Goal: Information Seeking & Learning: Learn about a topic

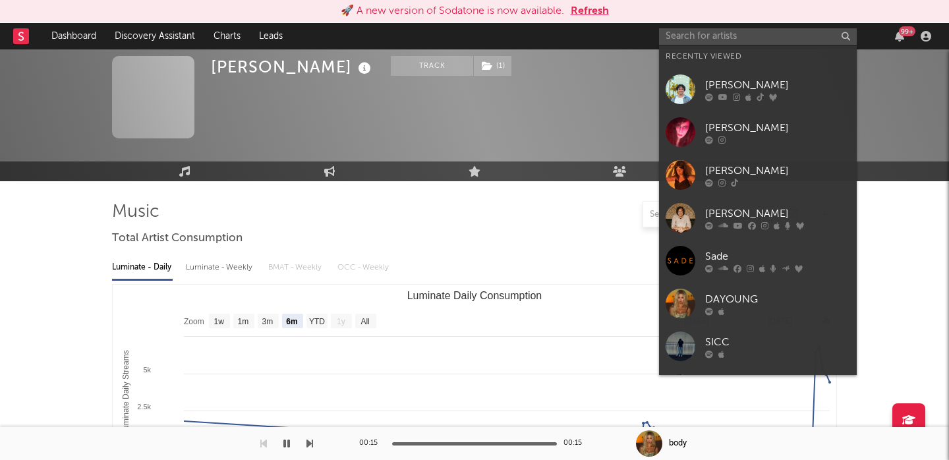
select select "6m"
select select "1w"
click at [689, 43] on input "text" at bounding box center [758, 36] width 198 height 16
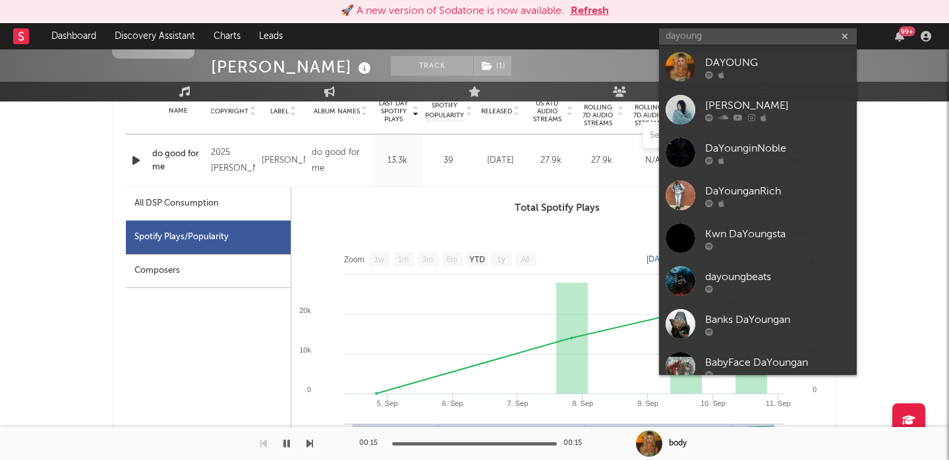
type input "dayoung"
click at [770, 50] on link "DAYOUNG" at bounding box center [758, 66] width 198 height 43
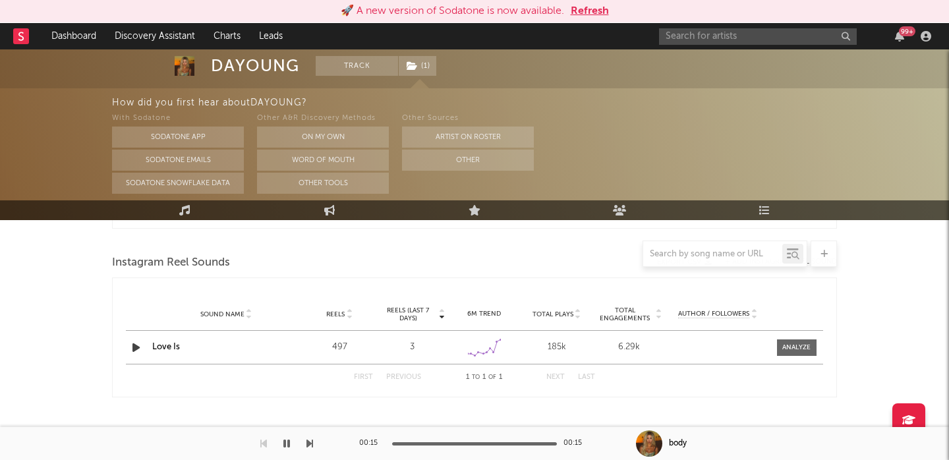
select select "6m"
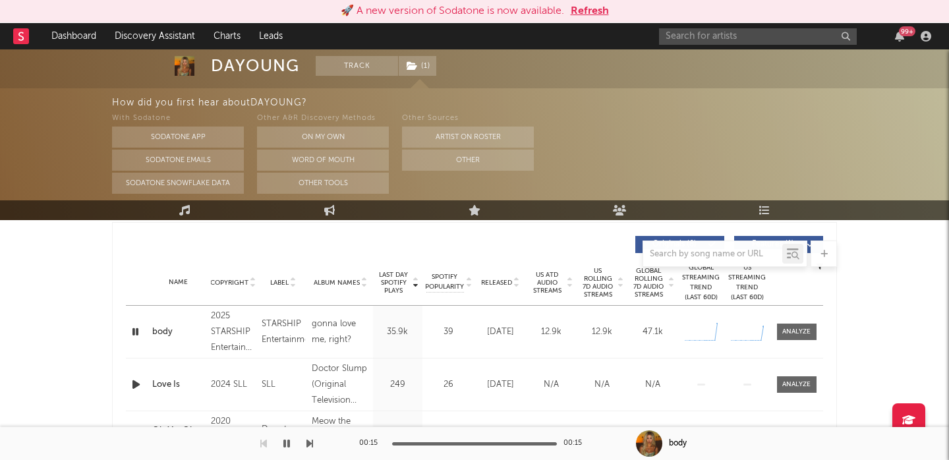
scroll to position [487, 0]
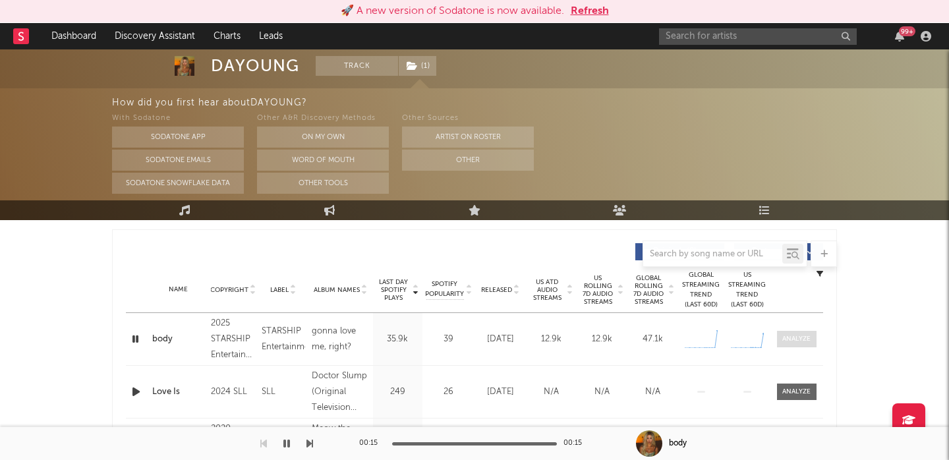
click at [812, 344] on span at bounding box center [797, 339] width 40 height 16
select select "1w"
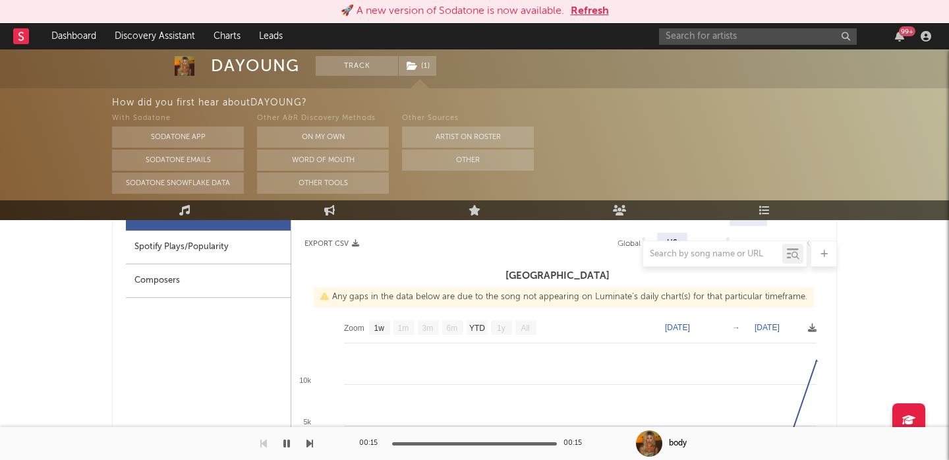
scroll to position [654, 0]
click at [267, 248] on div at bounding box center [474, 253] width 725 height 26
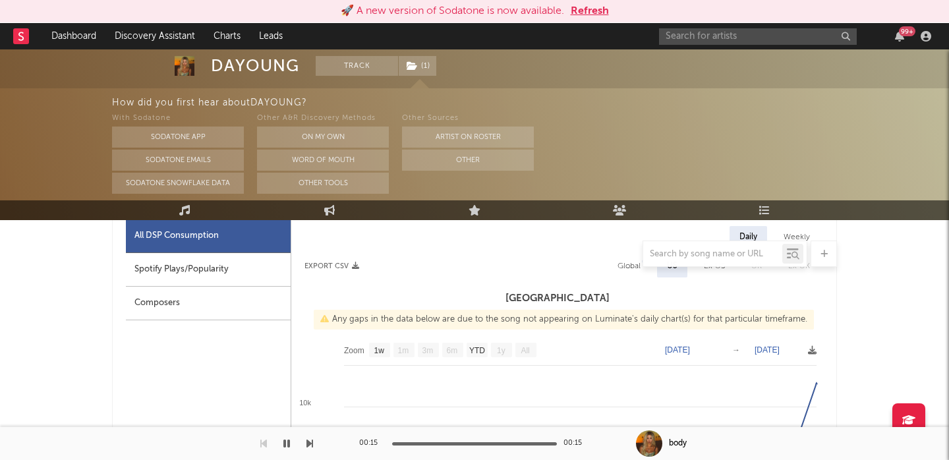
click at [233, 276] on div "Spotify Plays/Popularity" at bounding box center [208, 270] width 165 height 34
select select "1w"
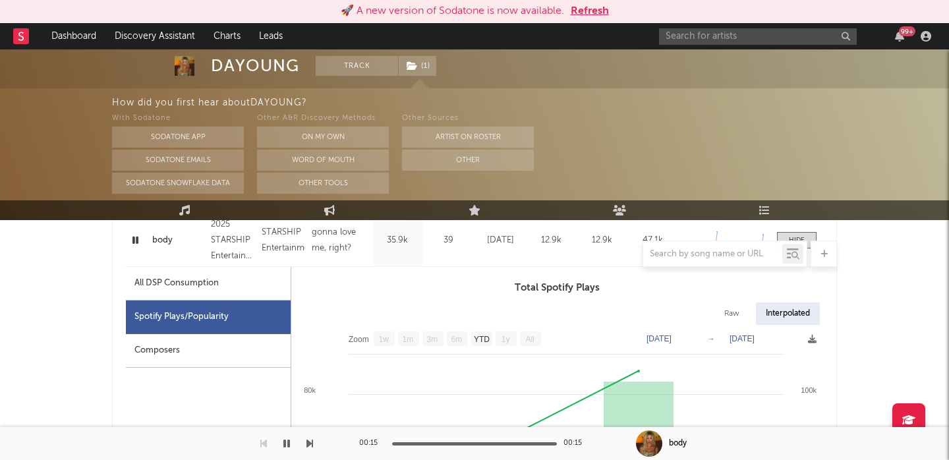
scroll to position [582, 0]
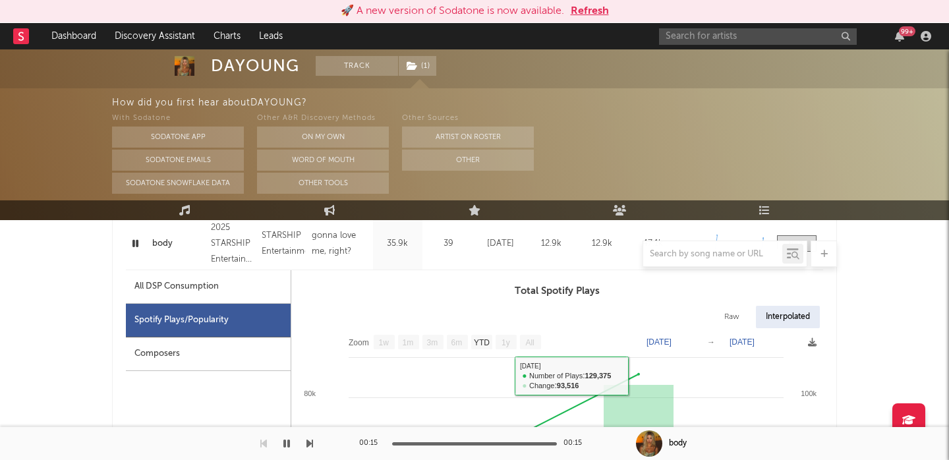
click at [737, 316] on div "Raw" at bounding box center [731, 317] width 35 height 22
select select "1w"
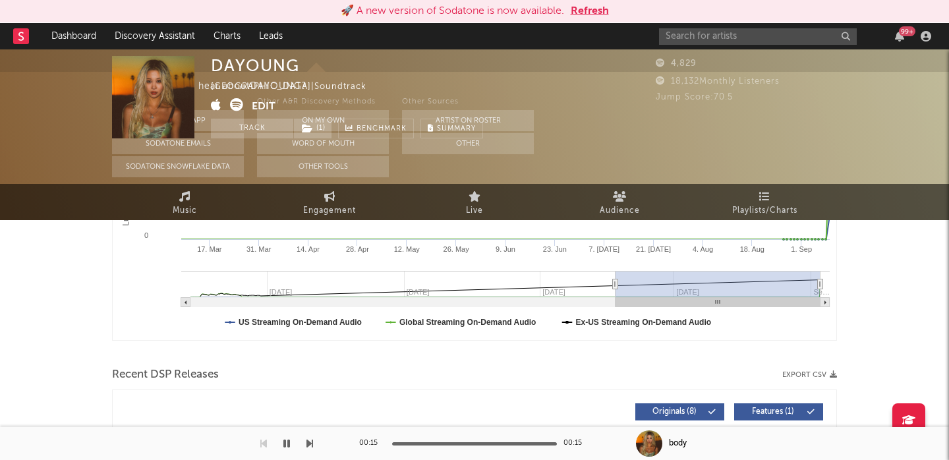
scroll to position [0, 0]
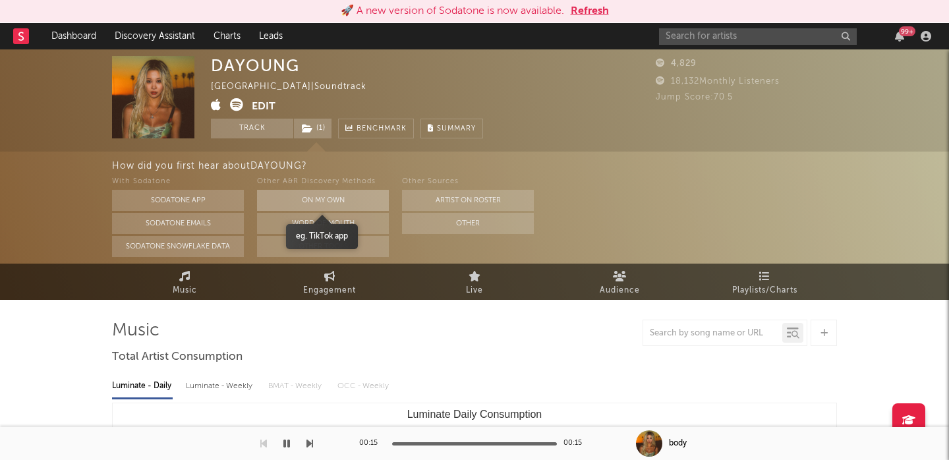
click at [341, 196] on button "On My Own" at bounding box center [323, 200] width 132 height 21
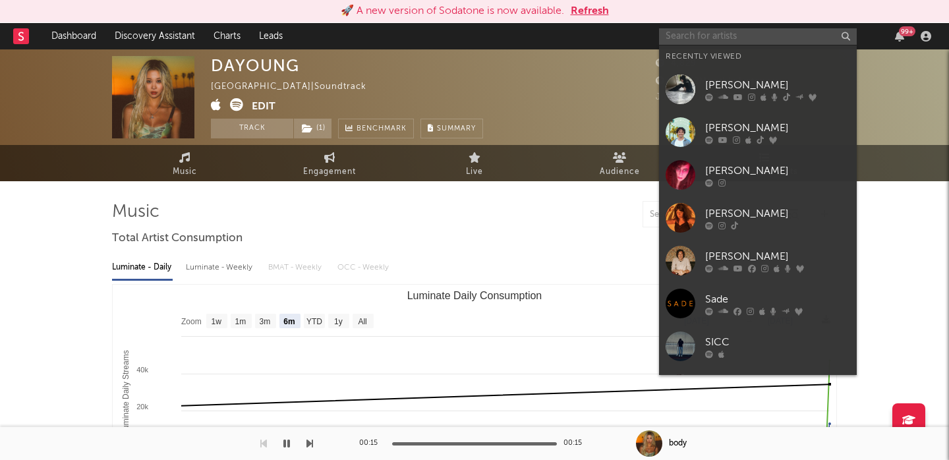
click at [667, 32] on input "text" at bounding box center [758, 36] width 198 height 16
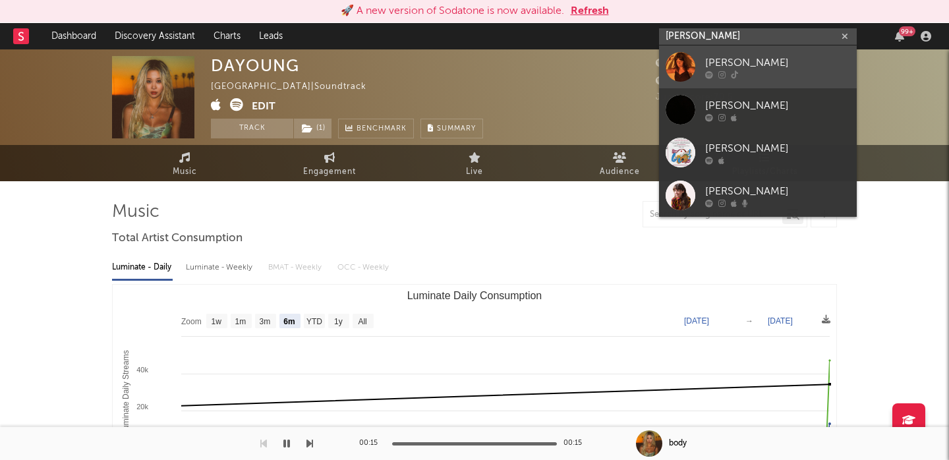
type input "lydia kenn"
click at [783, 65] on div "[PERSON_NAME]" at bounding box center [777, 63] width 145 height 16
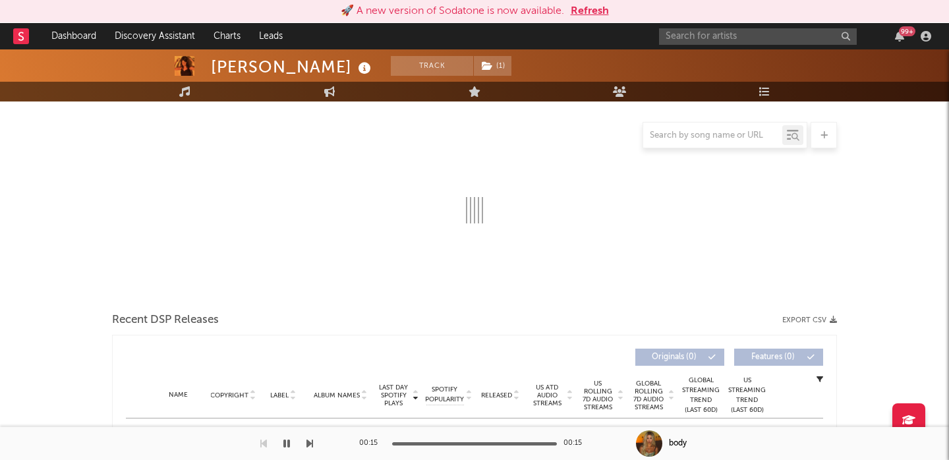
select select "1w"
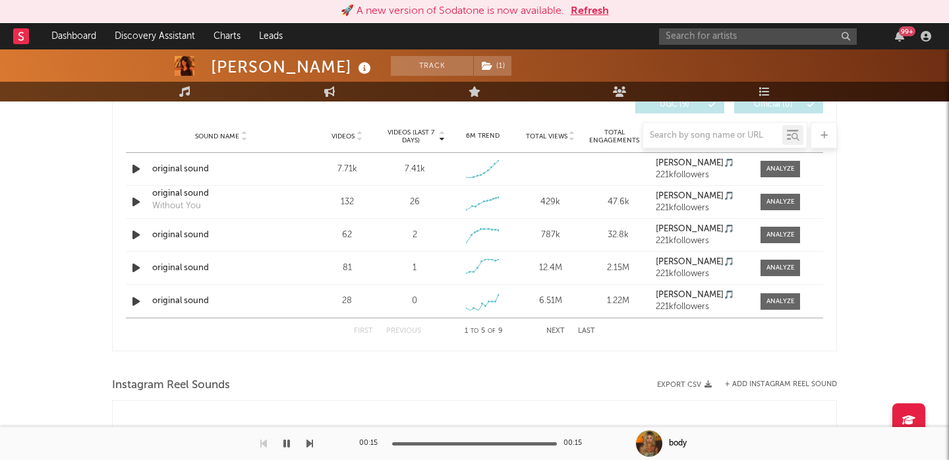
scroll to position [772, 0]
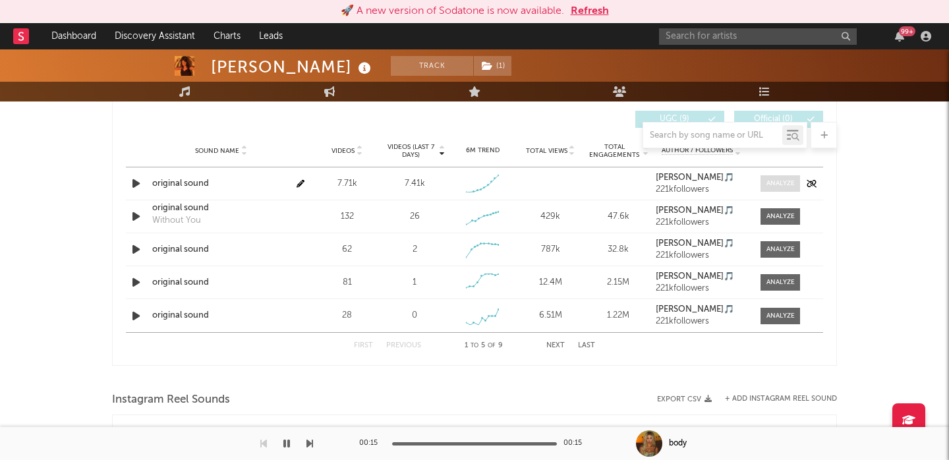
click at [783, 186] on div at bounding box center [780, 184] width 28 height 10
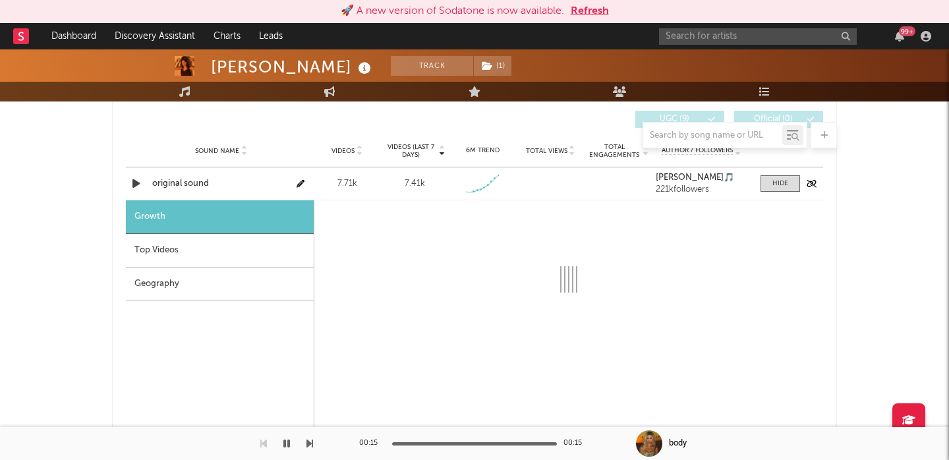
select select "1w"
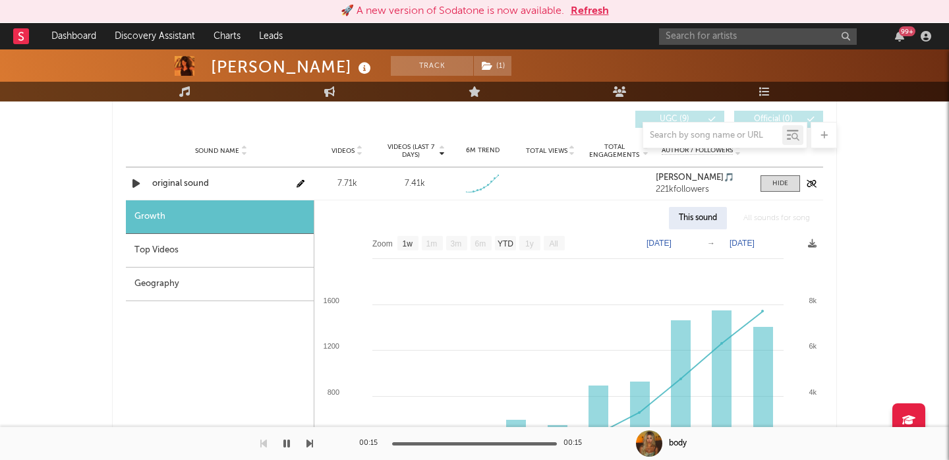
click at [176, 175] on div "Sound Name original sound Videos 7.71k Videos (last 7 days) 7.41k Weekly Growth…" at bounding box center [474, 183] width 697 height 32
click at [180, 184] on div "original sound" at bounding box center [221, 183] width 138 height 13
click at [142, 186] on icon "button" at bounding box center [136, 183] width 14 height 16
click at [180, 247] on div "Top Videos" at bounding box center [220, 251] width 188 height 34
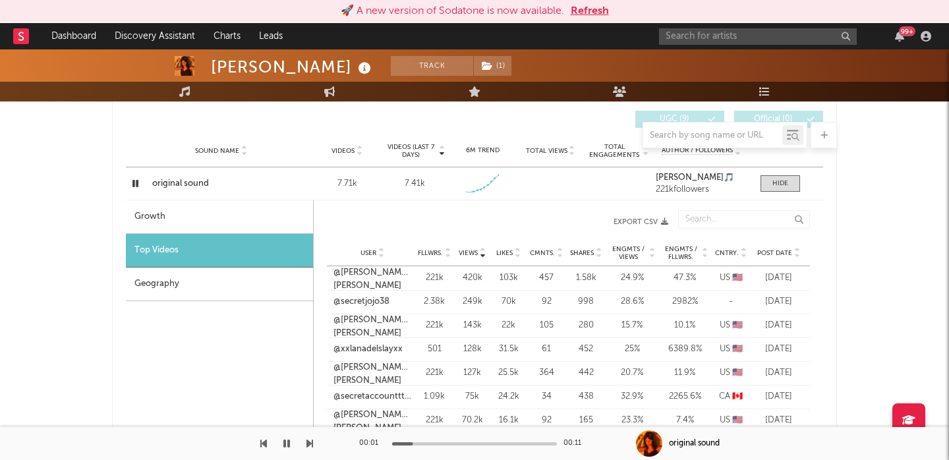
click at [187, 217] on div "Growth" at bounding box center [219, 217] width 187 height 34
select select "1w"
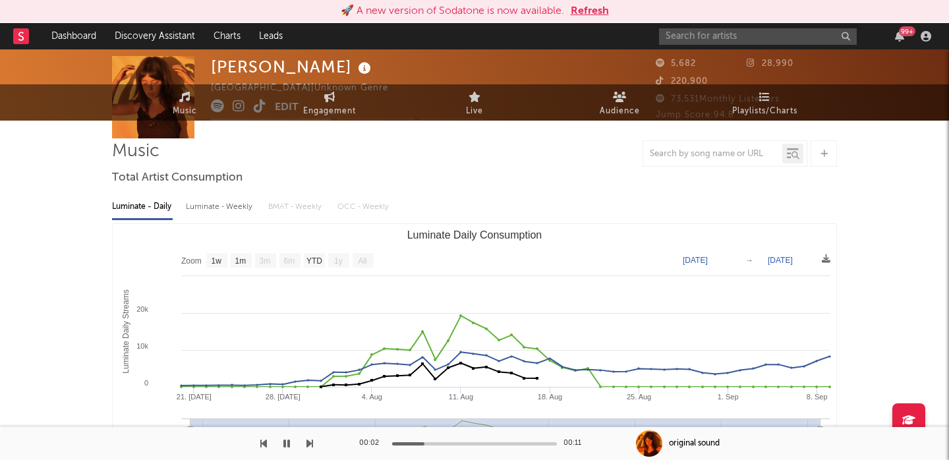
scroll to position [0, 0]
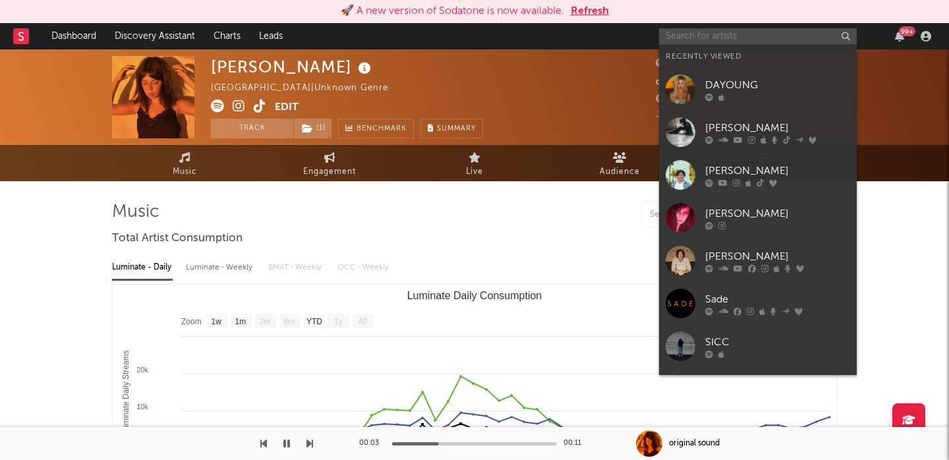
click at [703, 36] on input "text" at bounding box center [758, 36] width 198 height 16
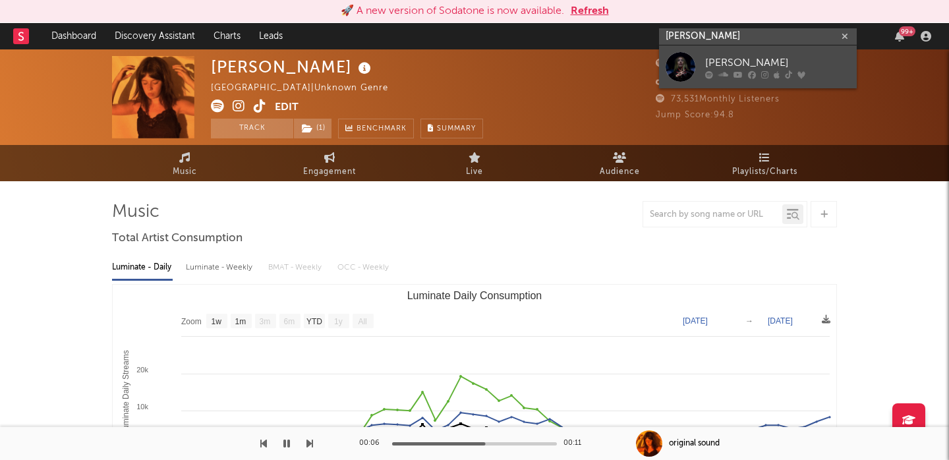
type input "cailin russo"
click at [719, 57] on div "[PERSON_NAME]" at bounding box center [777, 63] width 145 height 16
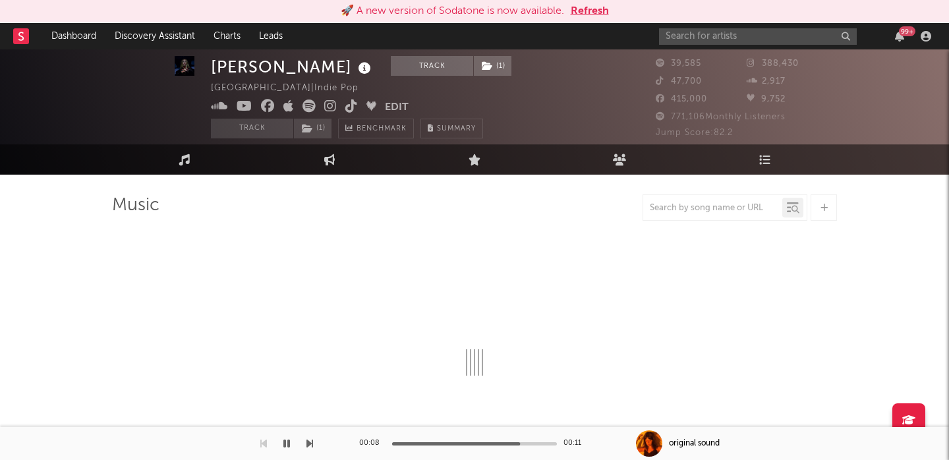
select select "6m"
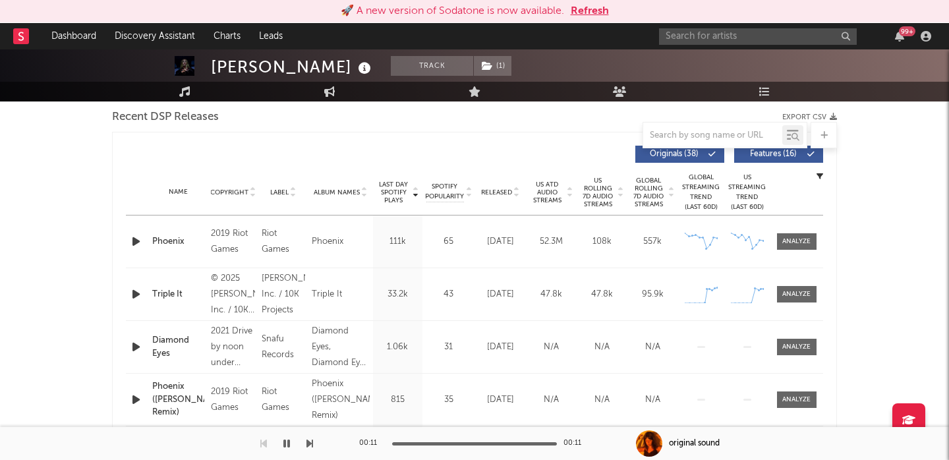
scroll to position [456, 0]
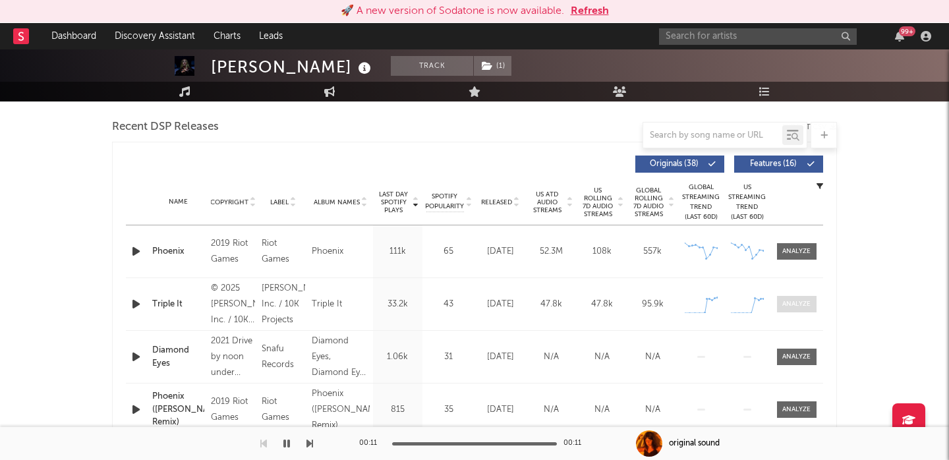
click at [797, 307] on div at bounding box center [796, 304] width 28 height 10
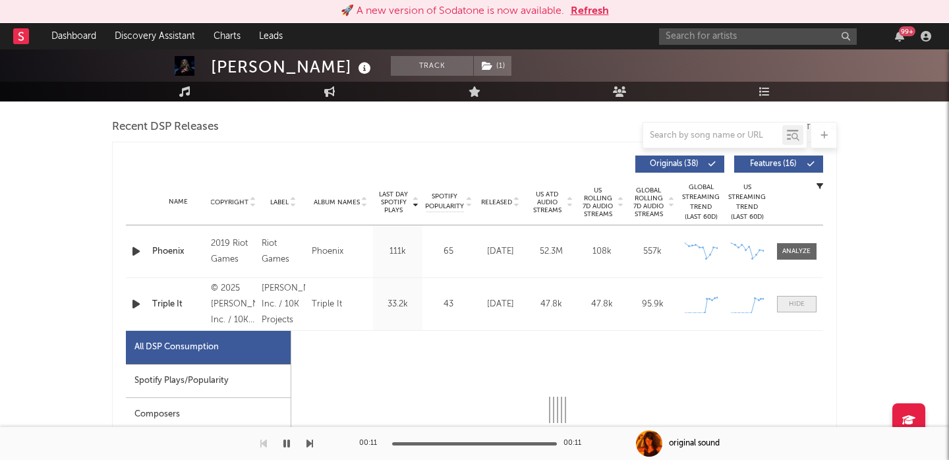
select select "1w"
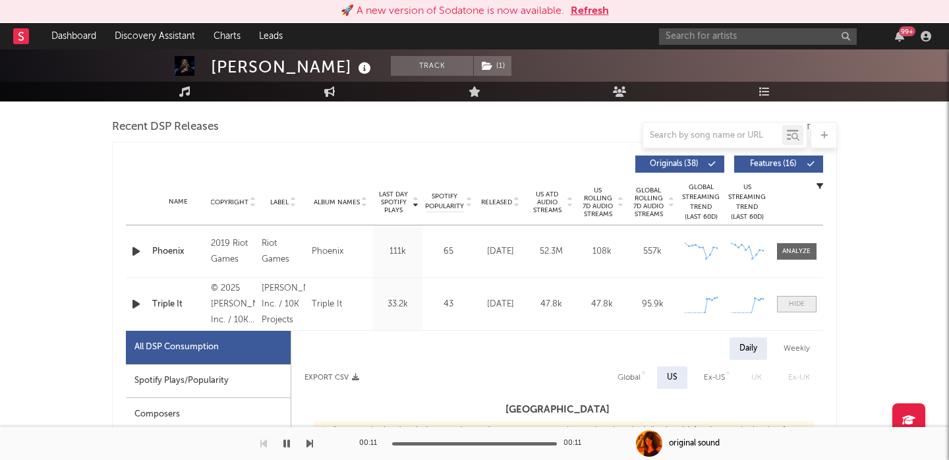
scroll to position [633, 0]
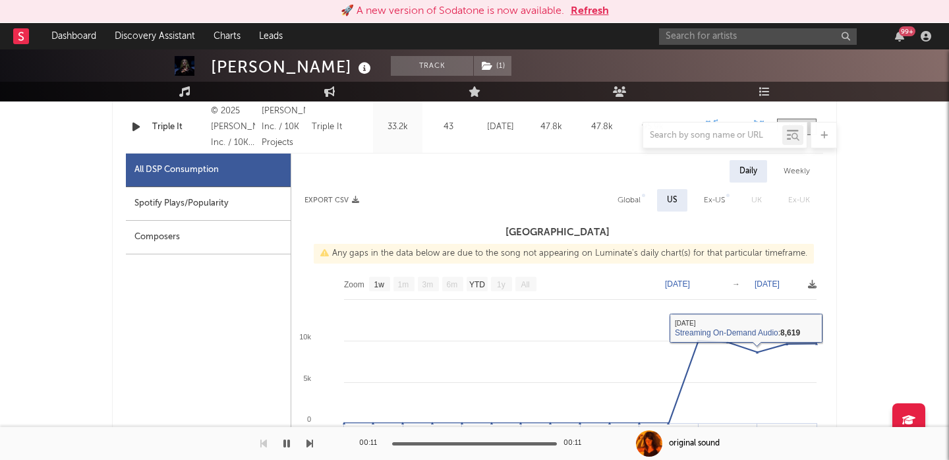
click at [619, 196] on div "Global" at bounding box center [628, 200] width 23 height 16
select select "1w"
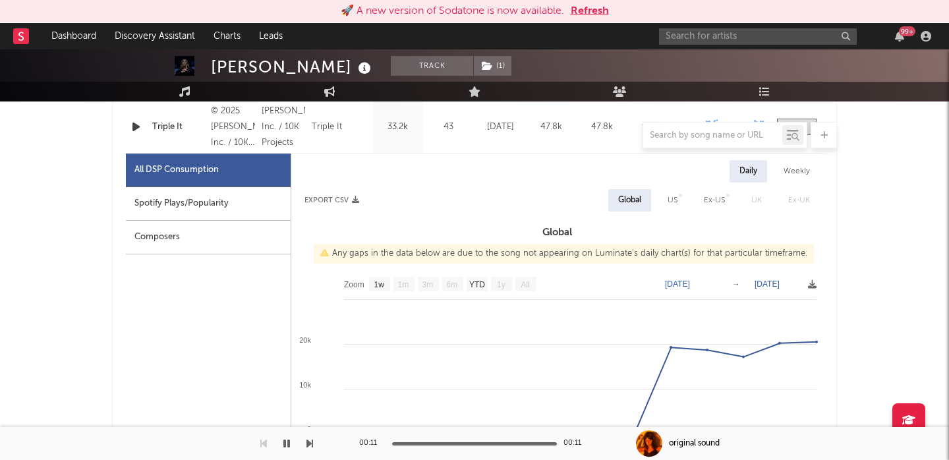
click at [196, 214] on div "Spotify Plays/Popularity" at bounding box center [208, 204] width 165 height 34
select select "1w"
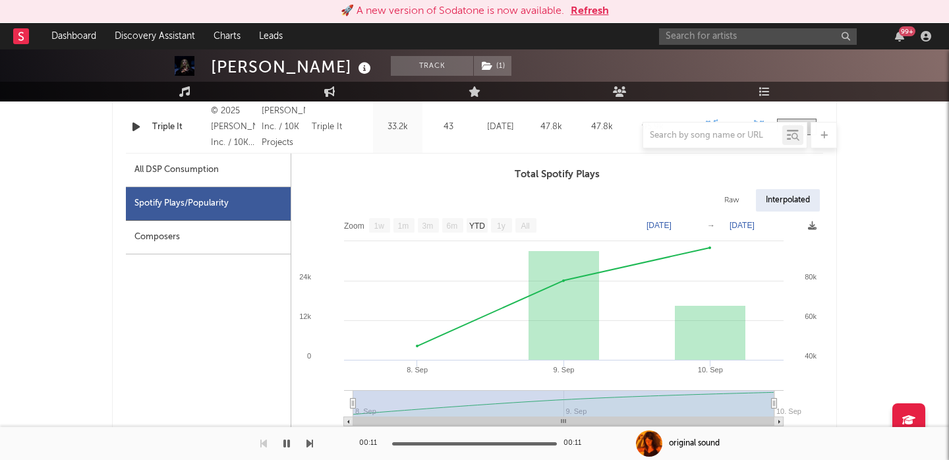
click at [134, 125] on div at bounding box center [474, 135] width 725 height 26
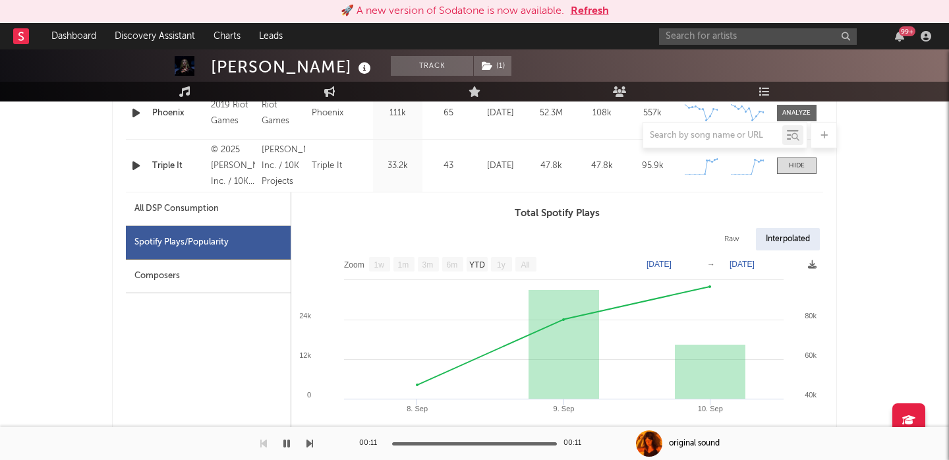
scroll to position [591, 0]
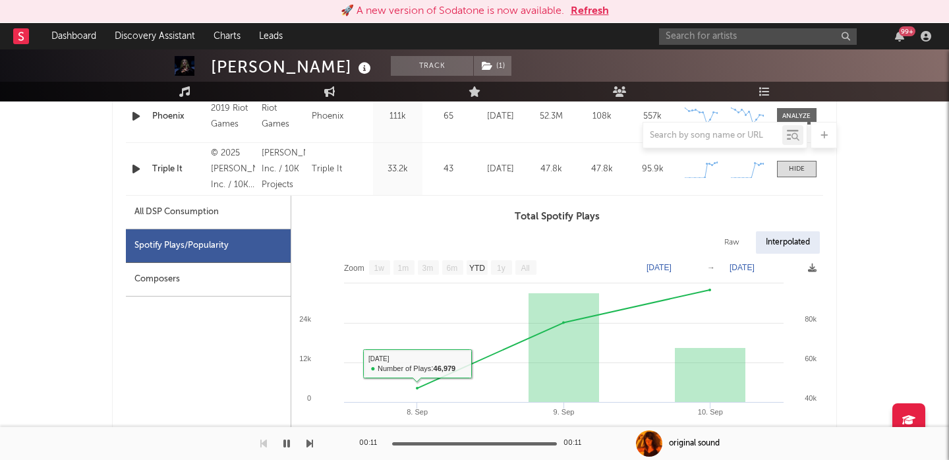
click at [130, 168] on icon "button" at bounding box center [136, 169] width 14 height 16
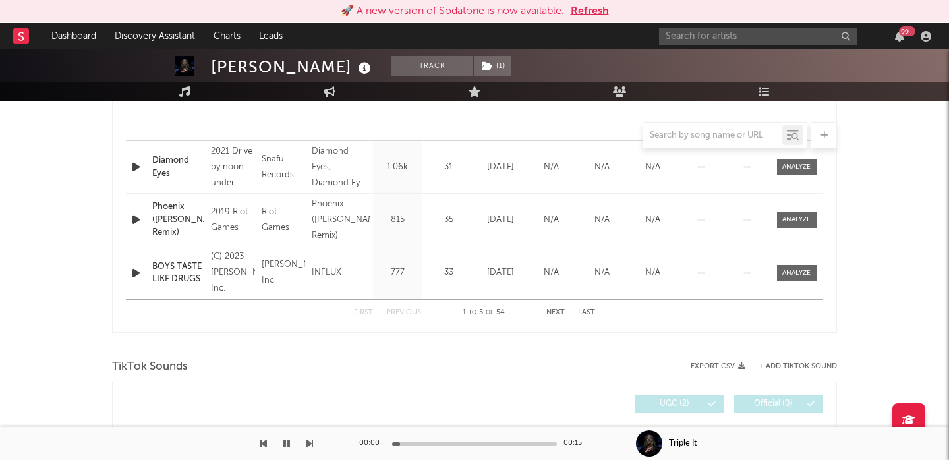
scroll to position [1430, 0]
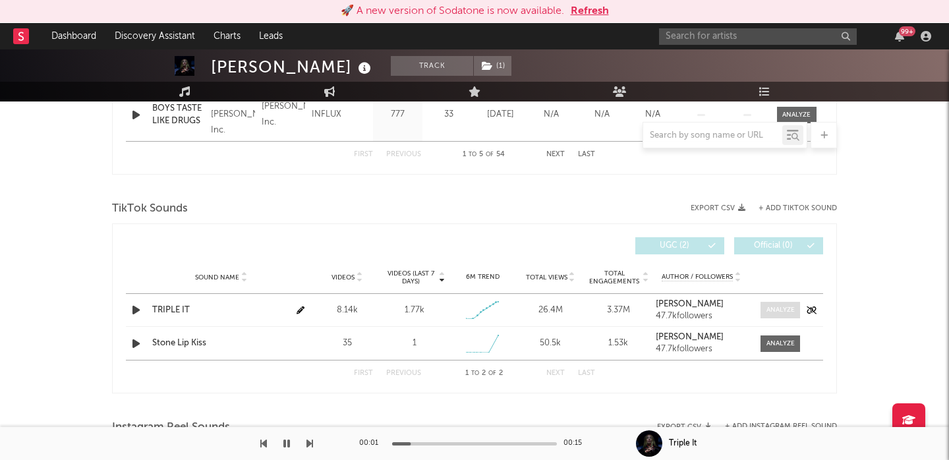
click at [770, 309] on div at bounding box center [780, 310] width 28 height 10
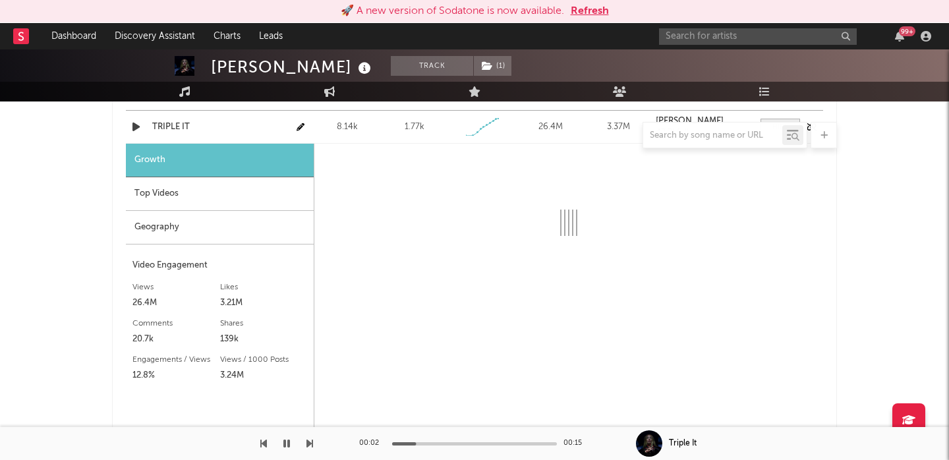
select select "1w"
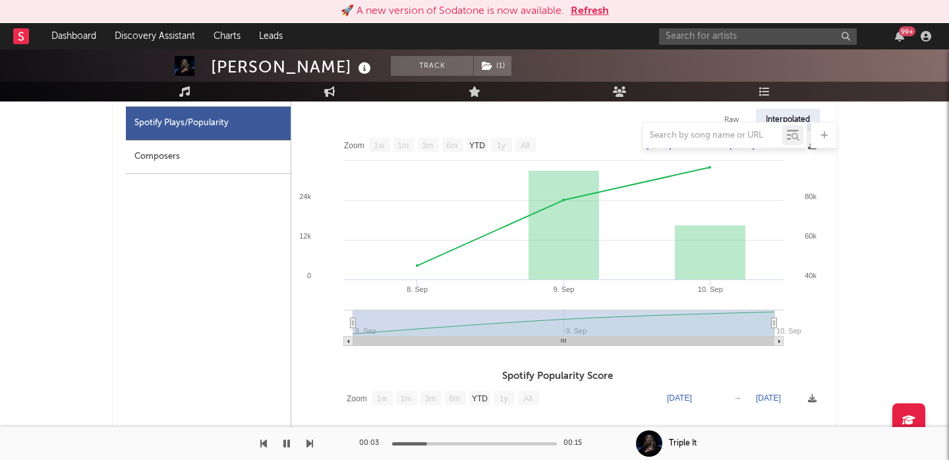
scroll to position [0, 0]
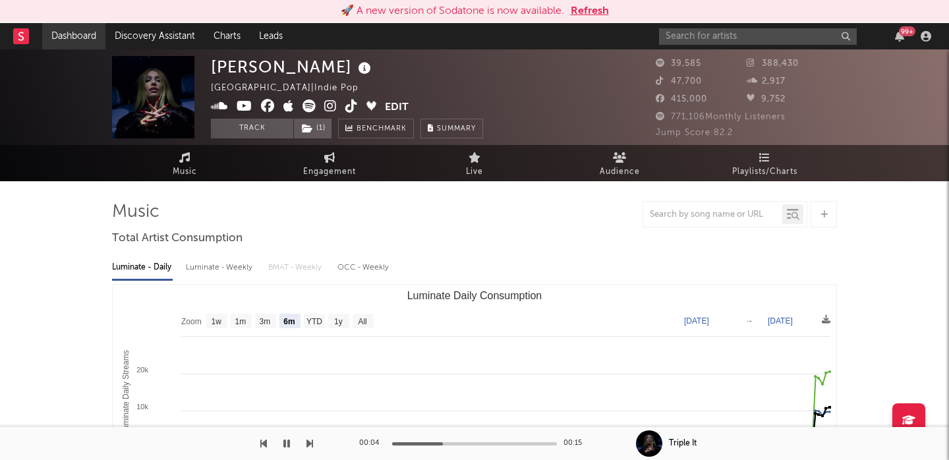
click at [73, 35] on link "Dashboard" at bounding box center [73, 36] width 63 height 26
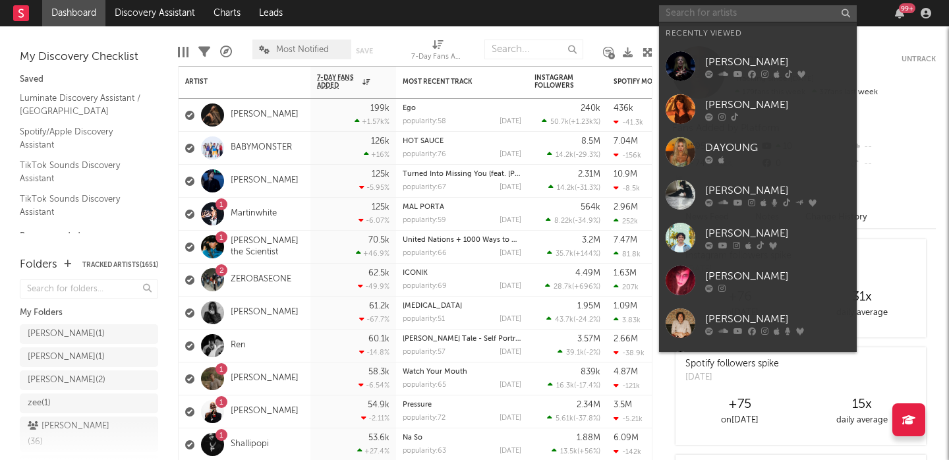
click at [734, 11] on input "text" at bounding box center [758, 13] width 198 height 16
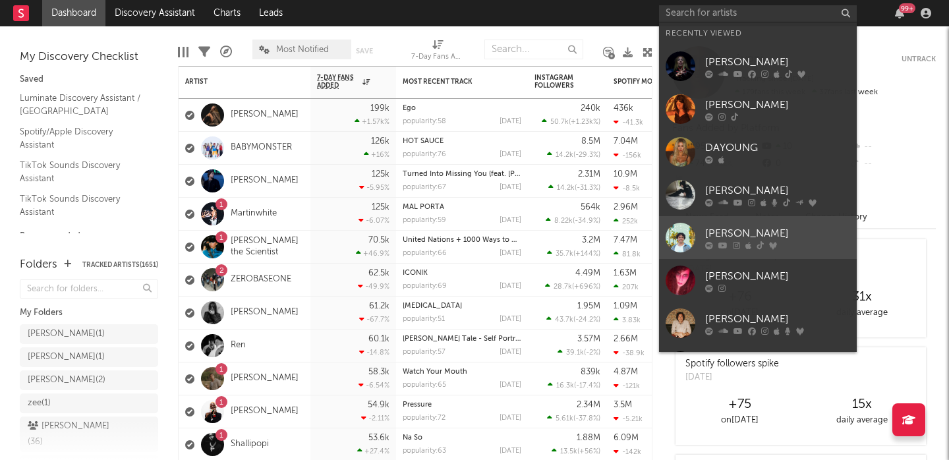
click at [792, 237] on div "[PERSON_NAME]" at bounding box center [777, 233] width 145 height 16
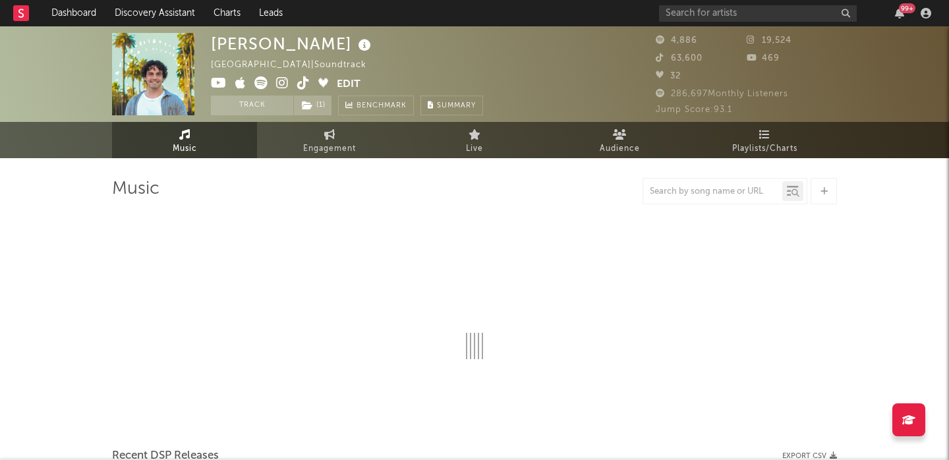
select select "1w"
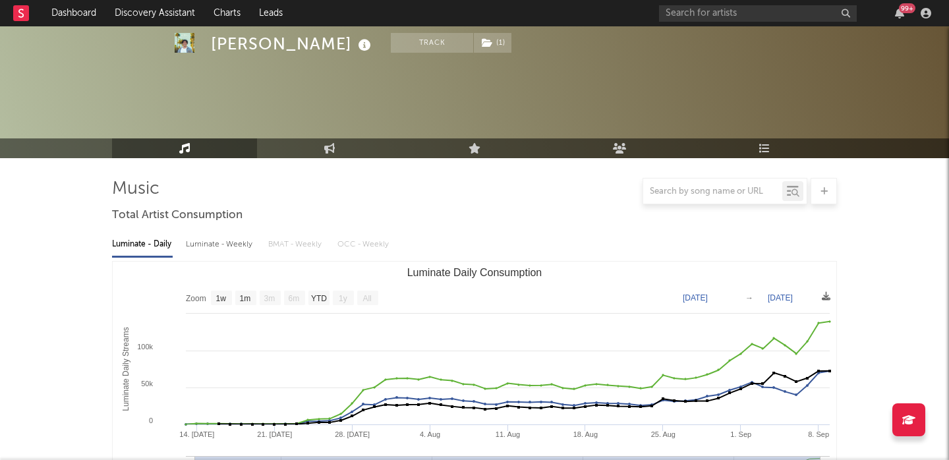
scroll to position [495, 0]
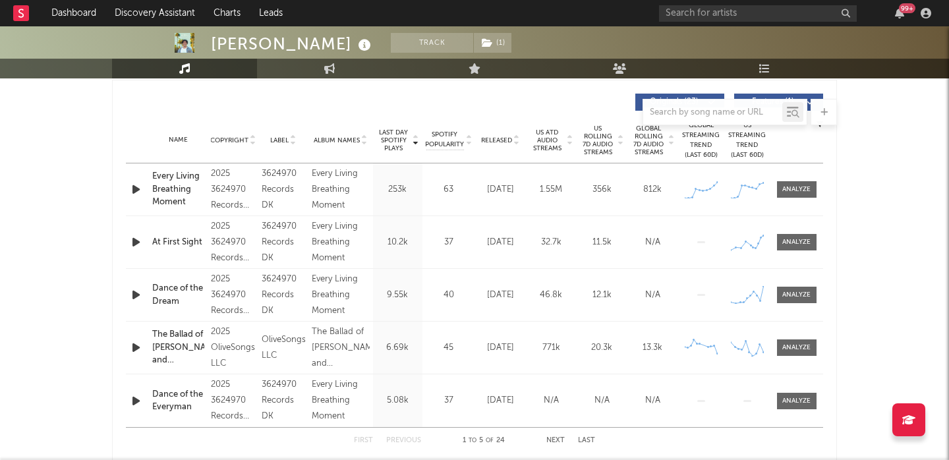
click at [137, 185] on icon "button" at bounding box center [136, 189] width 14 height 16
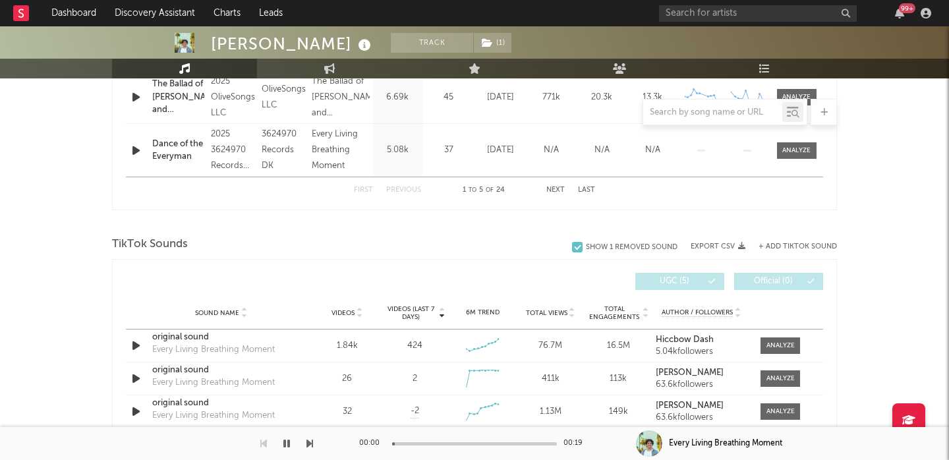
scroll to position [830, 0]
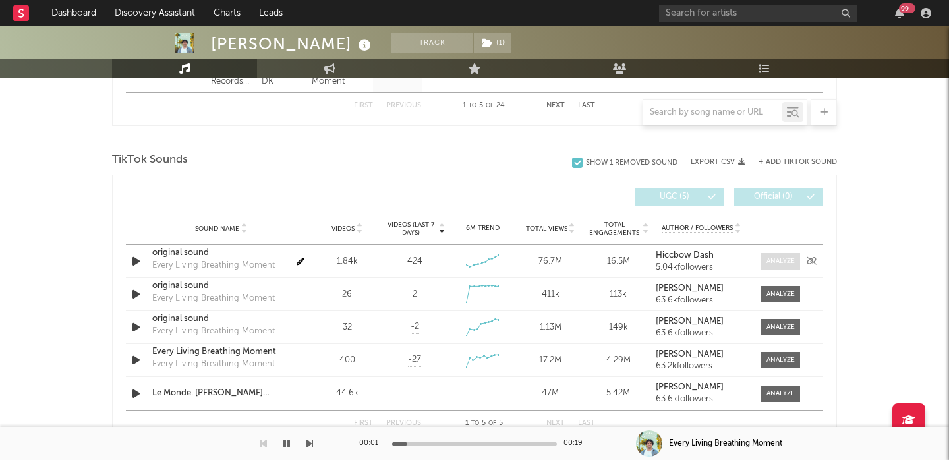
click at [773, 264] on div at bounding box center [780, 261] width 28 height 10
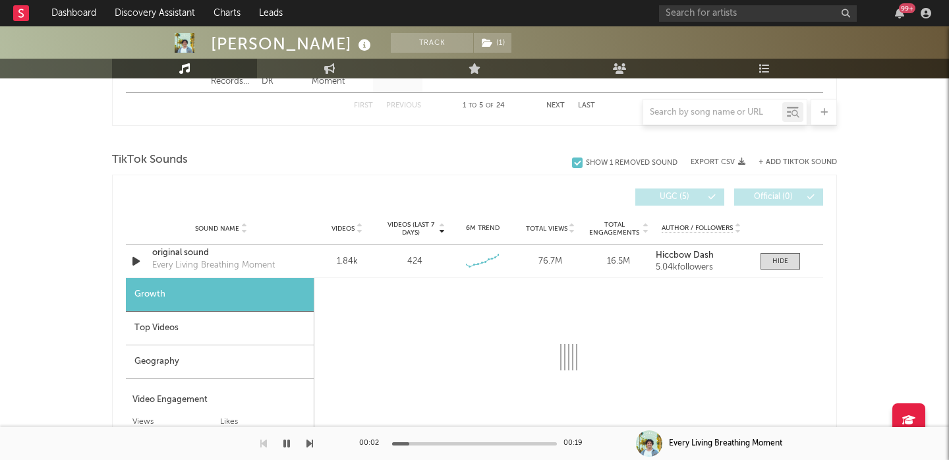
select select "1w"
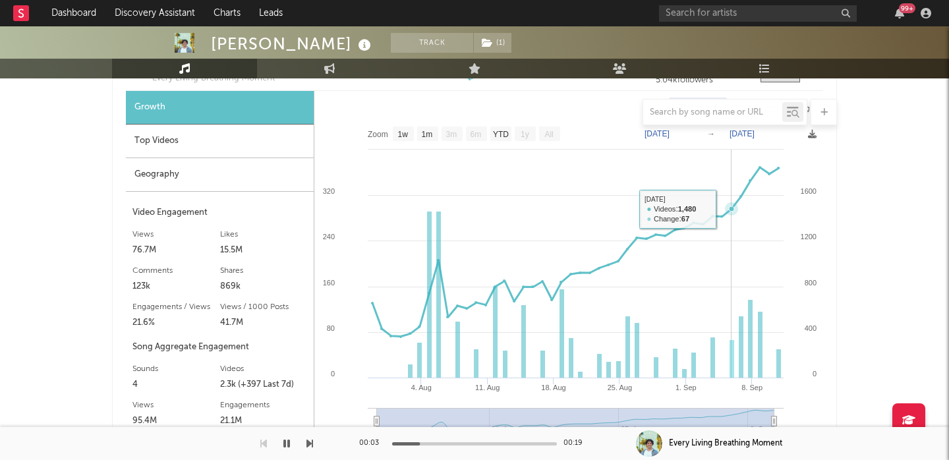
scroll to position [961, 0]
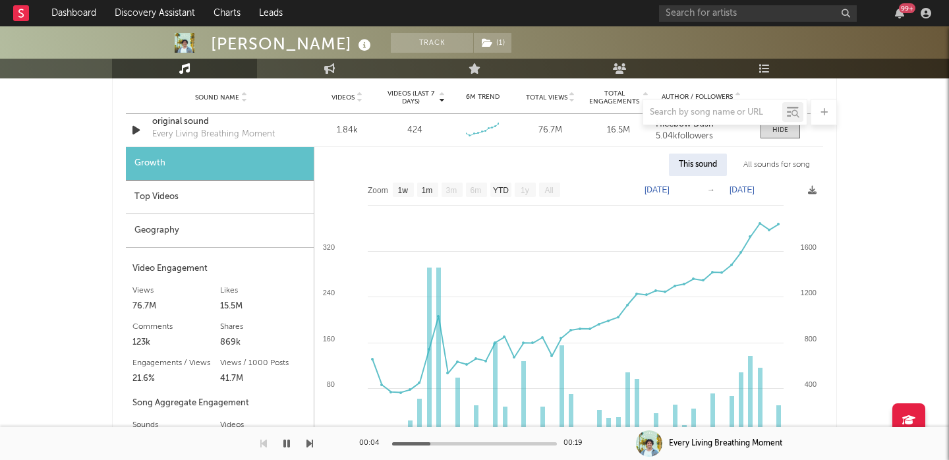
click at [178, 123] on div at bounding box center [474, 112] width 725 height 26
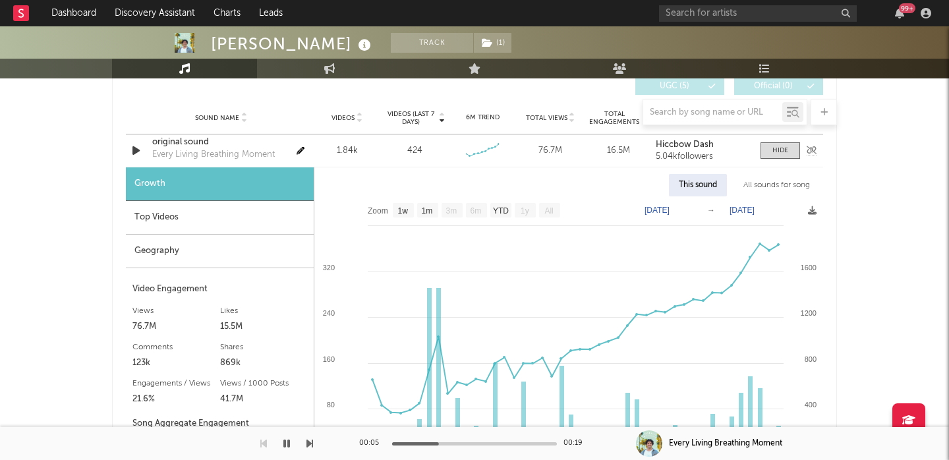
click at [183, 143] on div "original sound" at bounding box center [221, 142] width 138 height 13
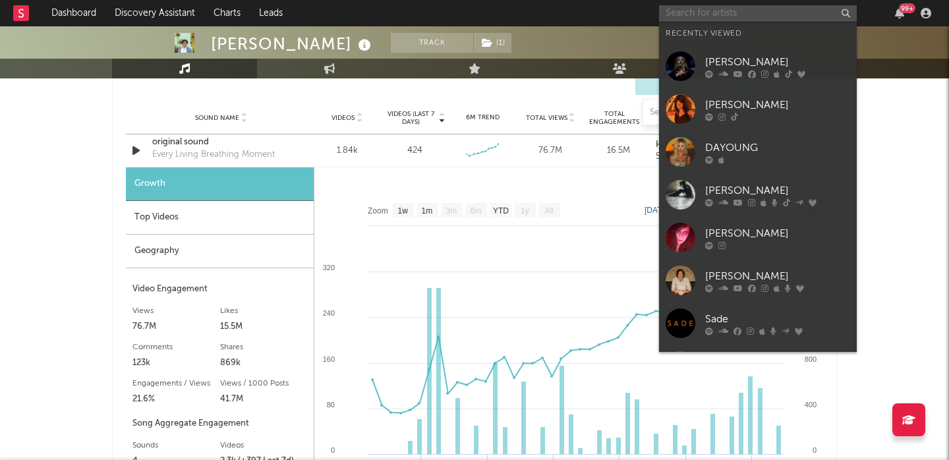
click at [733, 17] on input "text" at bounding box center [758, 13] width 198 height 16
paste input "https://www.youtube.com/channel/UCWDiQhBq9pRYR-_jEWsF7JA"
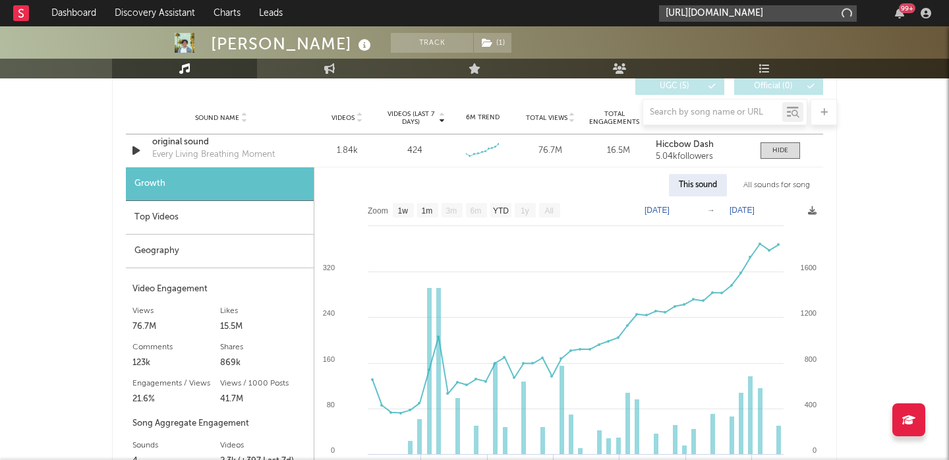
scroll to position [0, 115]
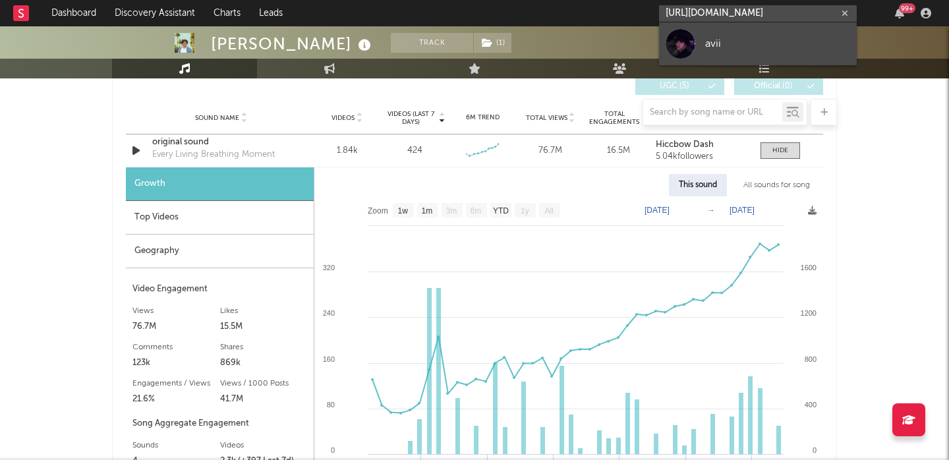
type input "https://www.youtube.com/channel/UCWDiQhBq9pRYR-_jEWsF7JA"
click at [758, 38] on div "avii" at bounding box center [777, 44] width 145 height 16
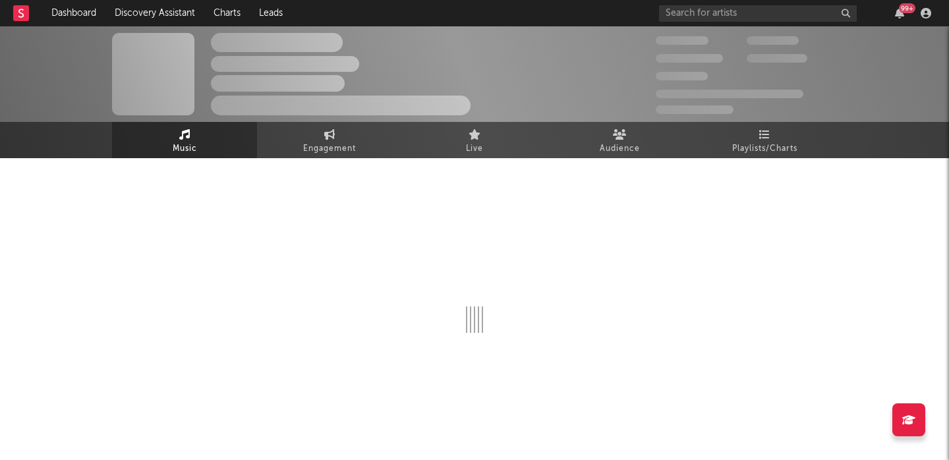
select select "1w"
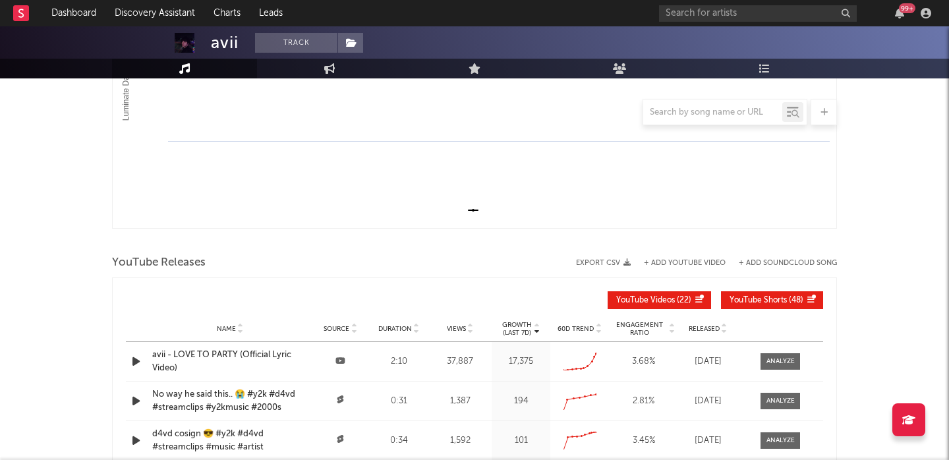
scroll to position [362, 0]
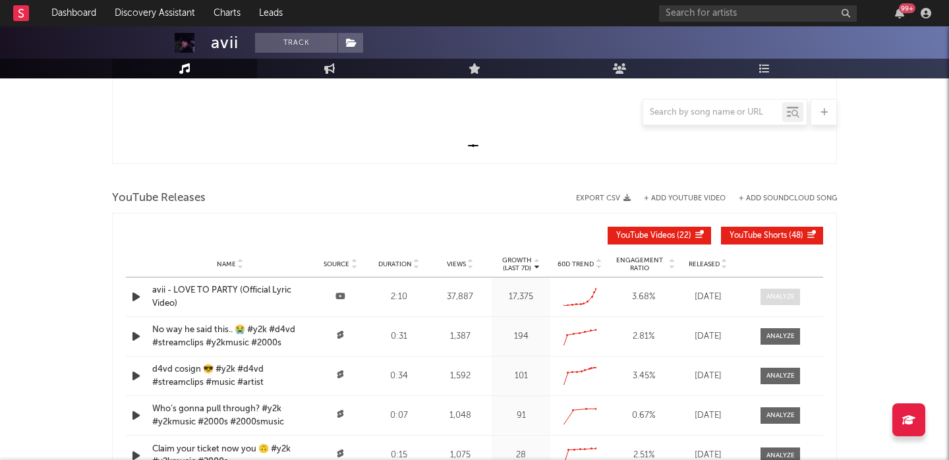
click at [776, 295] on div at bounding box center [780, 297] width 28 height 10
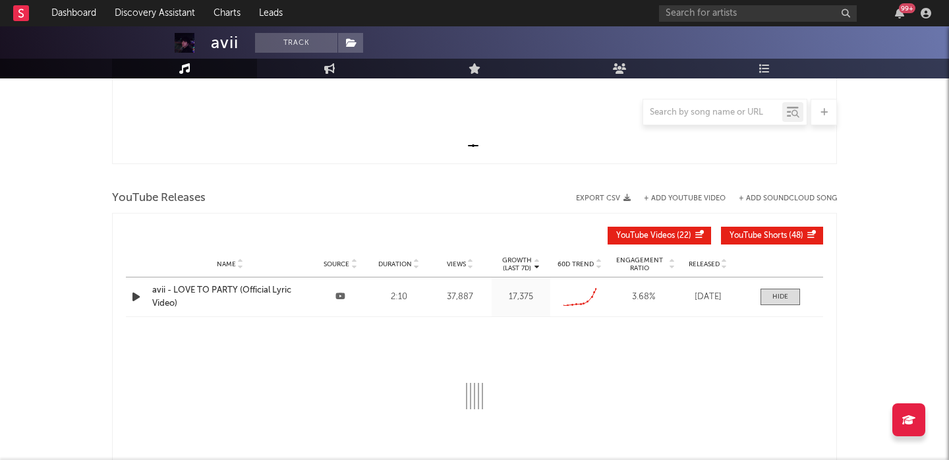
select select "All"
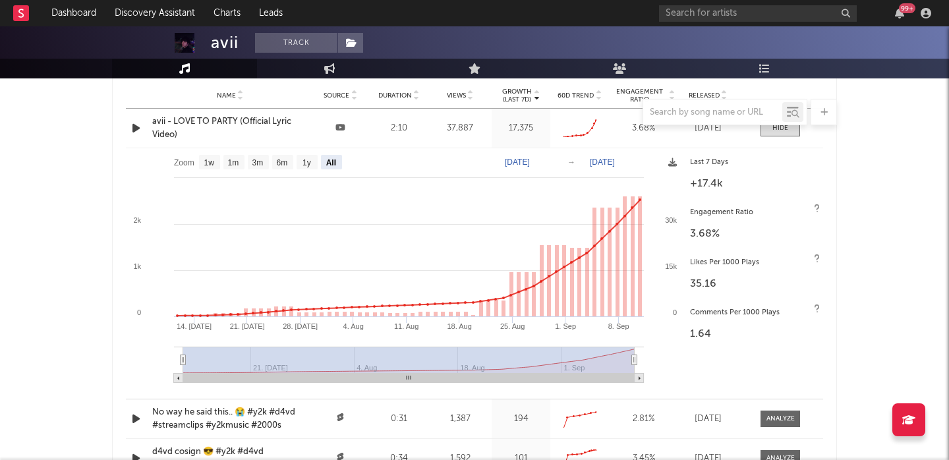
scroll to position [543, 0]
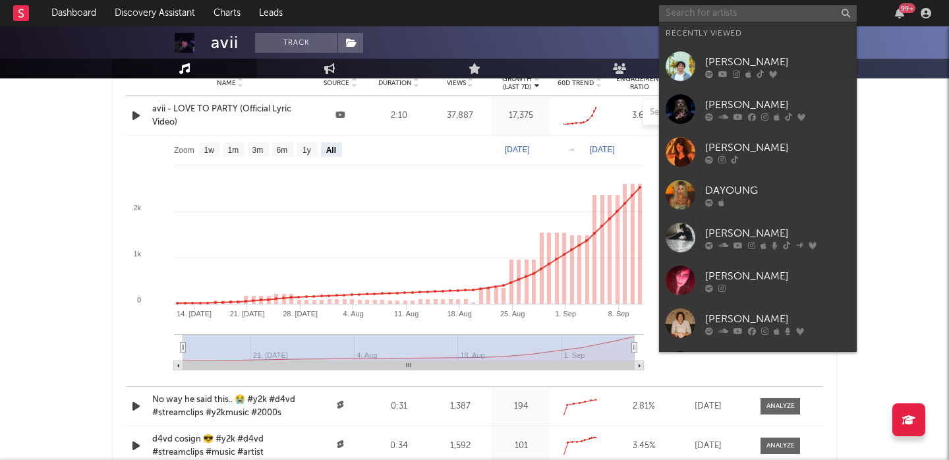
click at [721, 11] on input "text" at bounding box center [758, 13] width 198 height 16
paste input "https://open.spotify.com/track/2vhL2BOcYrEGK3SWvE3IXS?si=b310e226e8fe4ce6"
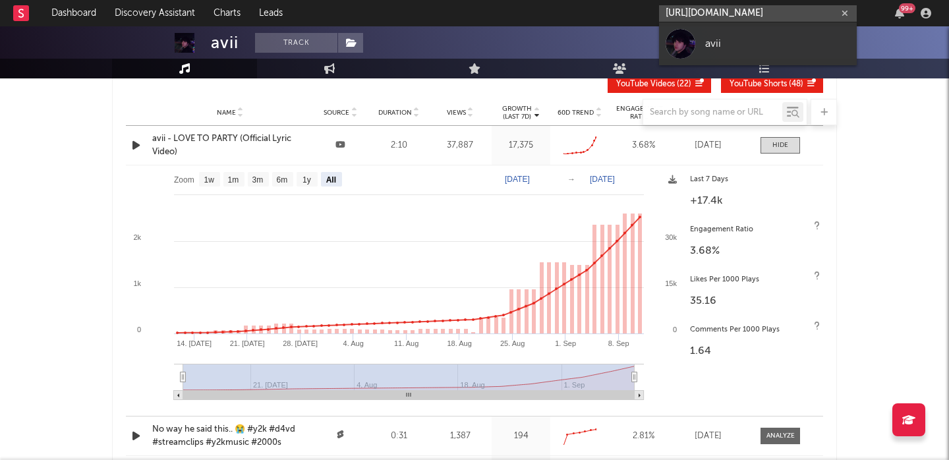
scroll to position [511, 0]
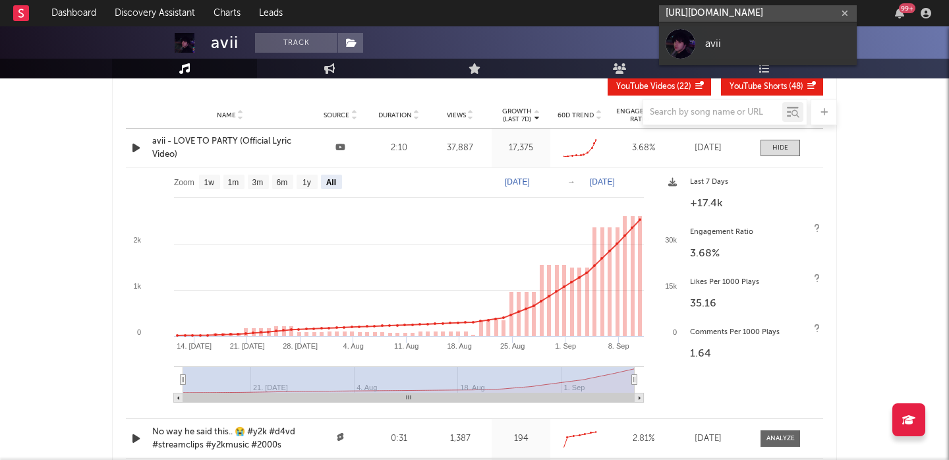
type input "https://open.spotify.com/track/2vhL2BOcYrEGK3SWvE3IXS?si=b310e226e8fe4ce6"
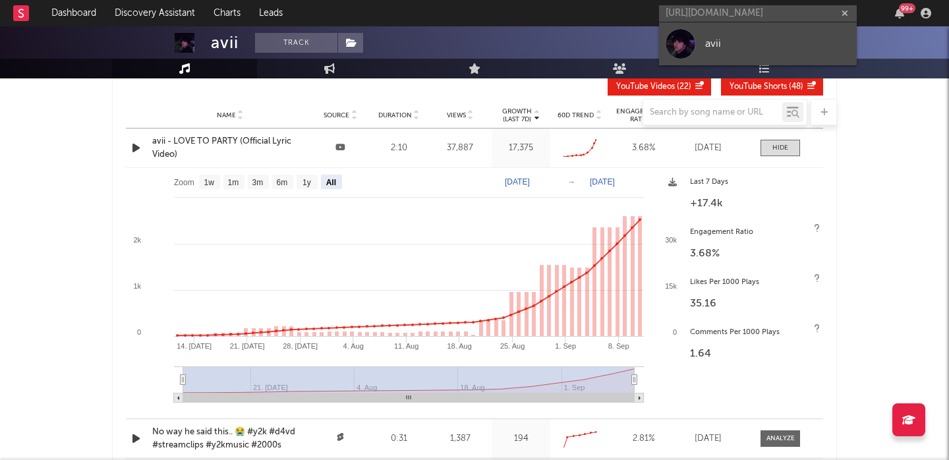
scroll to position [0, 0]
click at [743, 34] on link "avii" at bounding box center [758, 43] width 198 height 43
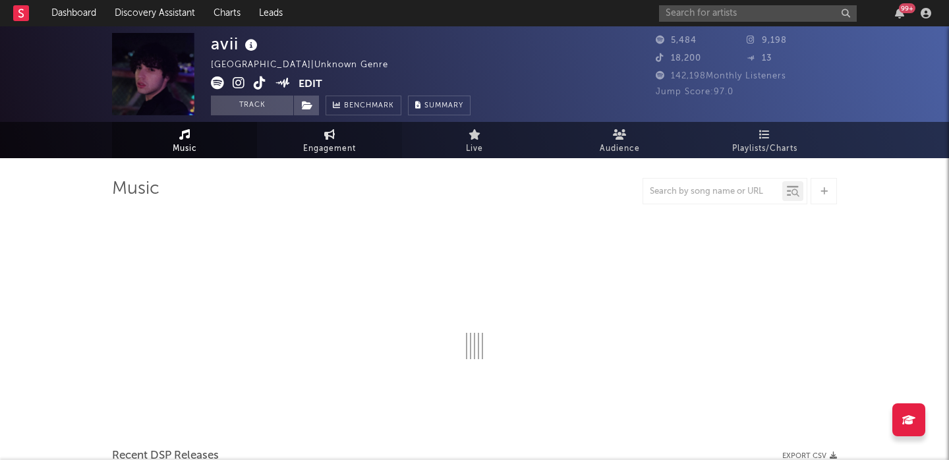
select select "1w"
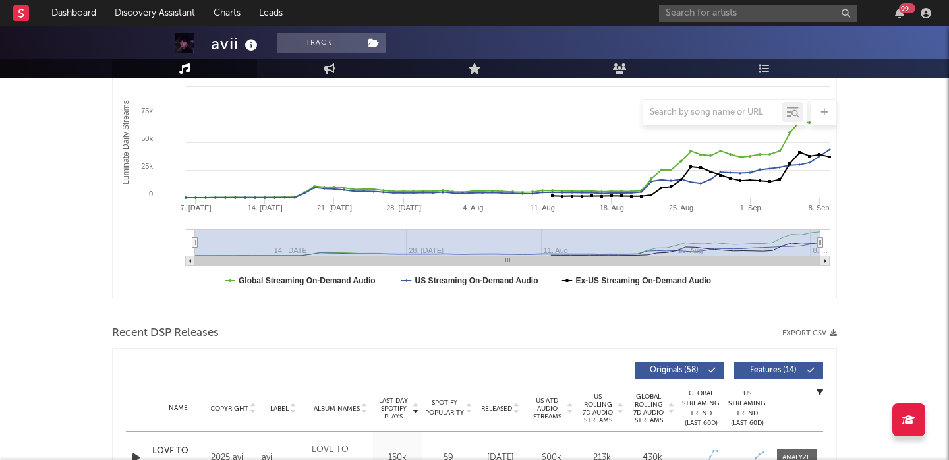
scroll to position [363, 0]
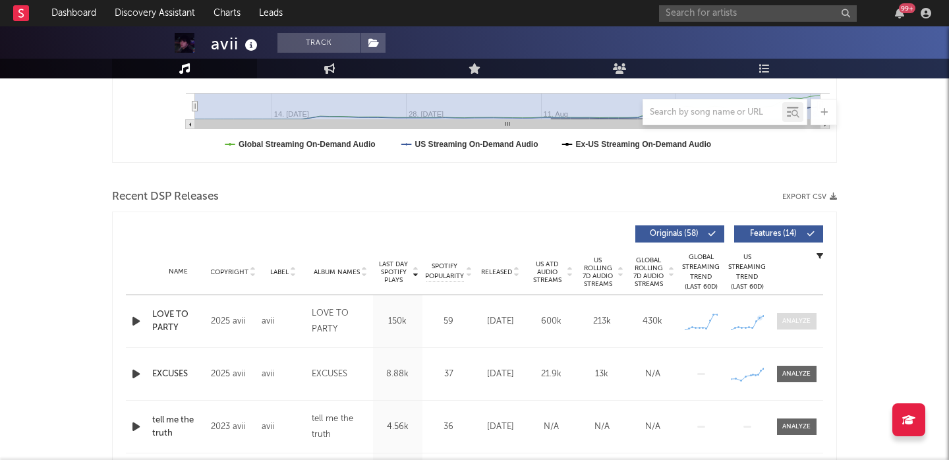
click at [791, 324] on div at bounding box center [796, 321] width 28 height 10
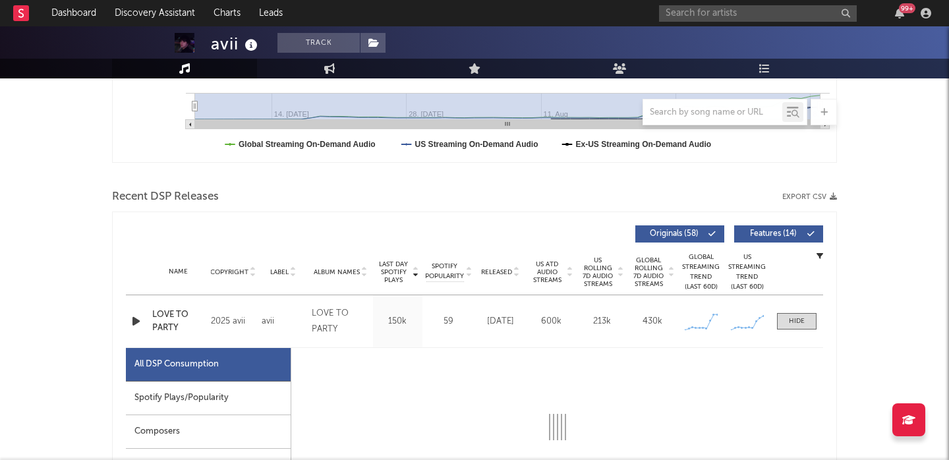
select select "1w"
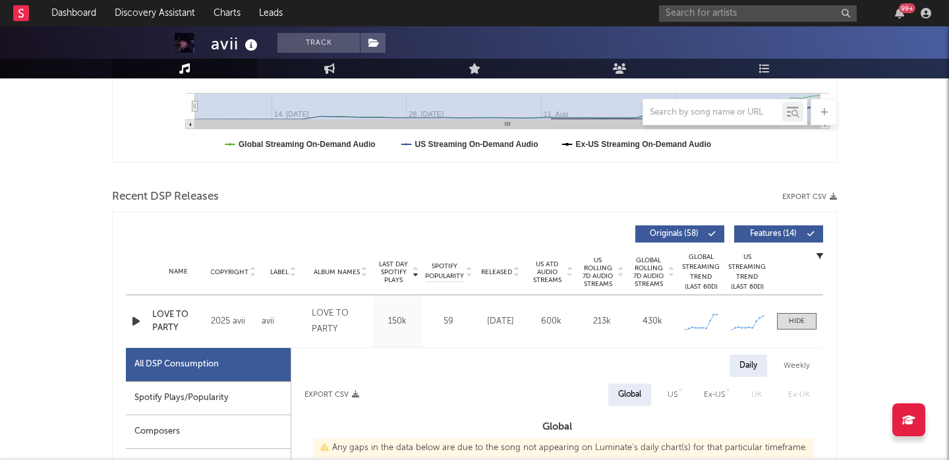
scroll to position [565, 0]
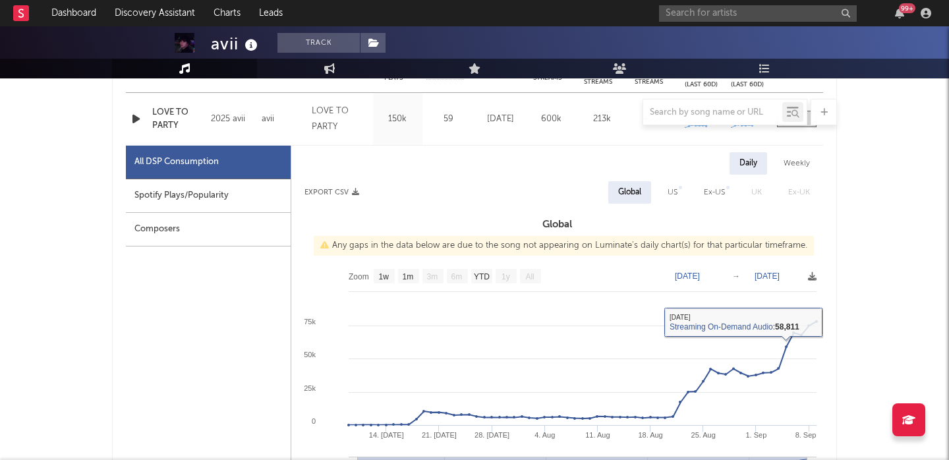
click at [685, 198] on div "US" at bounding box center [673, 192] width 30 height 22
select select "1w"
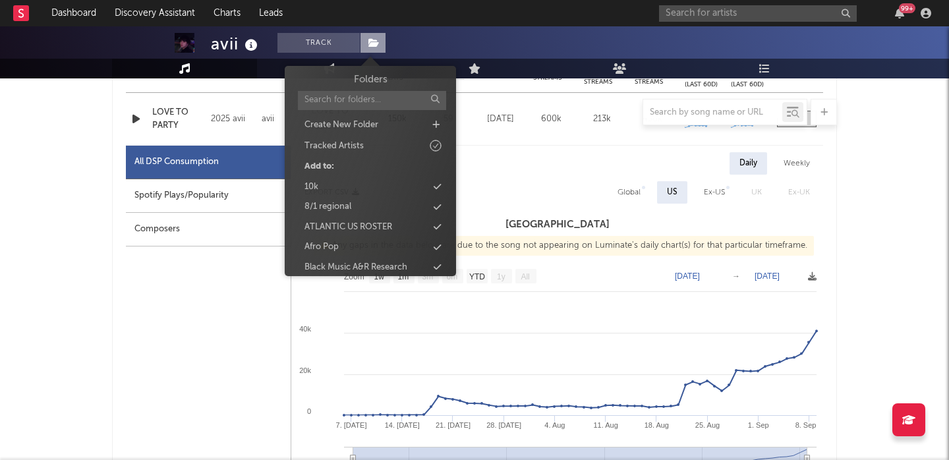
click at [372, 44] on icon at bounding box center [373, 42] width 11 height 9
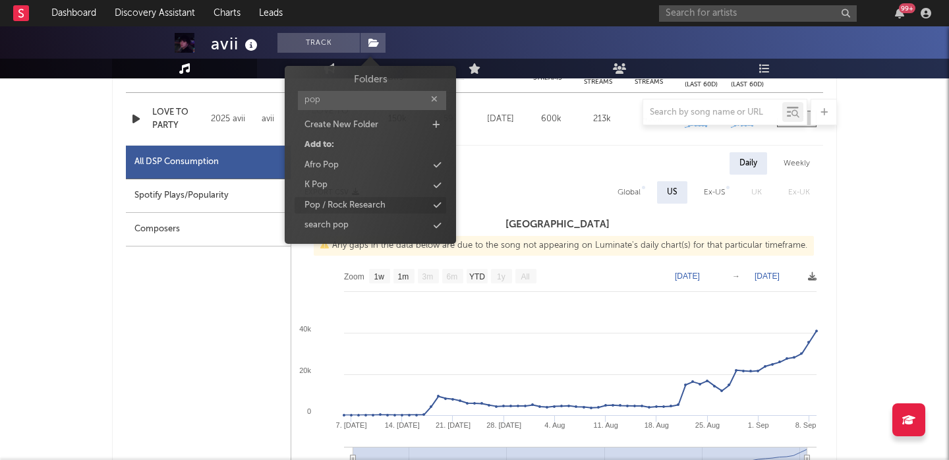
type input "pop"
click at [369, 202] on div "Pop / Rock Research" at bounding box center [344, 205] width 81 height 13
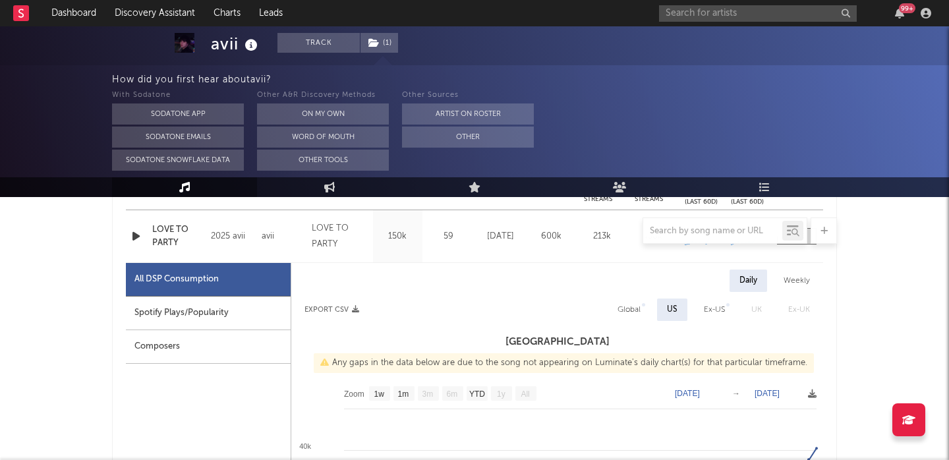
scroll to position [564, 0]
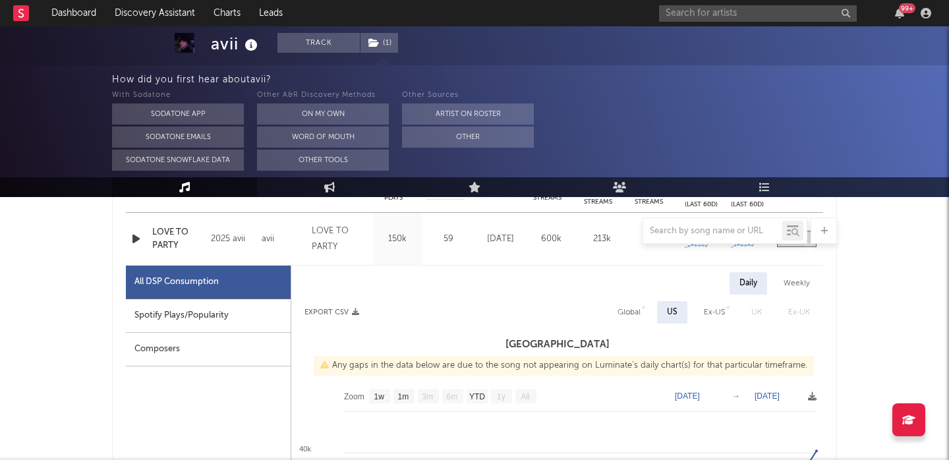
click at [163, 244] on div "LOVE TO PARTY" at bounding box center [178, 239] width 52 height 26
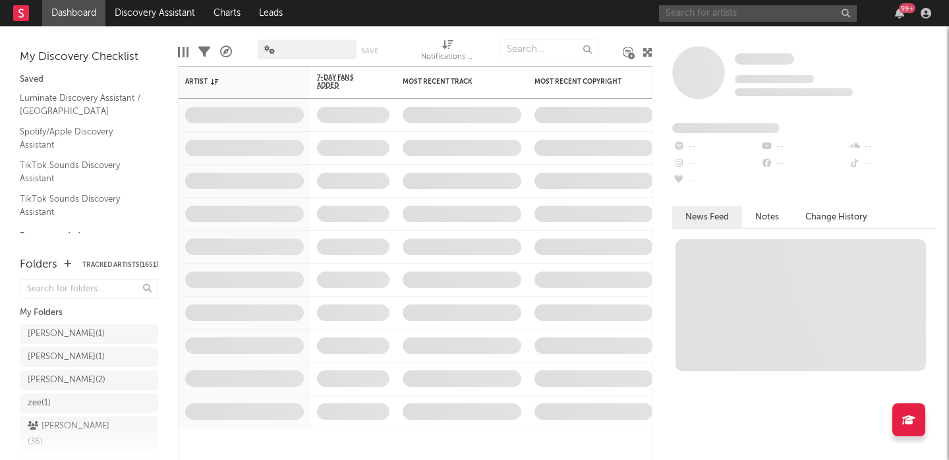
click at [719, 16] on input "text" at bounding box center [758, 13] width 198 height 16
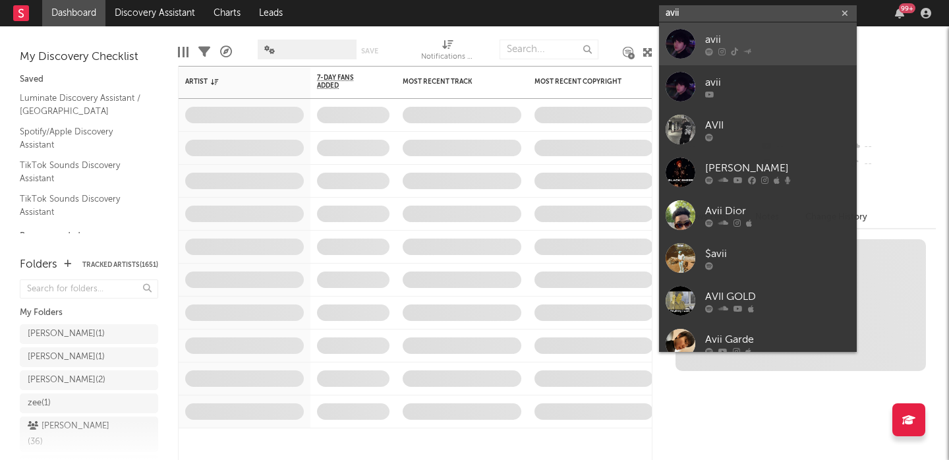
type input "avii"
click at [745, 32] on div "avii" at bounding box center [777, 40] width 145 height 16
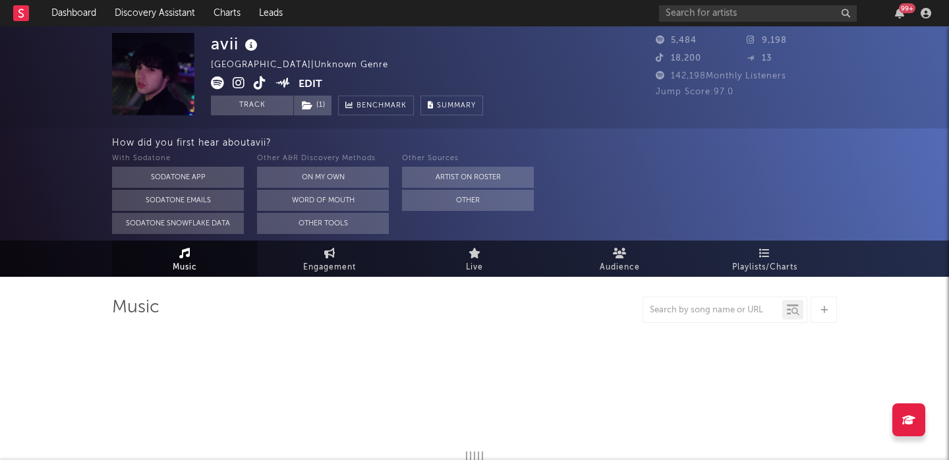
select select "1w"
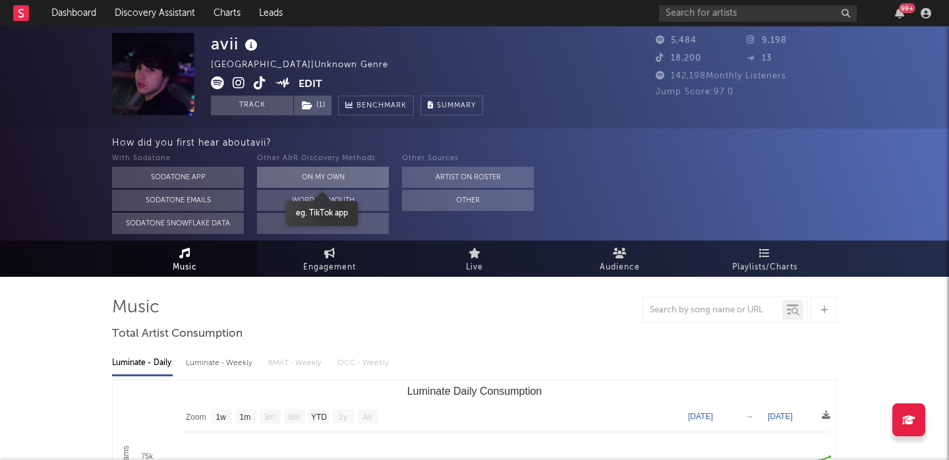
click at [325, 169] on button "On My Own" at bounding box center [323, 177] width 132 height 21
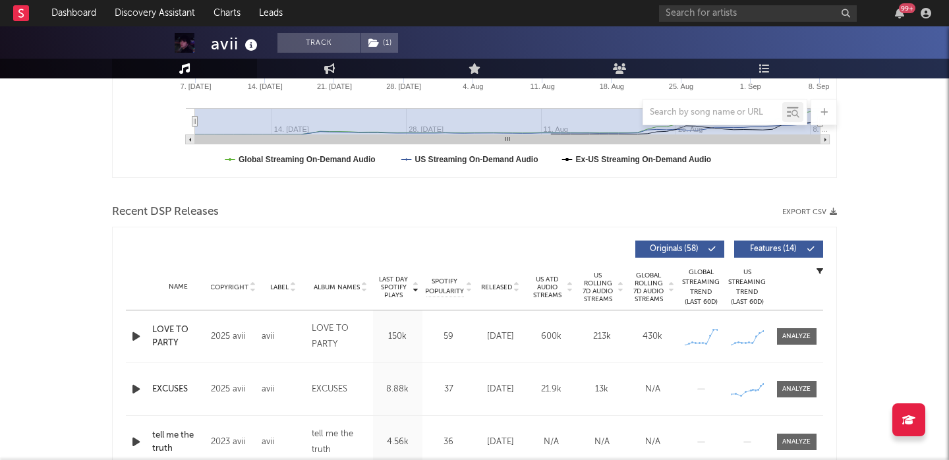
scroll to position [401, 0]
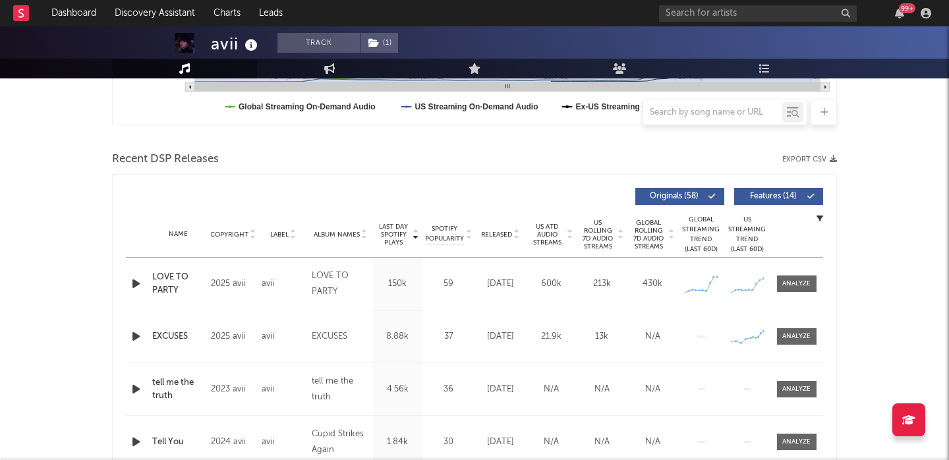
click at [757, 202] on button "Features ( 14 )" at bounding box center [778, 196] width 89 height 17
click at [597, 229] on span "US Rolling 7D Audio Streams" at bounding box center [598, 235] width 36 height 32
click at [801, 287] on div at bounding box center [796, 284] width 28 height 10
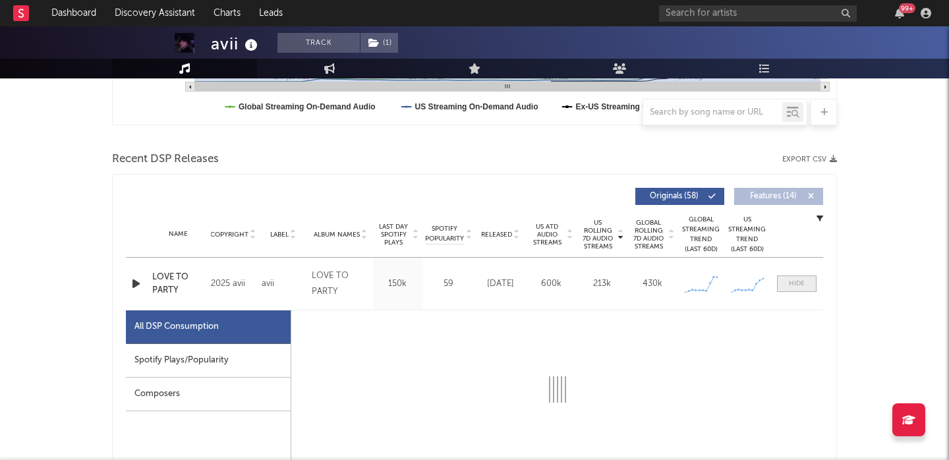
select select "1w"
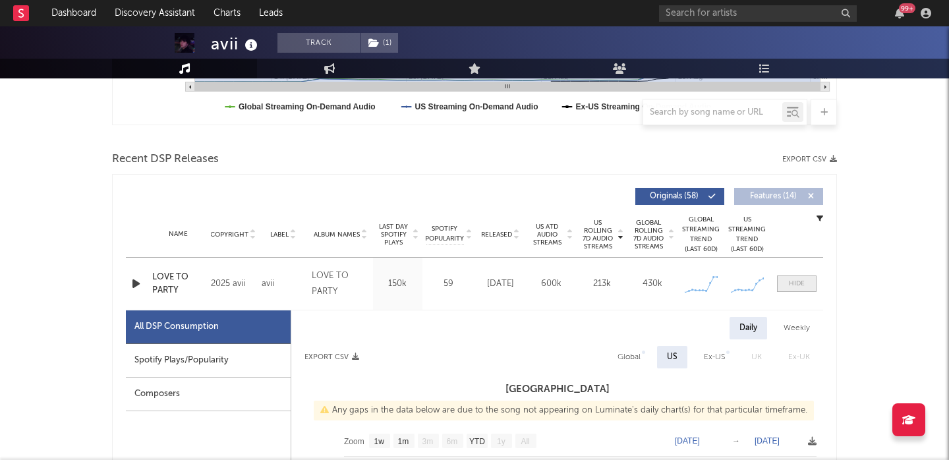
scroll to position [552, 0]
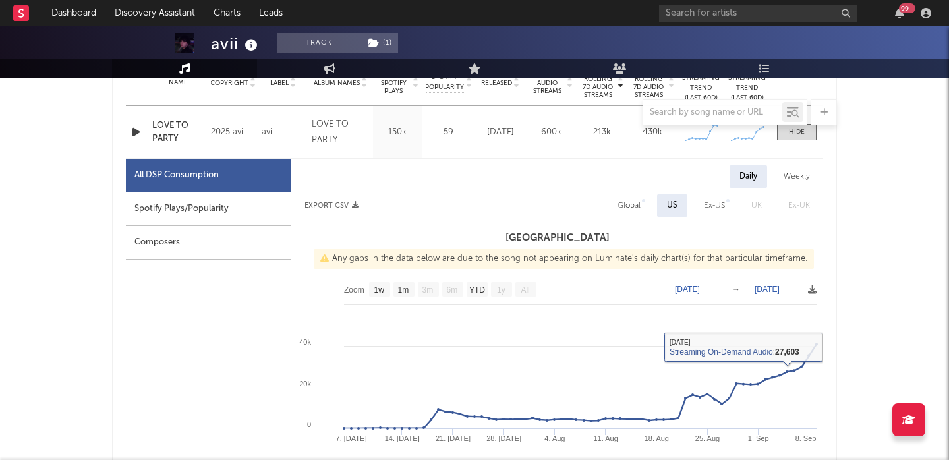
click at [635, 200] on div "Global" at bounding box center [628, 206] width 23 height 16
select select "1w"
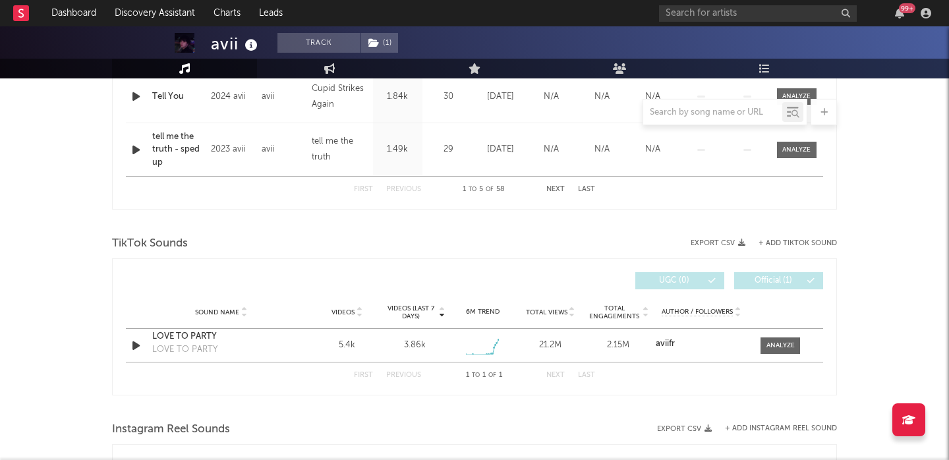
scroll to position [1487, 0]
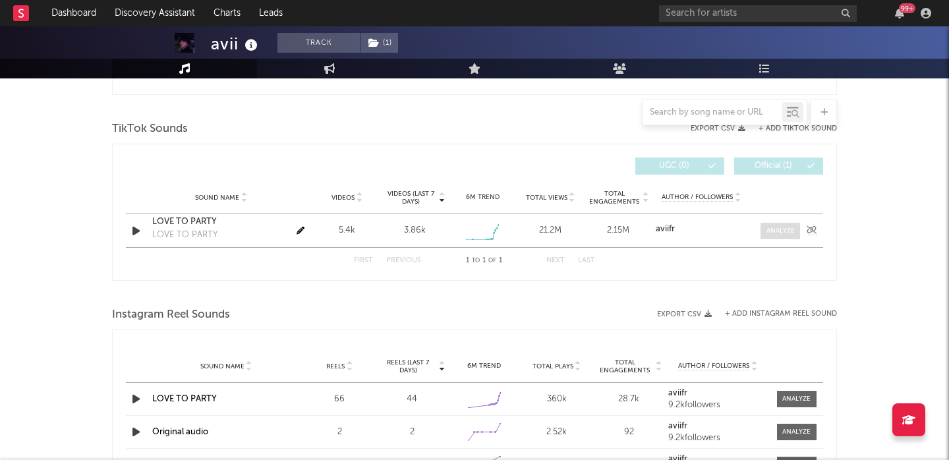
click at [776, 235] on div at bounding box center [780, 231] width 28 height 10
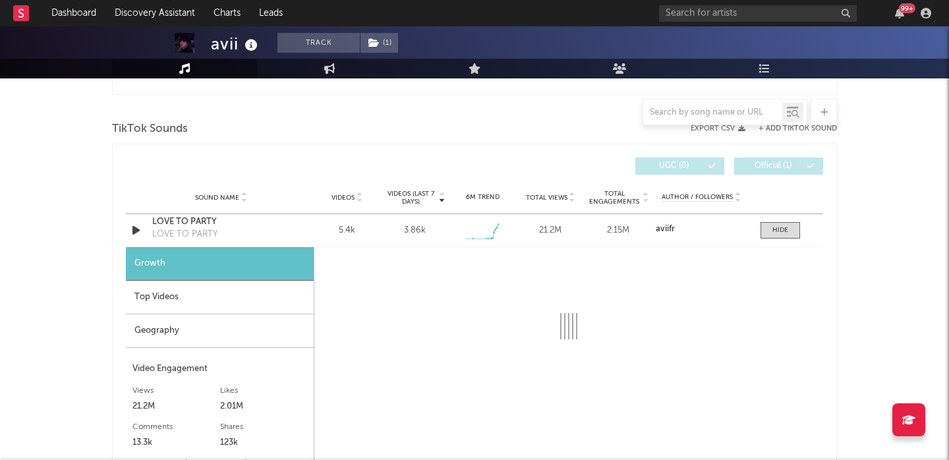
select select "1w"
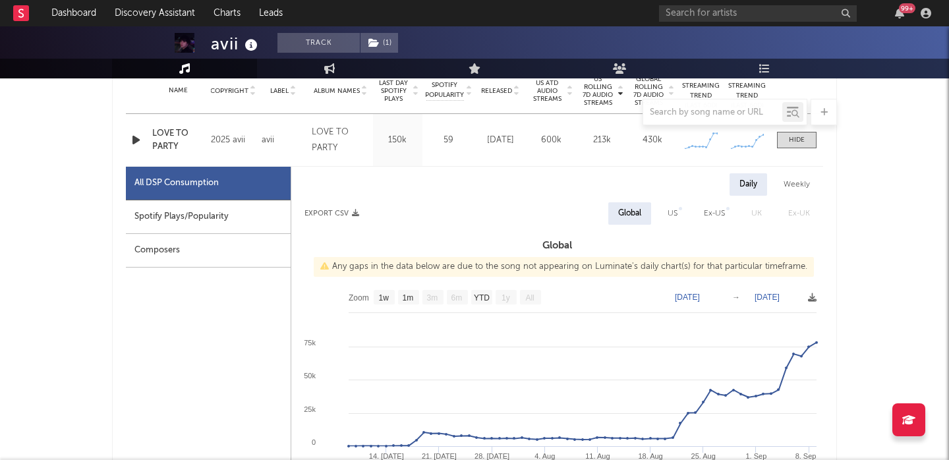
scroll to position [558, 0]
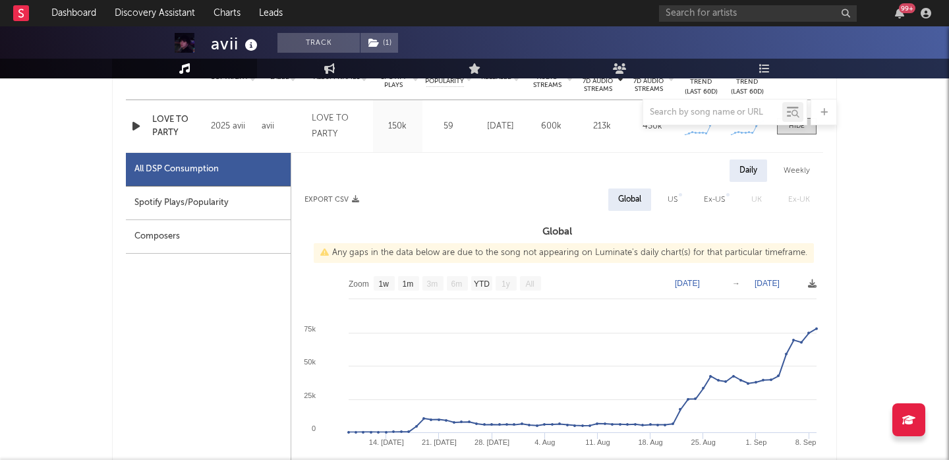
click at [169, 126] on div "LOVE TO PARTY" at bounding box center [178, 126] width 52 height 26
click at [137, 125] on div at bounding box center [474, 112] width 725 height 26
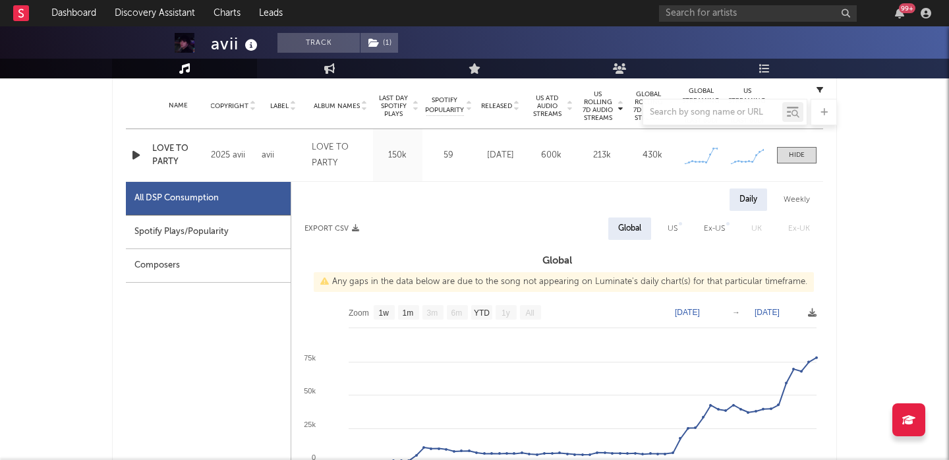
scroll to position [517, 0]
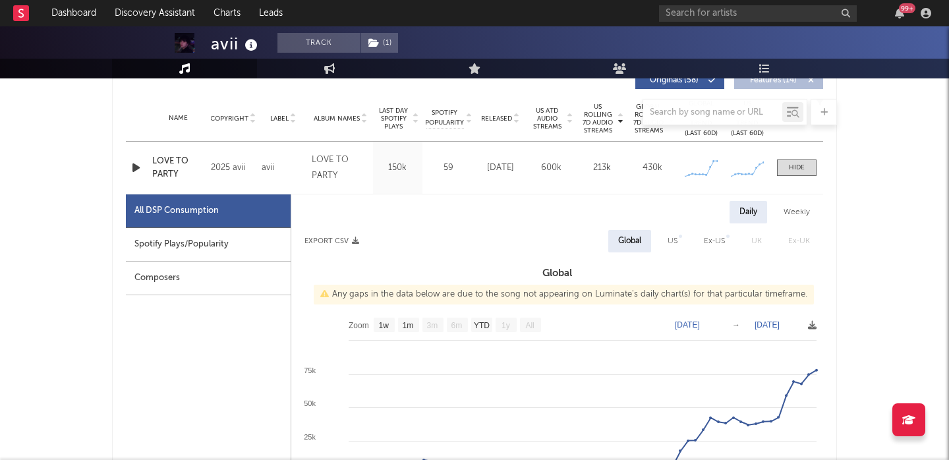
click at [136, 165] on icon "button" at bounding box center [136, 167] width 14 height 16
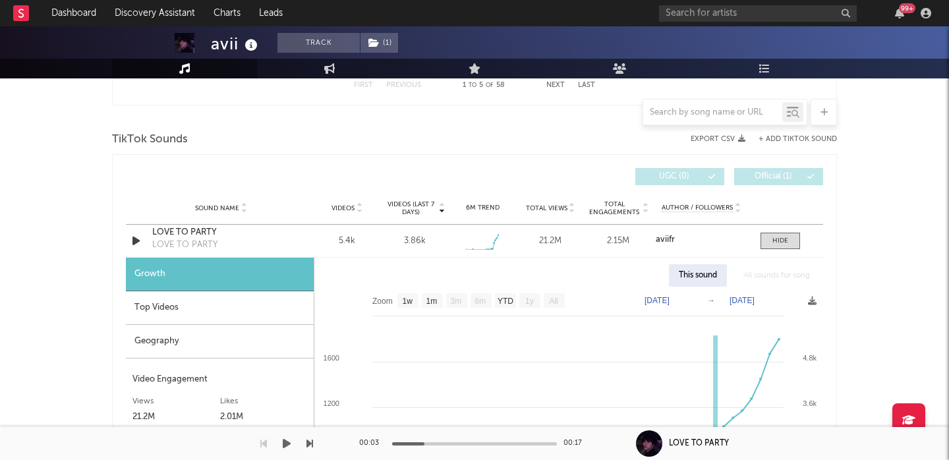
scroll to position [1553, 0]
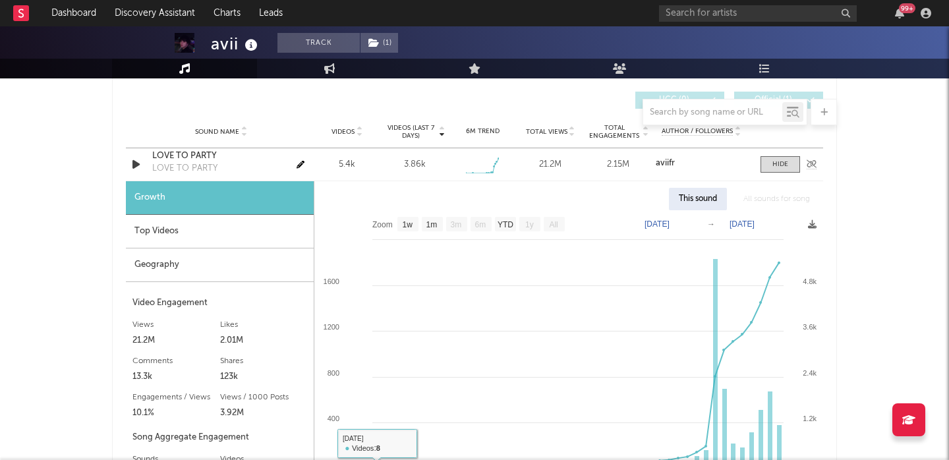
click at [173, 154] on div "LOVE TO PARTY" at bounding box center [221, 156] width 138 height 13
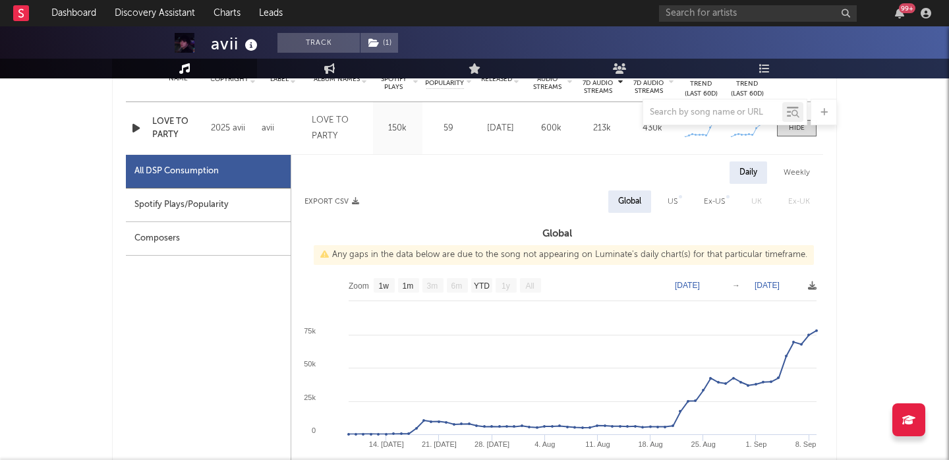
scroll to position [565, 0]
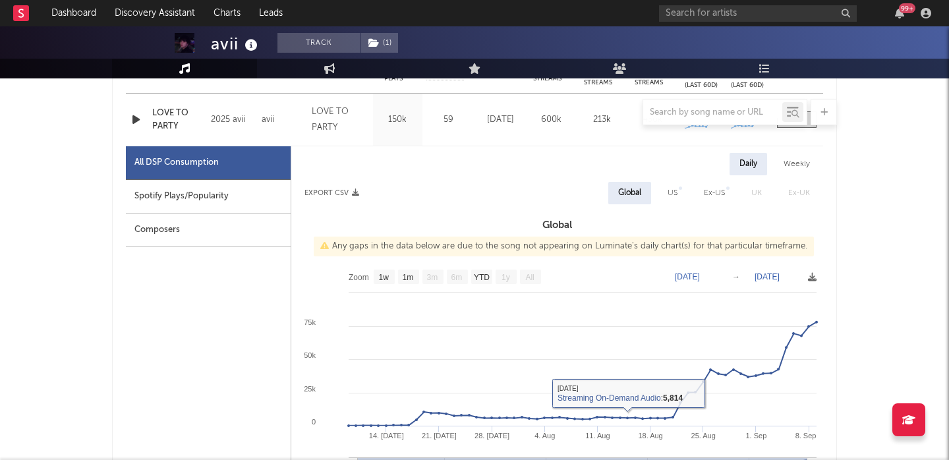
click at [227, 194] on div "Spotify Plays/Popularity" at bounding box center [208, 197] width 165 height 34
select select "1w"
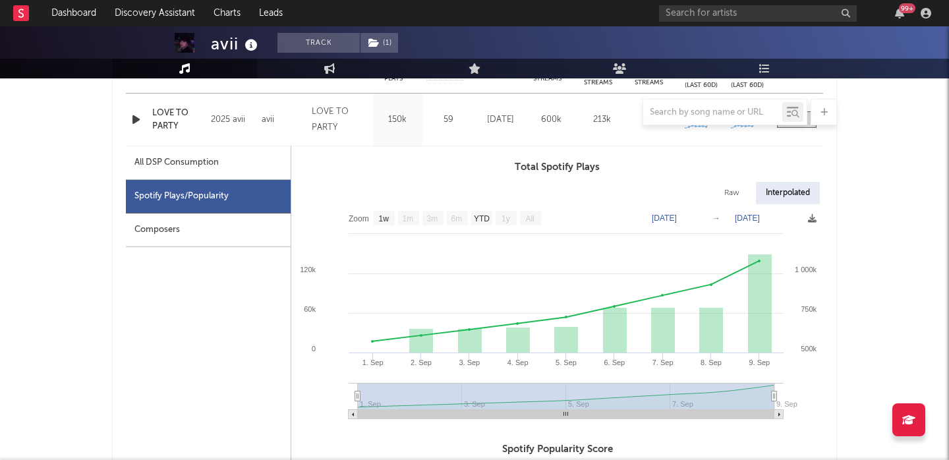
click at [725, 190] on div "Raw" at bounding box center [731, 193] width 35 height 22
select select "1w"
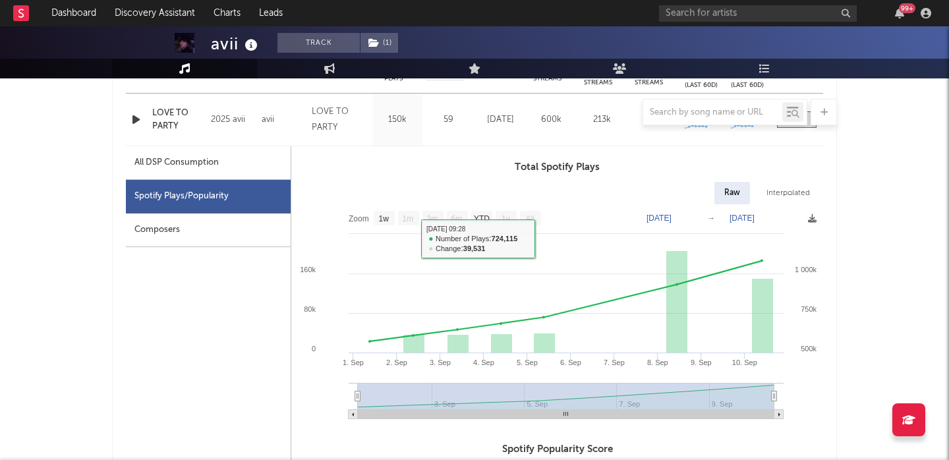
click at [215, 165] on div "All DSP Consumption" at bounding box center [176, 163] width 84 height 16
select select "1w"
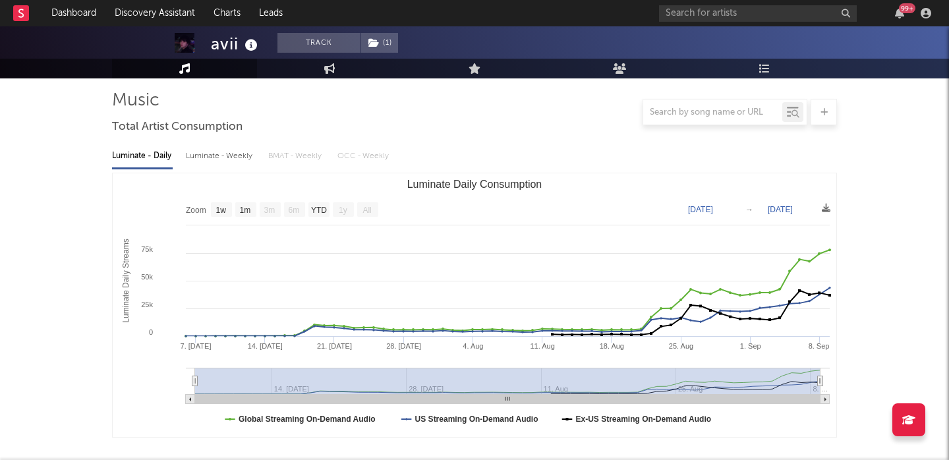
scroll to position [0, 0]
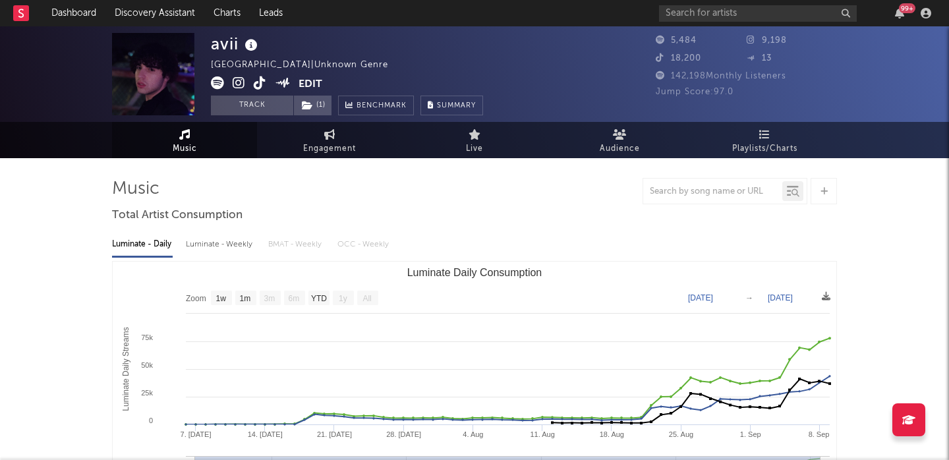
click at [221, 248] on div "Luminate - Weekly" at bounding box center [220, 244] width 69 height 22
select select "6m"
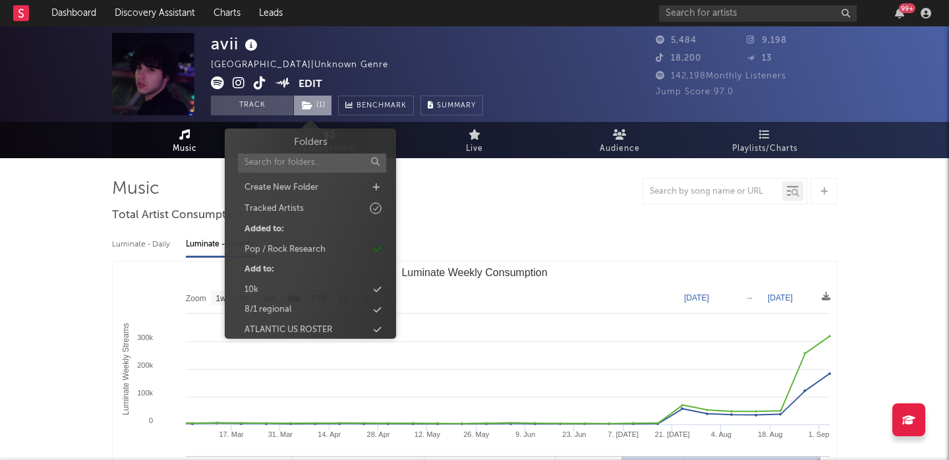
click at [311, 108] on icon at bounding box center [307, 105] width 11 height 9
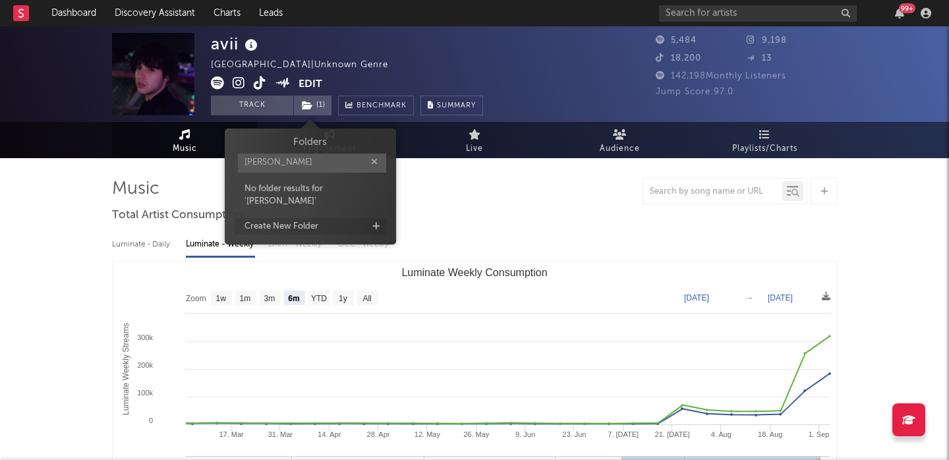
type input "brendan"
click at [282, 220] on div "Create New Folder" at bounding box center [281, 226] width 74 height 13
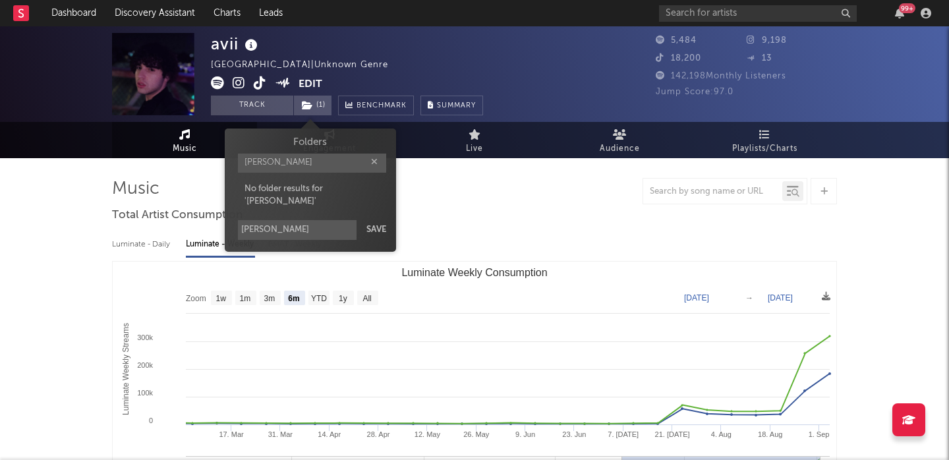
type input "brendan"
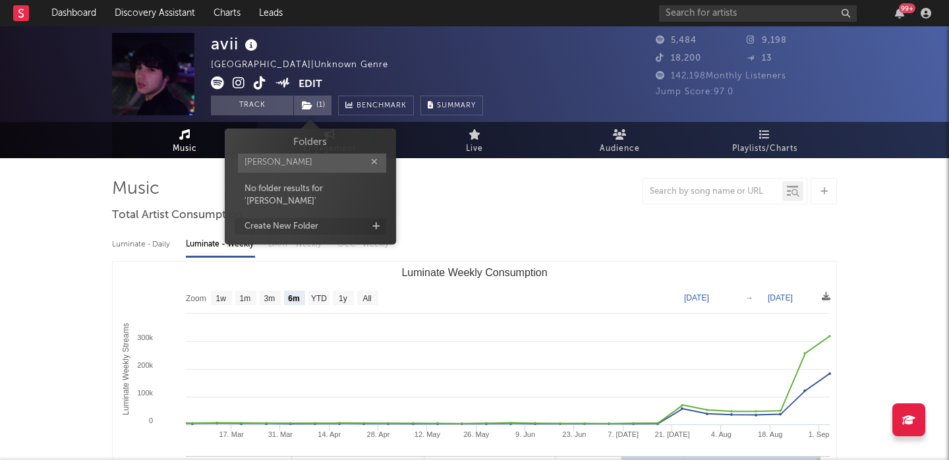
click at [386, 215] on span "Folders brendan No folder results for ' brendan ' Create New Folder" at bounding box center [310, 186] width 171 height 103
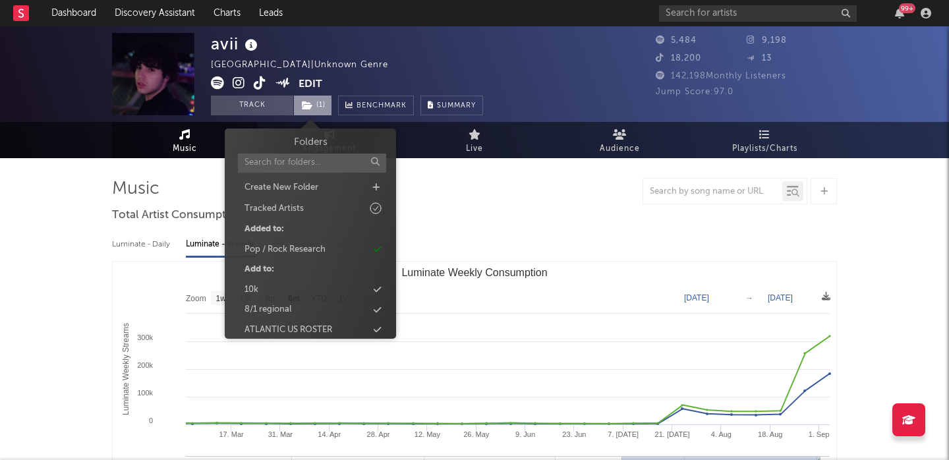
click at [306, 105] on icon at bounding box center [307, 105] width 11 height 9
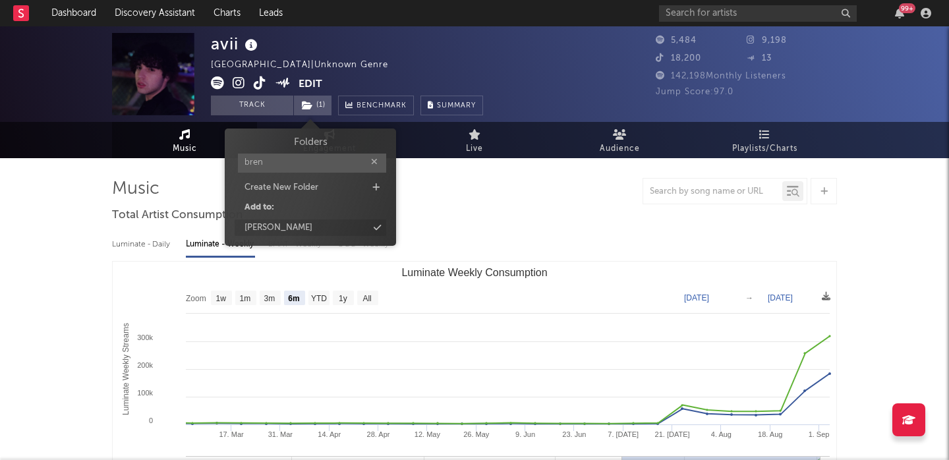
type input "bren"
click at [304, 231] on div "brendan" at bounding box center [311, 227] width 152 height 17
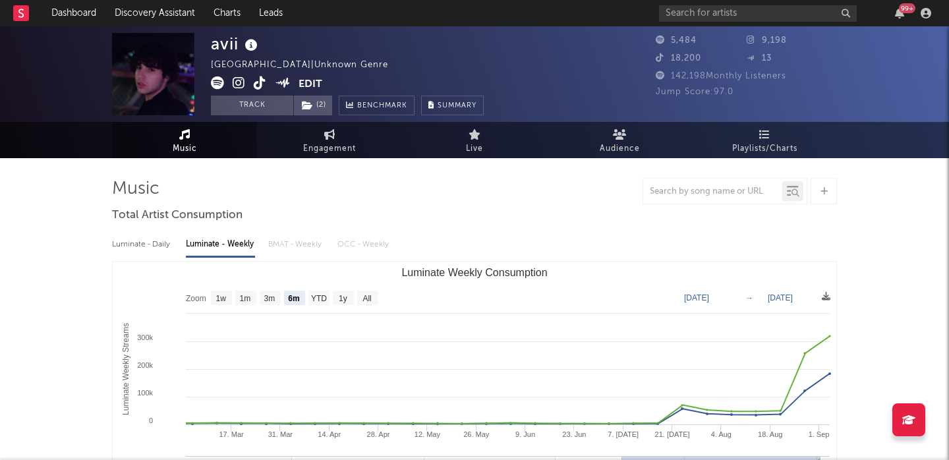
click at [495, 234] on div "Luminate - Daily Luminate - Weekly BMAT - Weekly OCC - Weekly" at bounding box center [474, 244] width 725 height 22
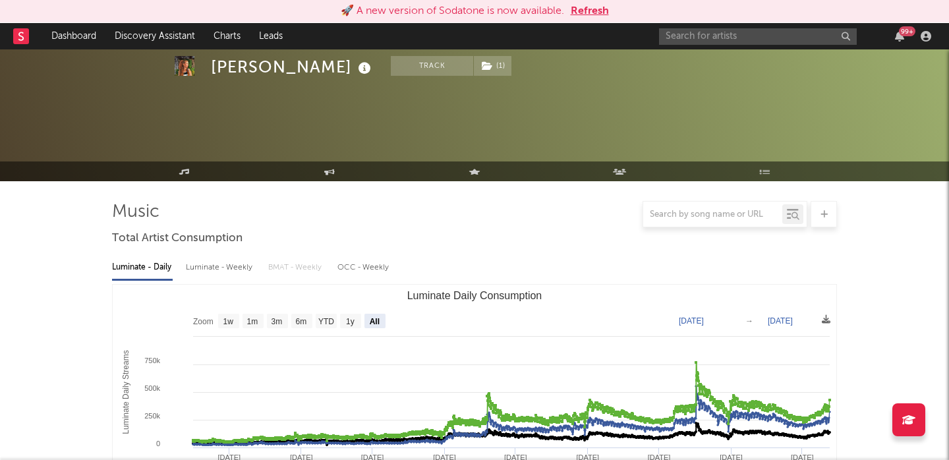
select select "All"
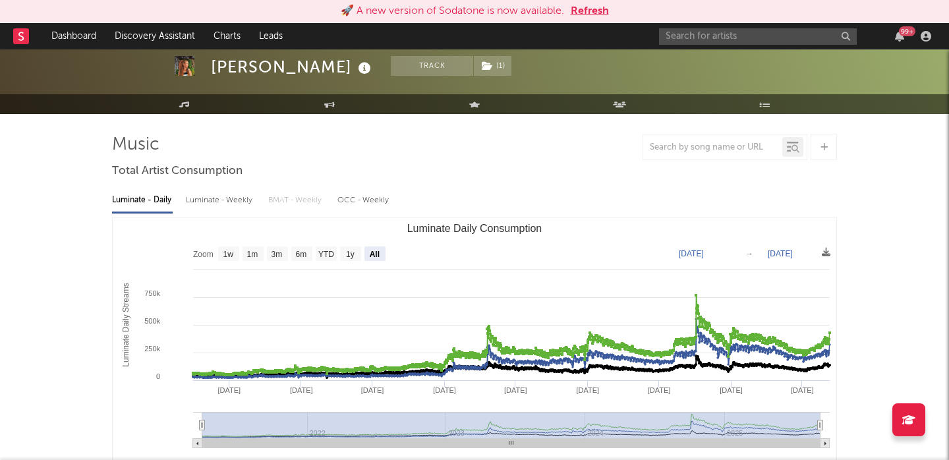
scroll to position [58, 0]
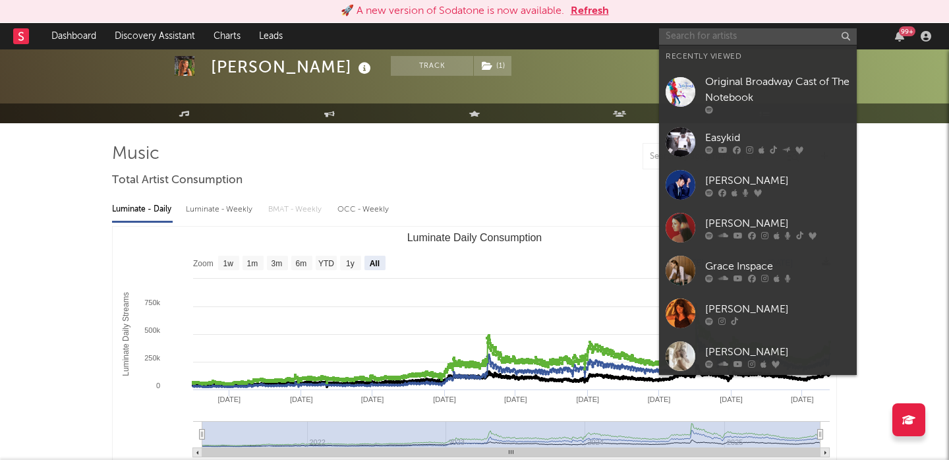
click at [695, 33] on input "text" at bounding box center [758, 36] width 198 height 16
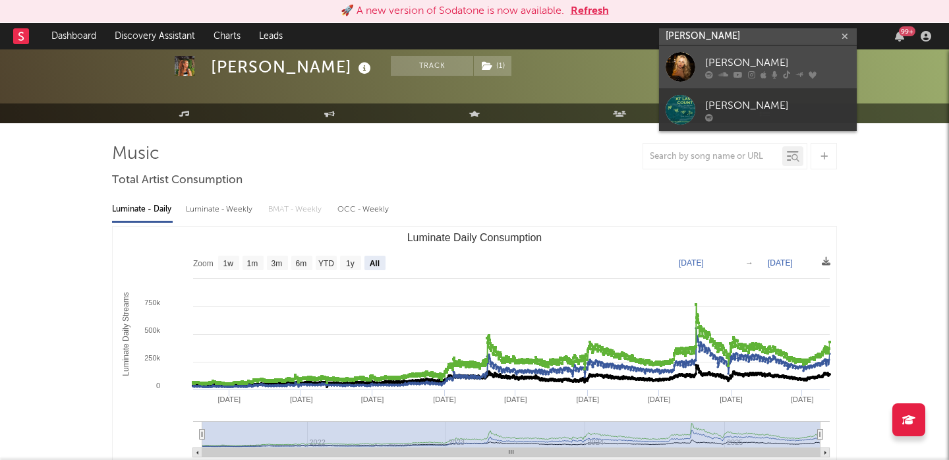
type input "[PERSON_NAME]"
click at [746, 55] on div "[PERSON_NAME]" at bounding box center [777, 63] width 145 height 16
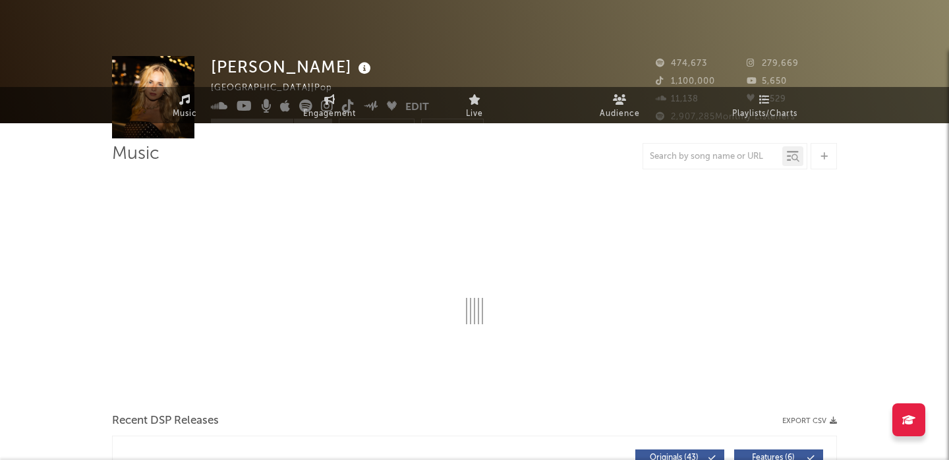
scroll to position [40, 0]
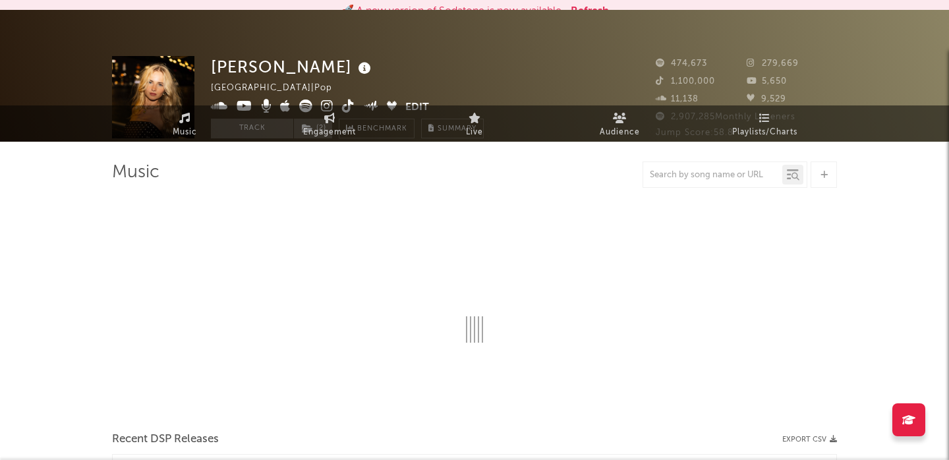
select select "6m"
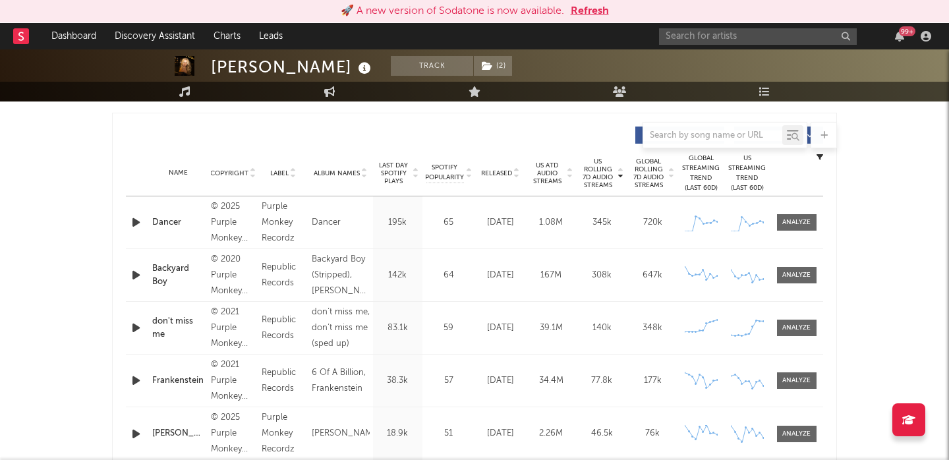
scroll to position [480, 0]
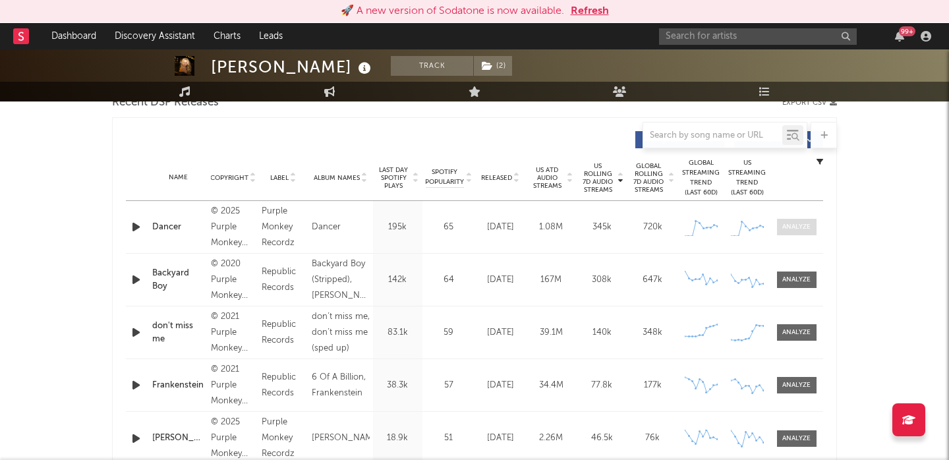
click at [800, 229] on div at bounding box center [796, 227] width 28 height 10
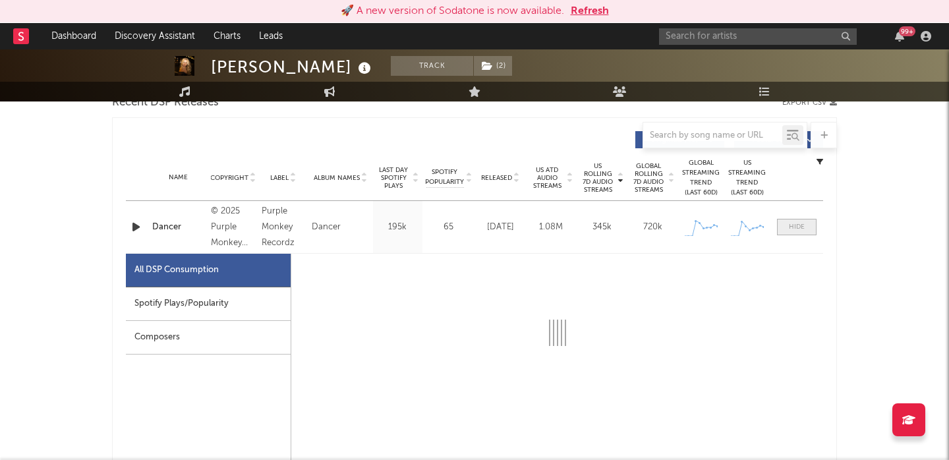
select select "1w"
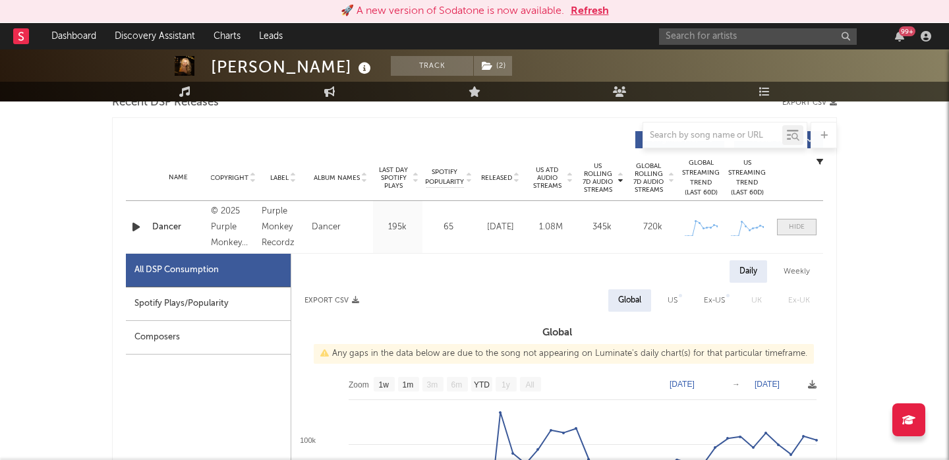
scroll to position [569, 0]
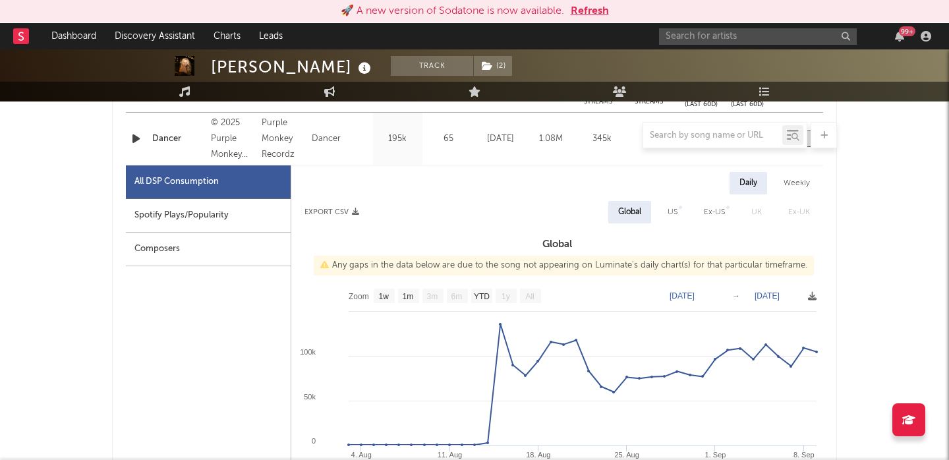
click at [239, 204] on div "Spotify Plays/Popularity" at bounding box center [208, 216] width 165 height 34
select select "1w"
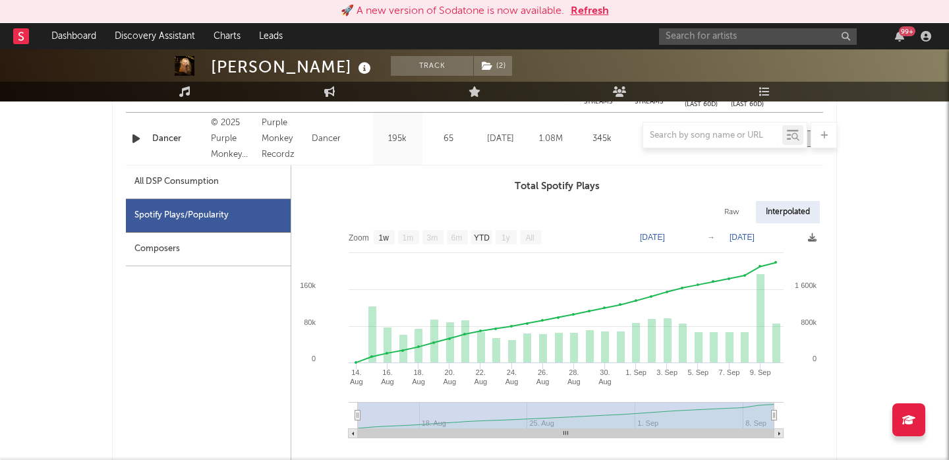
click at [231, 186] on div "All DSP Consumption" at bounding box center [208, 182] width 165 height 34
select select "1w"
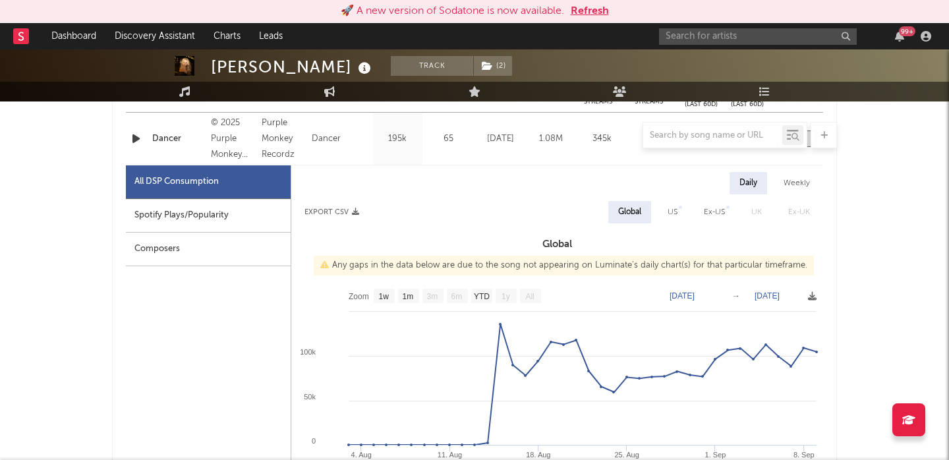
click at [676, 208] on div "US" at bounding box center [672, 212] width 10 height 16
select select "1w"
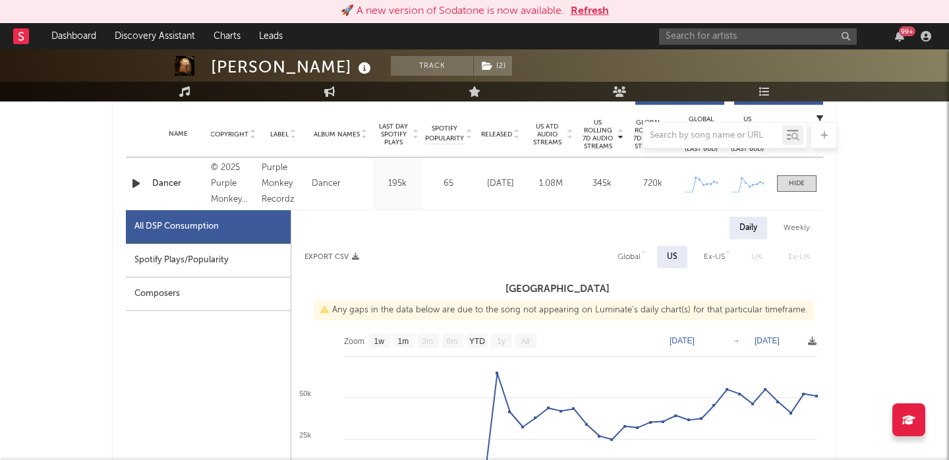
scroll to position [522, 0]
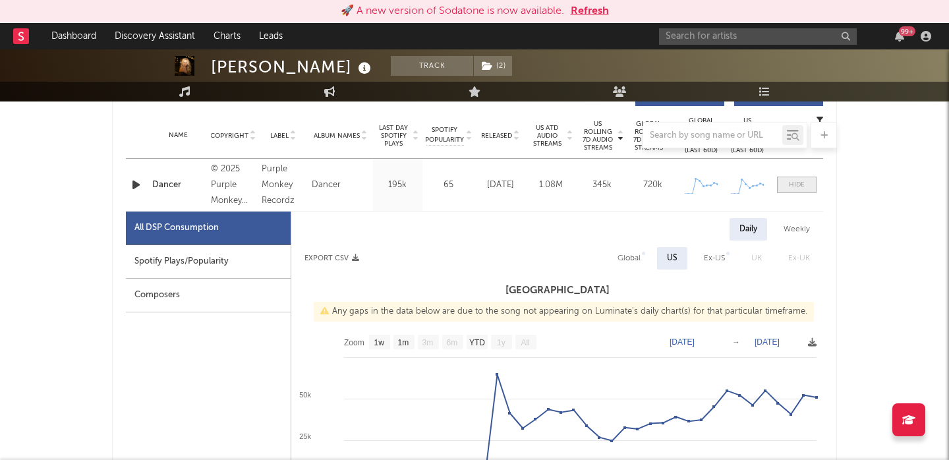
click at [796, 183] on div at bounding box center [797, 185] width 16 height 10
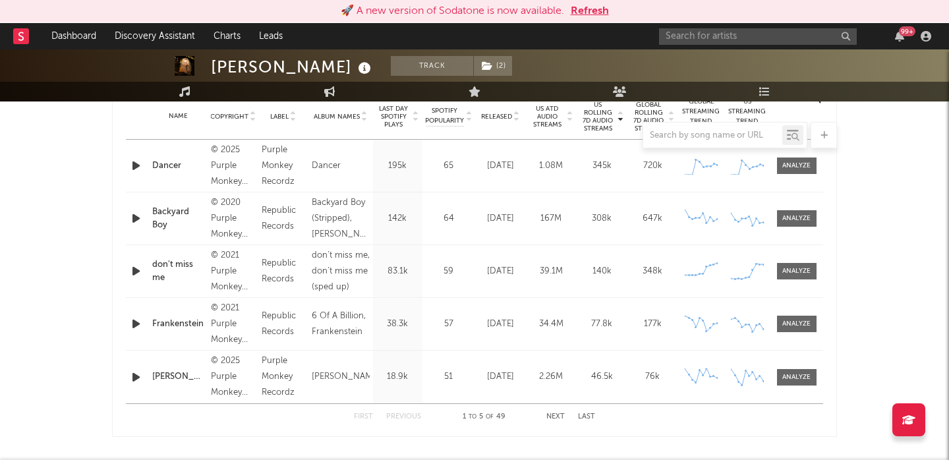
scroll to position [544, 0]
click at [795, 377] on div at bounding box center [796, 375] width 28 height 10
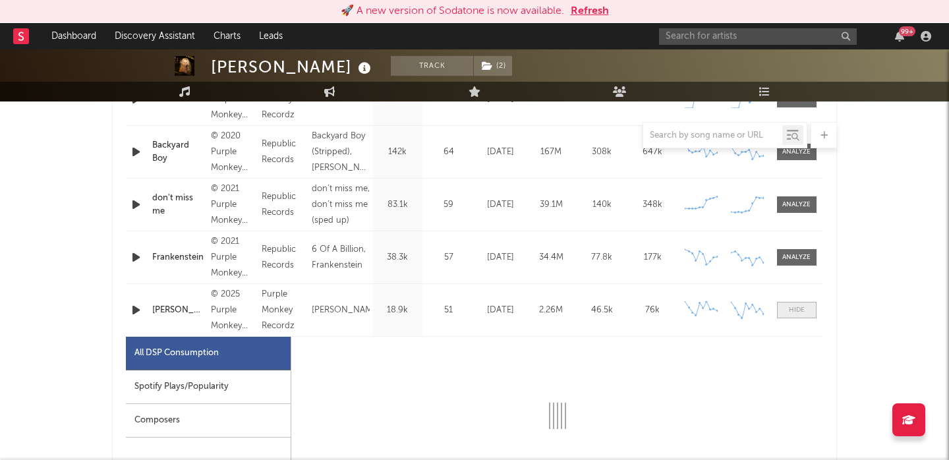
select select "1w"
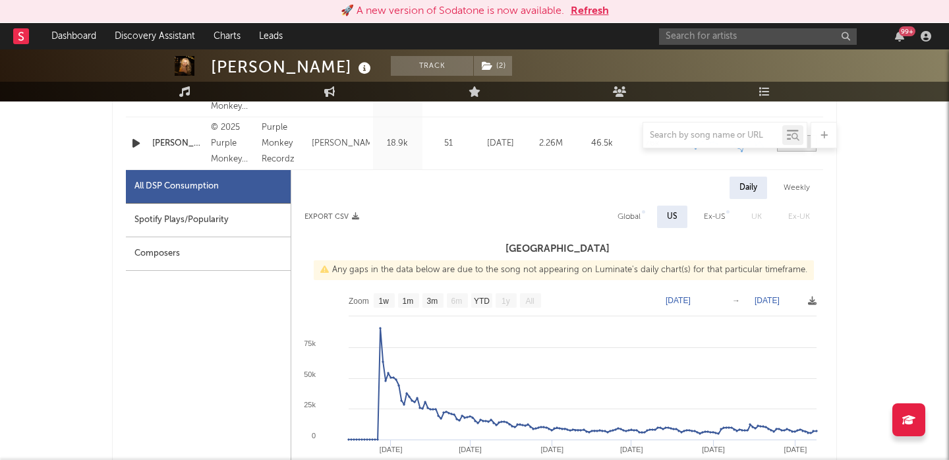
scroll to position [777, 0]
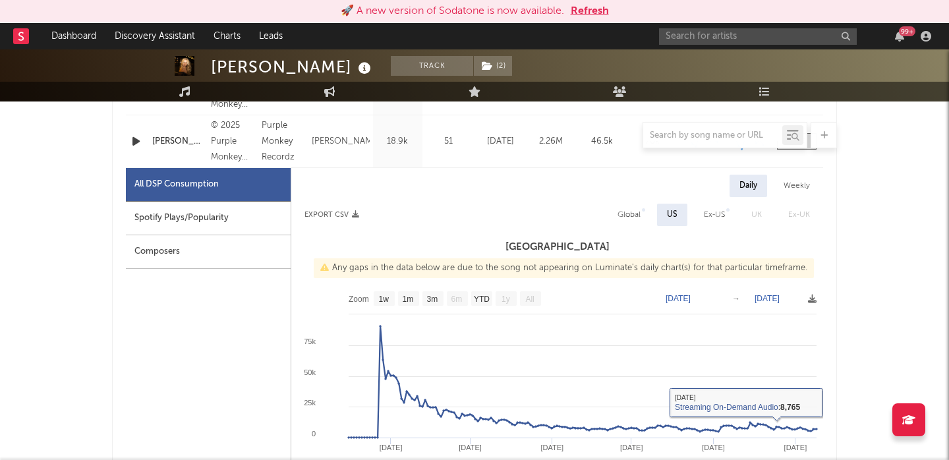
click at [634, 213] on div "Global" at bounding box center [628, 215] width 23 height 16
select select "1w"
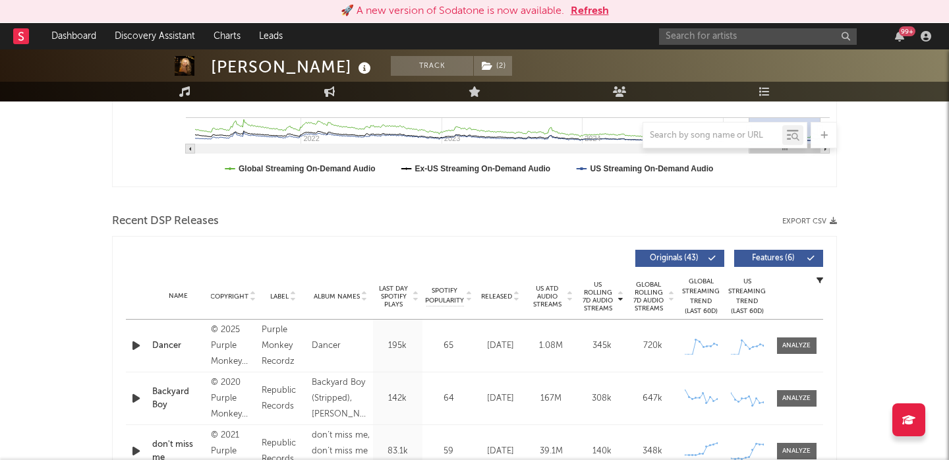
scroll to position [360, 0]
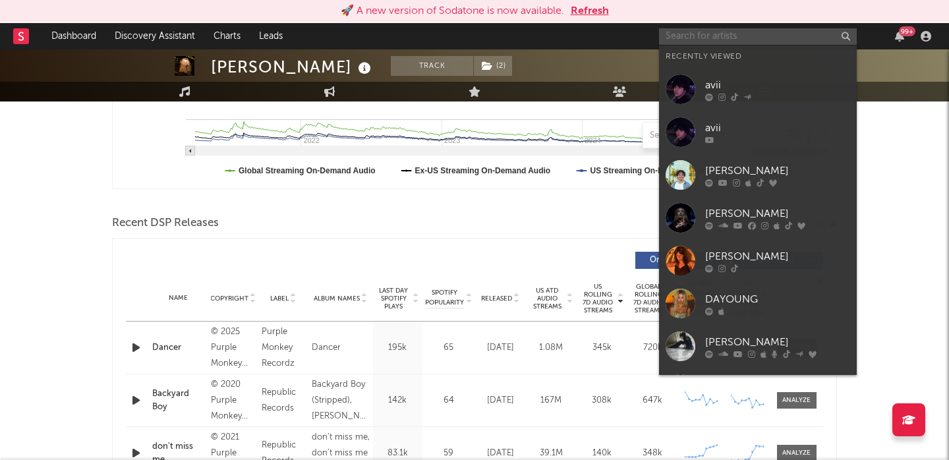
click at [726, 37] on input "text" at bounding box center [758, 36] width 198 height 16
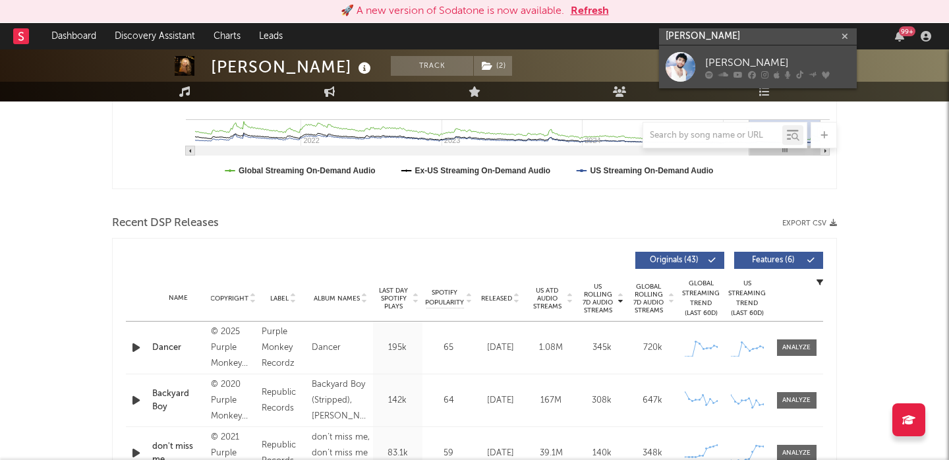
type input "[PERSON_NAME]"
click at [793, 52] on link "[PERSON_NAME]" at bounding box center [758, 66] width 198 height 43
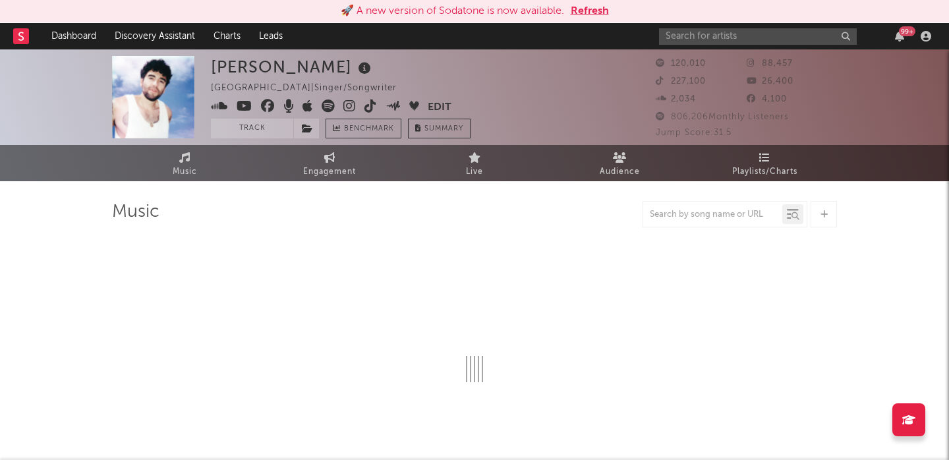
select select "6m"
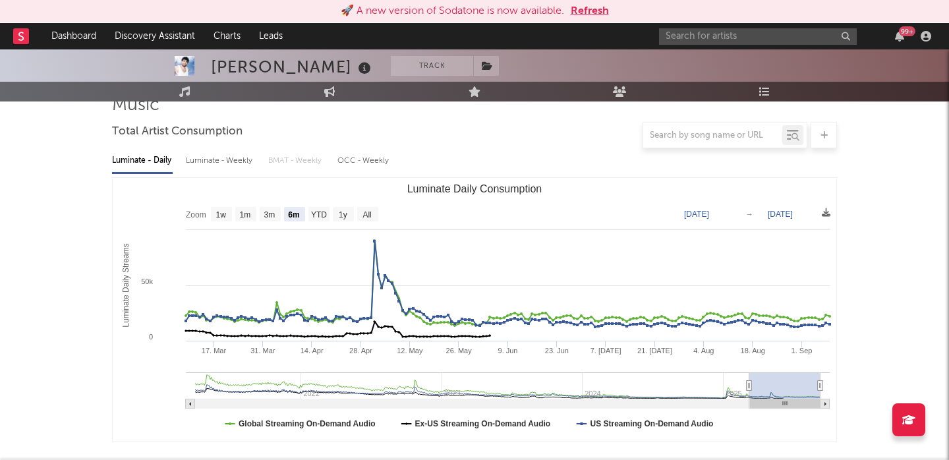
scroll to position [93, 0]
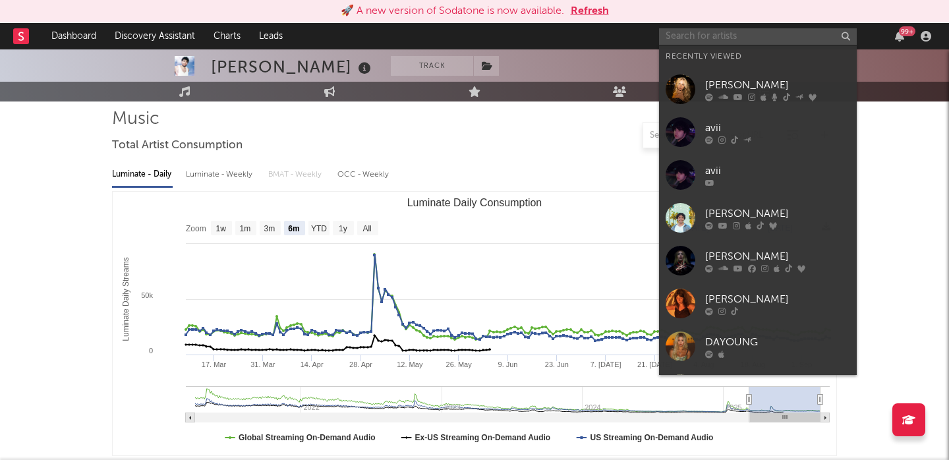
click at [704, 32] on input "text" at bounding box center [758, 36] width 198 height 16
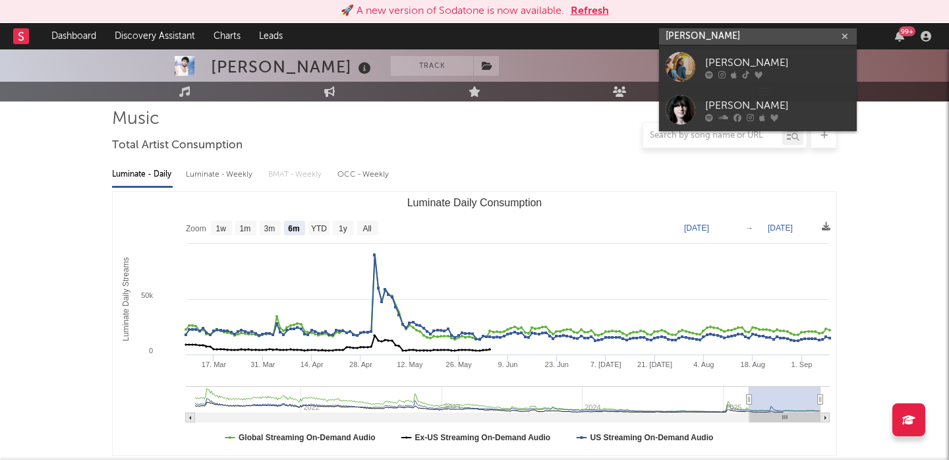
type input "[PERSON_NAME]"
click at [736, 61] on div "[PERSON_NAME]" at bounding box center [777, 63] width 145 height 16
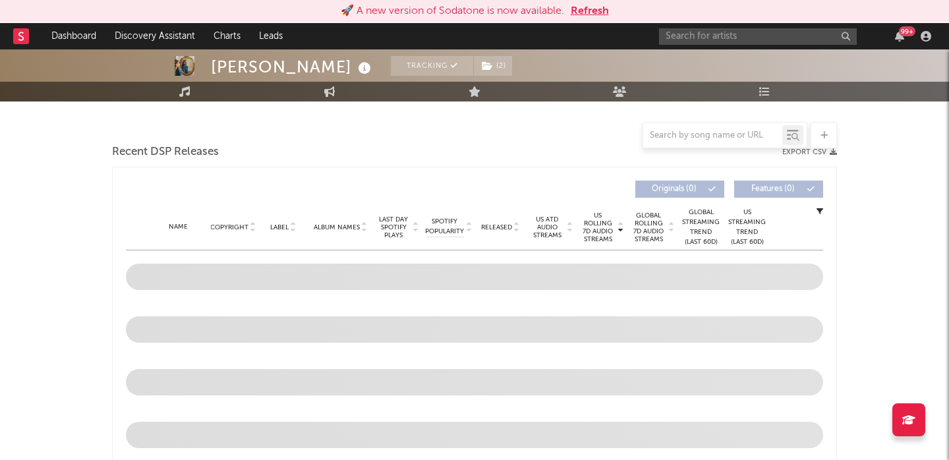
scroll to position [463, 0]
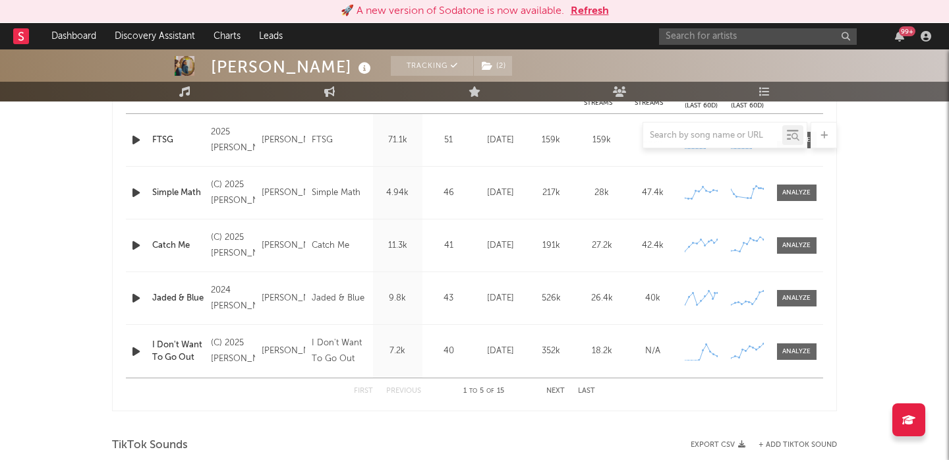
select select "6m"
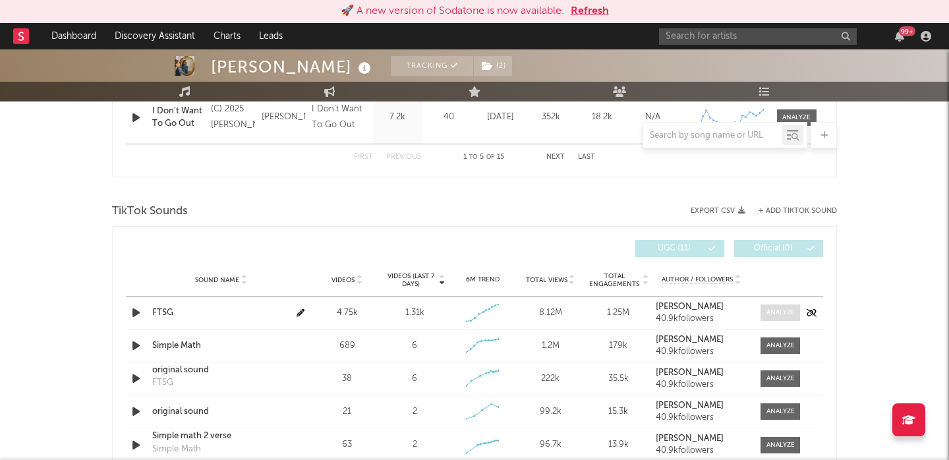
click at [776, 314] on div at bounding box center [780, 313] width 28 height 10
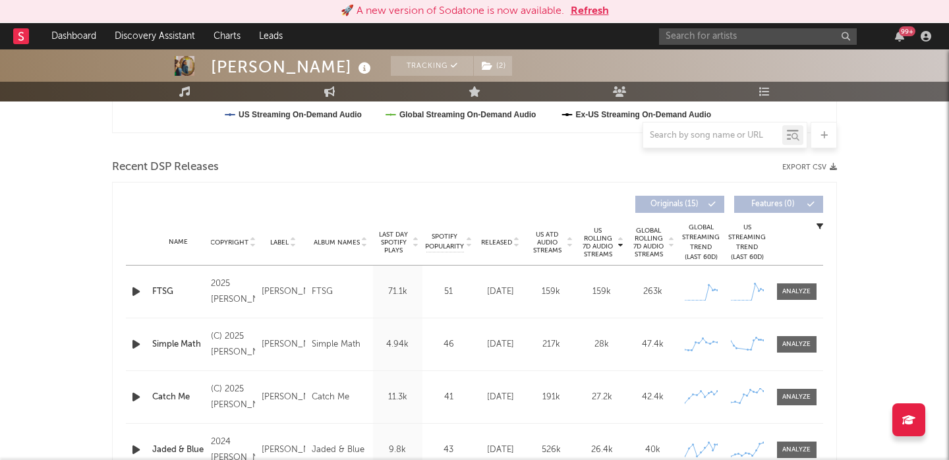
select select "1w"
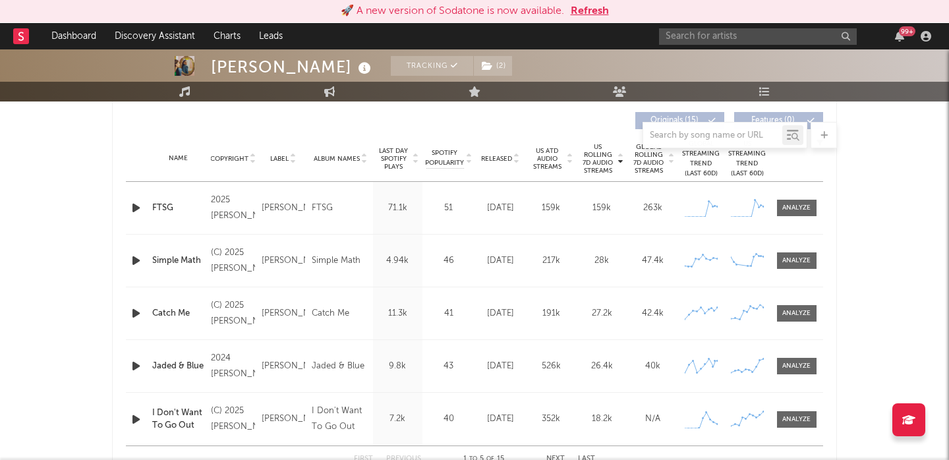
scroll to position [495, 0]
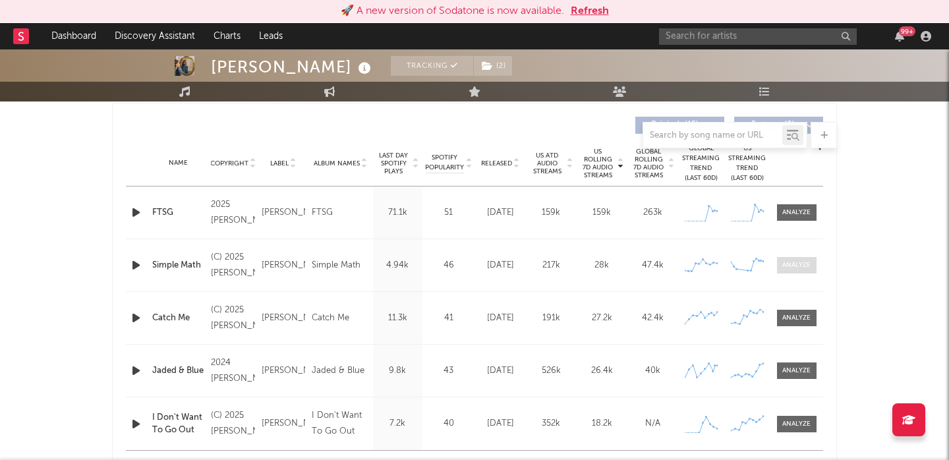
click at [793, 266] on div at bounding box center [796, 265] width 28 height 10
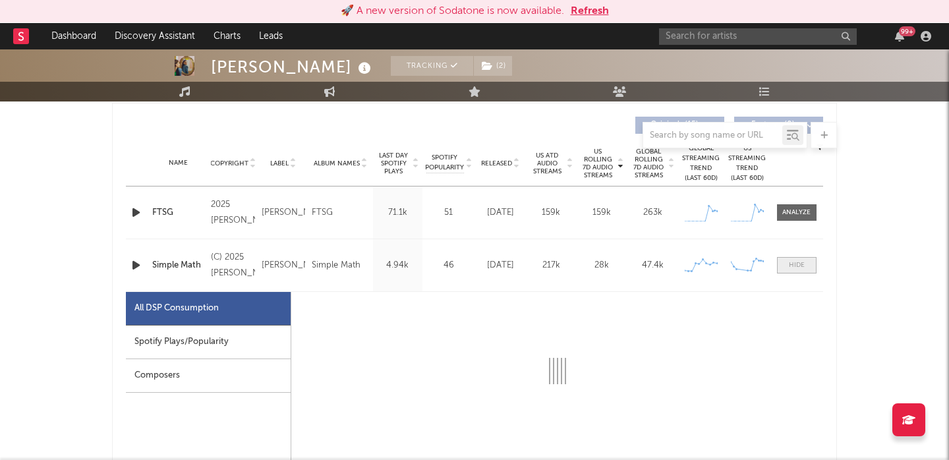
select select "1w"
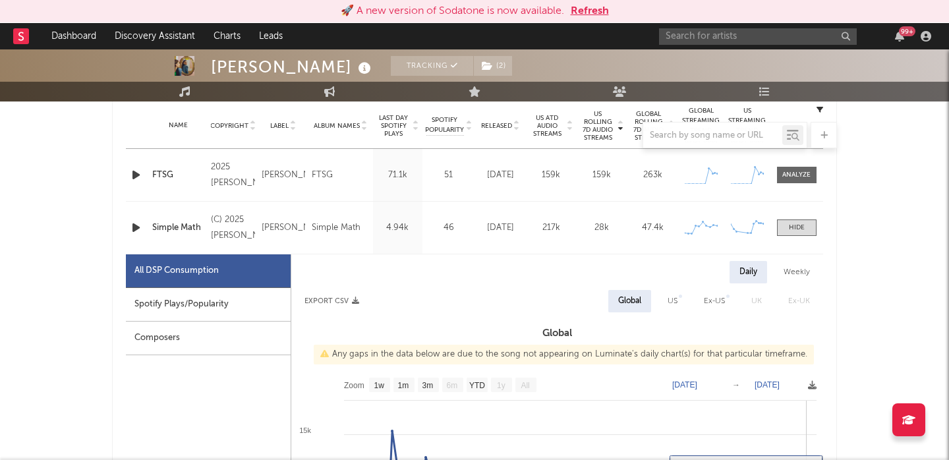
scroll to position [531, 0]
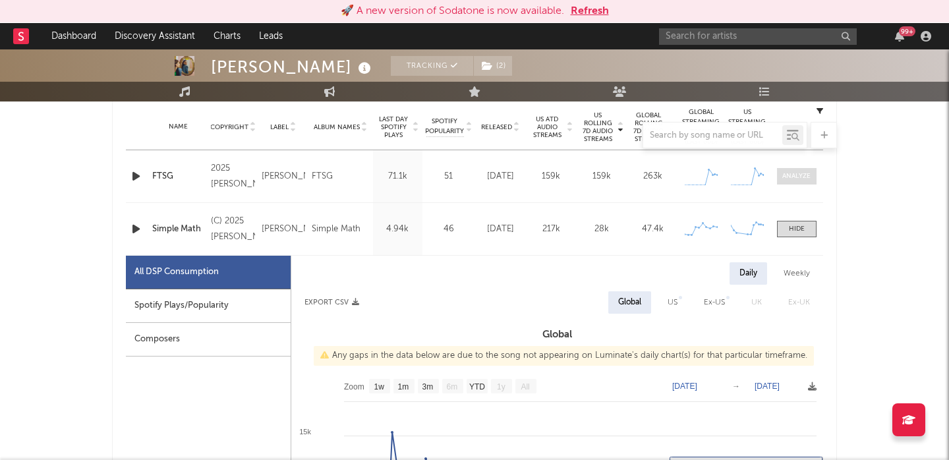
click at [797, 175] on div at bounding box center [796, 176] width 28 height 10
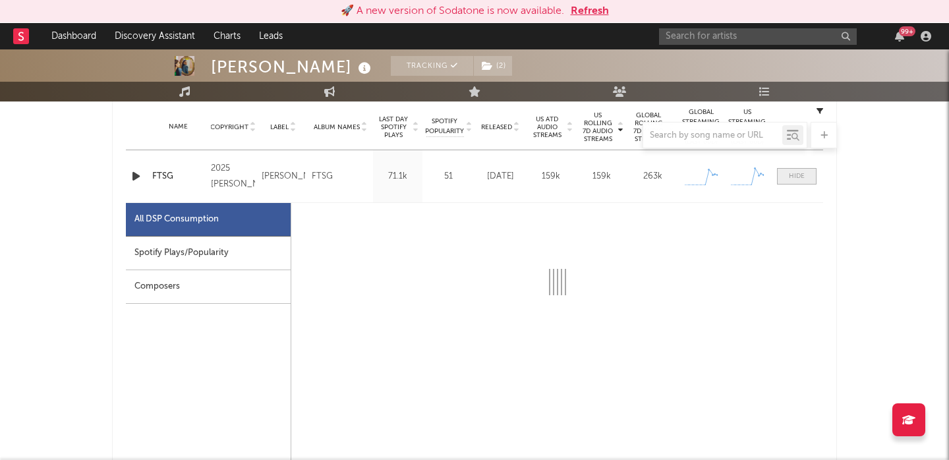
select select "1w"
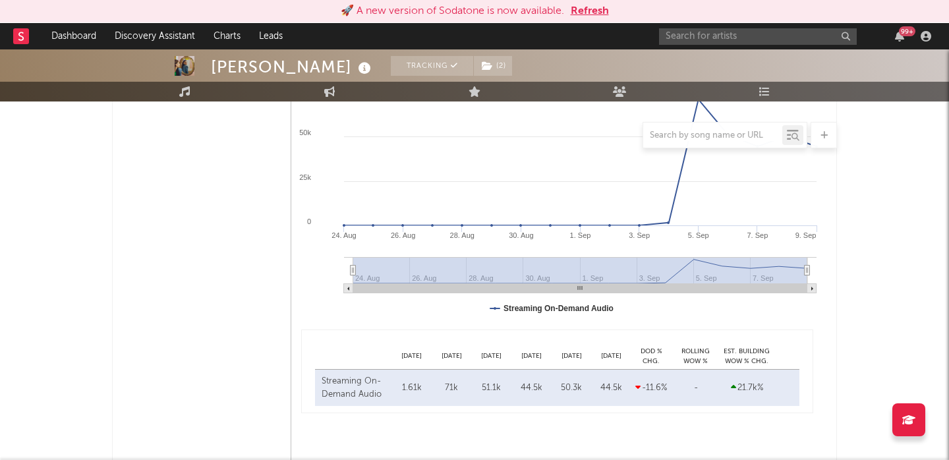
scroll to position [588, 0]
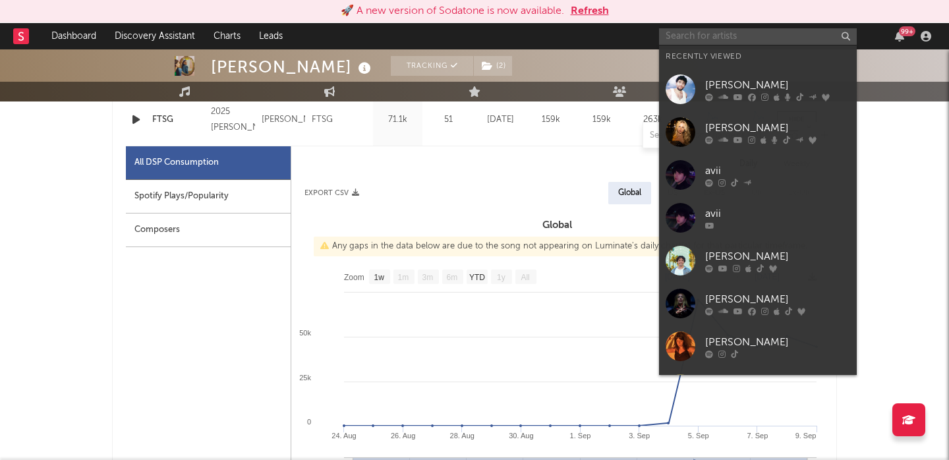
click at [680, 39] on input "text" at bounding box center [758, 36] width 198 height 16
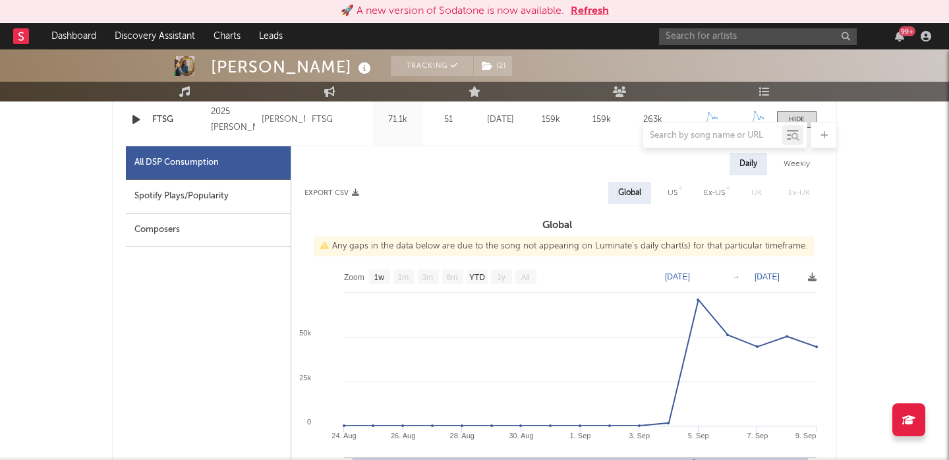
click at [467, 177] on div "Daily Weekly Export CSV Global US Ex-US [GEOGRAPHIC_DATA] Ex-UK Global Any gaps…" at bounding box center [557, 383] width 532 height 461
click at [260, 206] on div "Spotify Plays/Popularity" at bounding box center [208, 197] width 165 height 34
select select "1w"
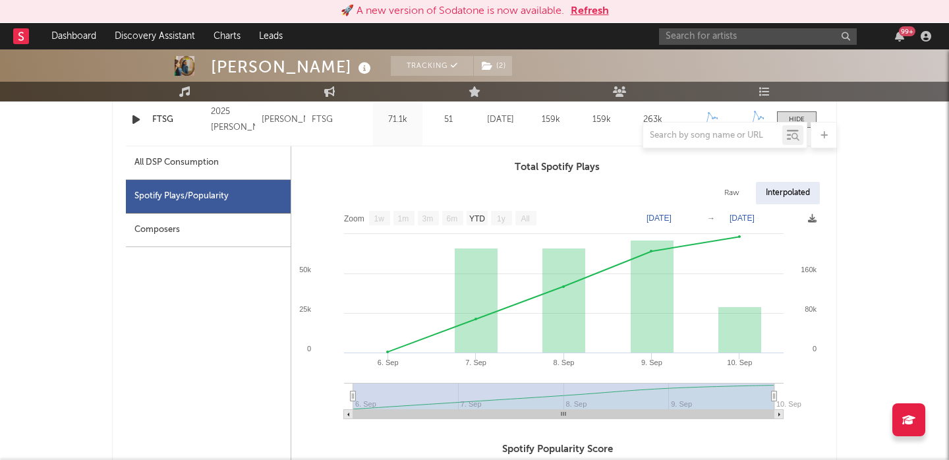
click at [233, 158] on div "All DSP Consumption" at bounding box center [208, 163] width 165 height 34
select select "1w"
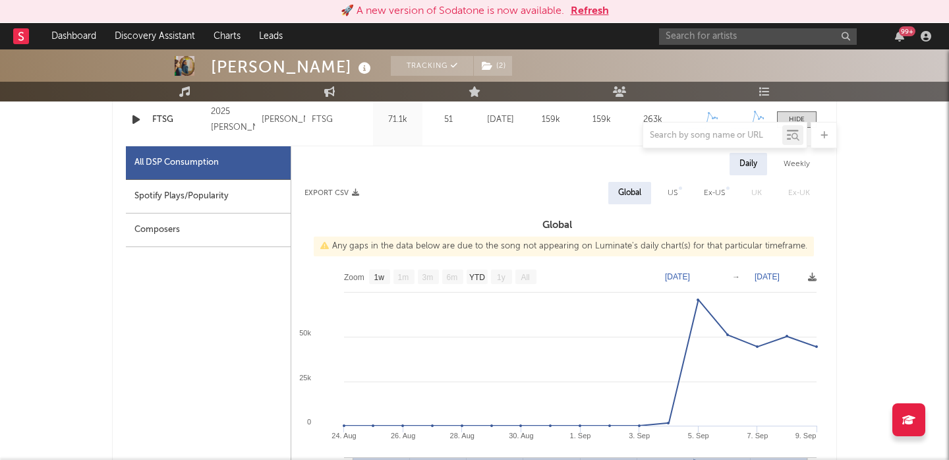
click at [816, 161] on div "Weekly" at bounding box center [797, 164] width 46 height 22
select select "1w"
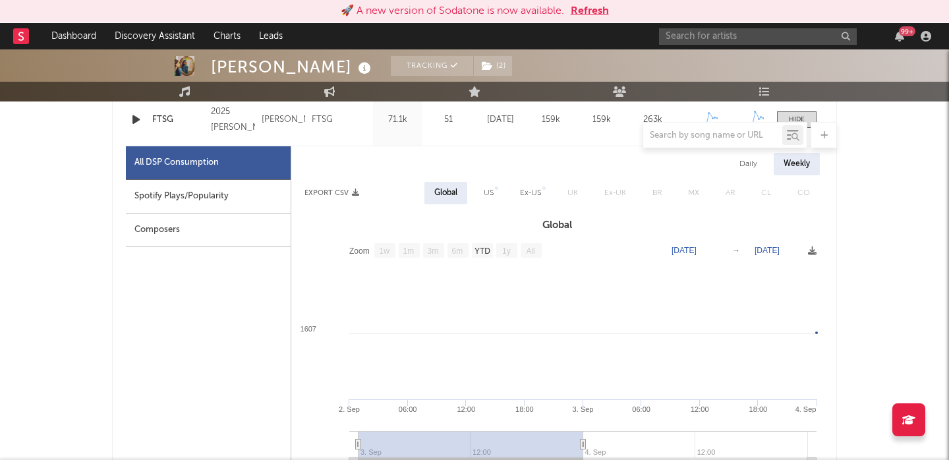
click at [488, 195] on div "US" at bounding box center [489, 193] width 10 height 16
select select "1w"
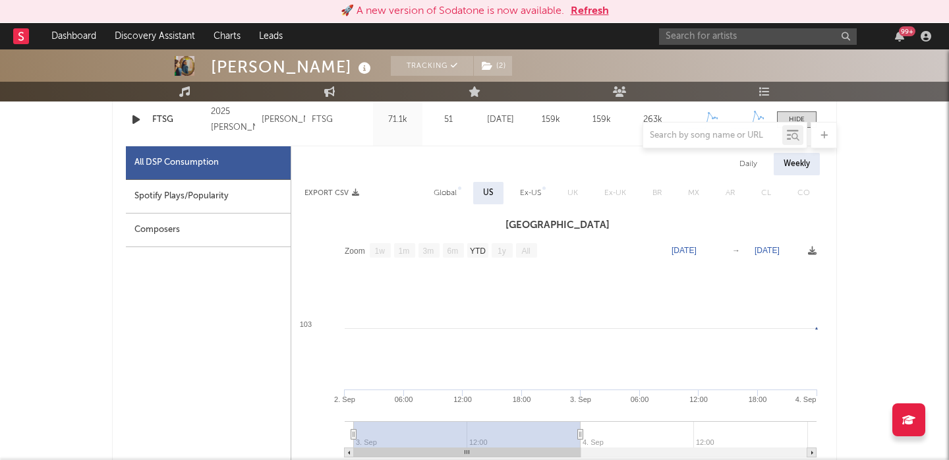
click at [234, 197] on div "Spotify Plays/Popularity" at bounding box center [208, 197] width 165 height 34
select select "1w"
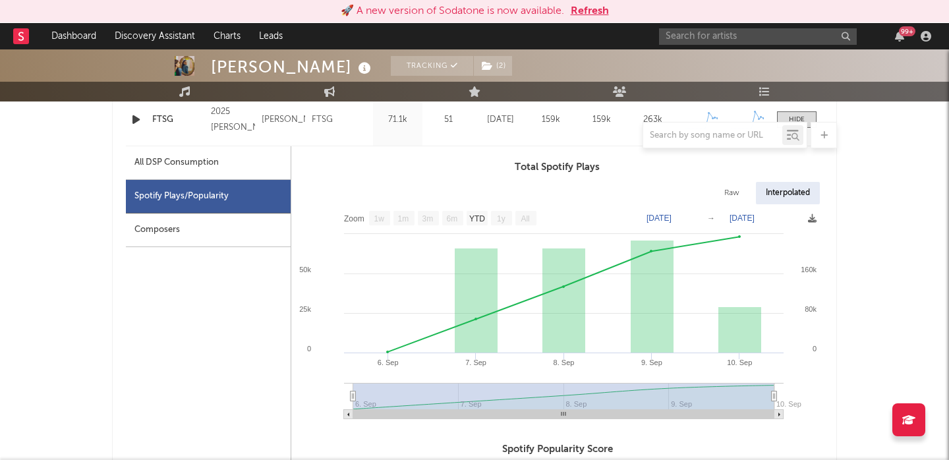
click at [252, 169] on div "All DSP Consumption" at bounding box center [208, 163] width 165 height 34
select select "1w"
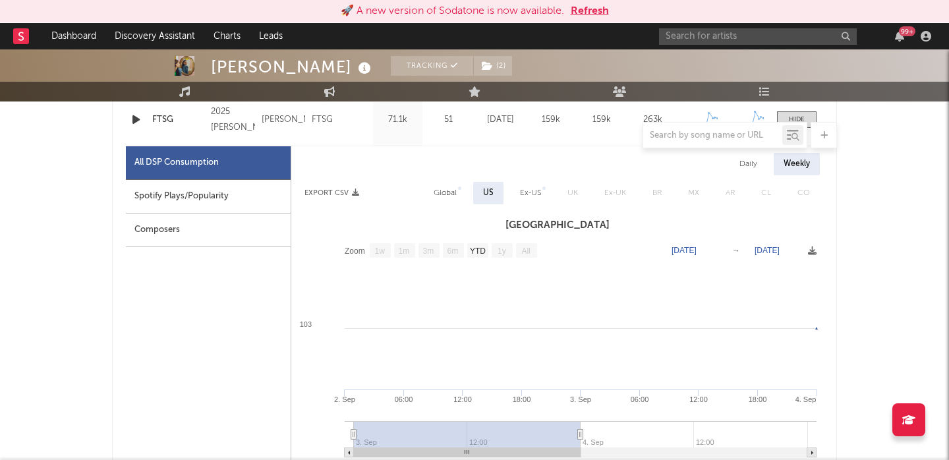
scroll to position [563, 0]
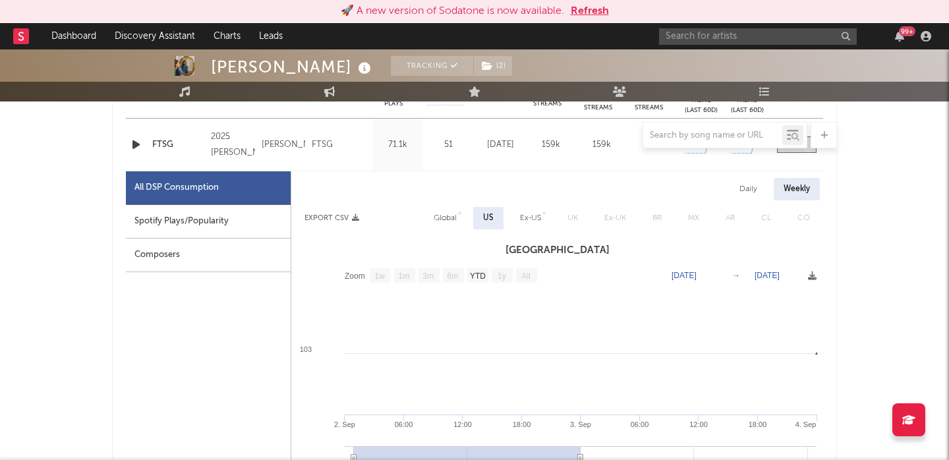
click at [748, 198] on div "Daily" at bounding box center [748, 189] width 38 height 22
select select "1w"
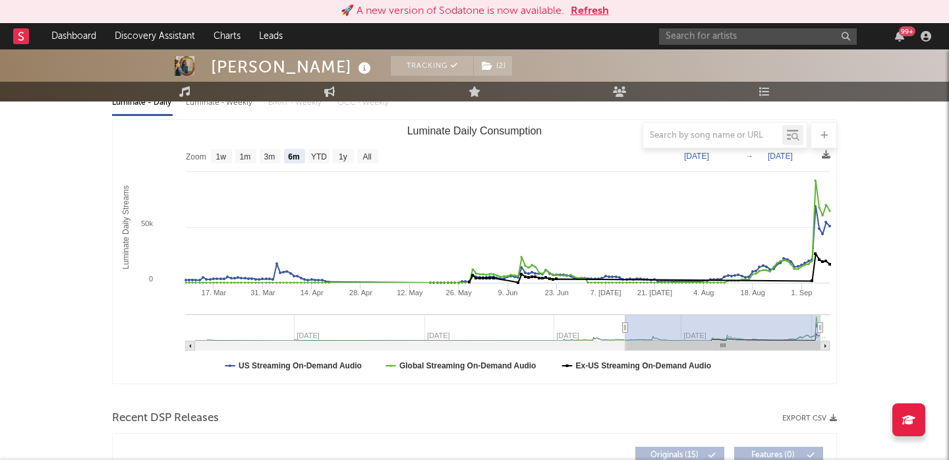
scroll to position [117, 0]
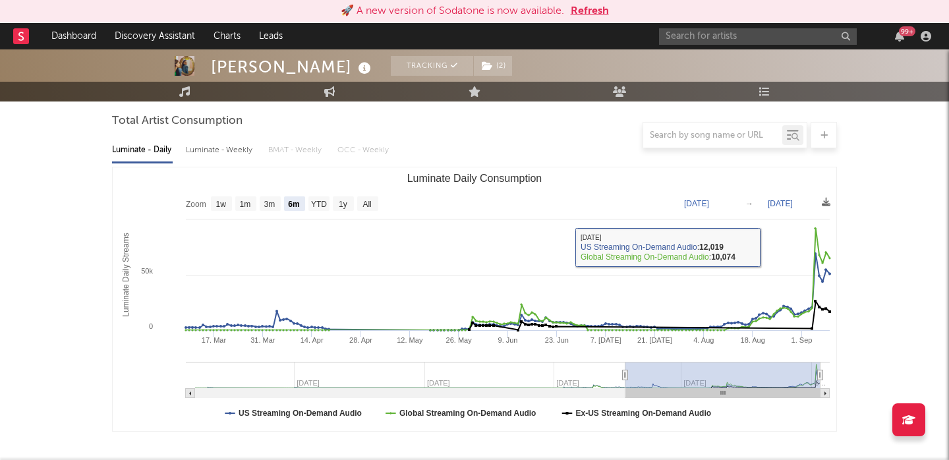
click at [225, 161] on div "Luminate - Daily Luminate - Weekly BMAT - Weekly OCC - Weekly Zoom 1w 1m 3m 6m …" at bounding box center [474, 283] width 725 height 302
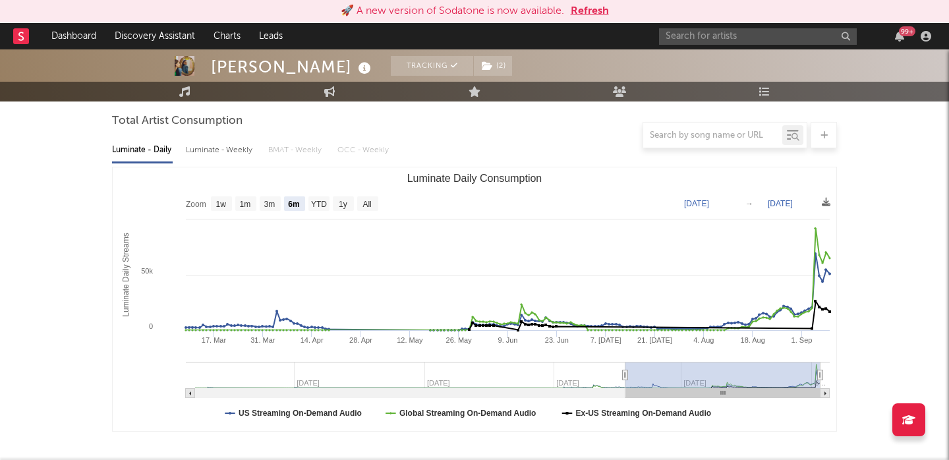
scroll to position [0, 0]
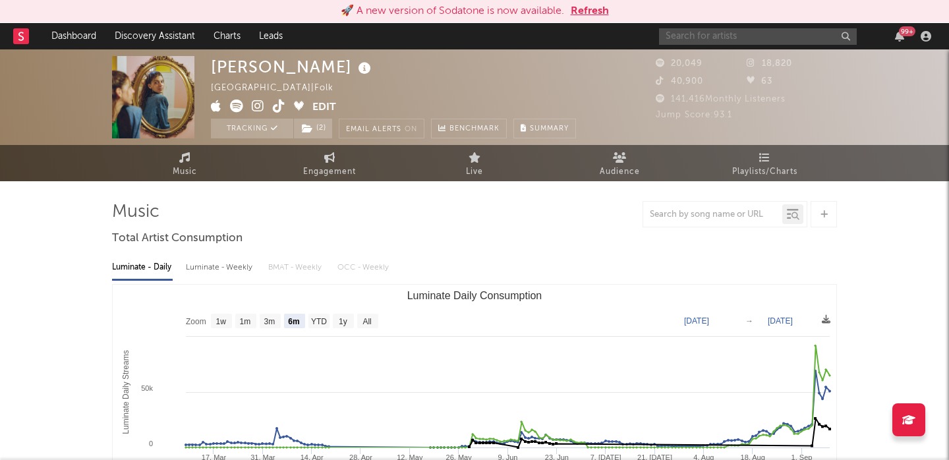
click at [719, 34] on input "text" at bounding box center [758, 36] width 198 height 16
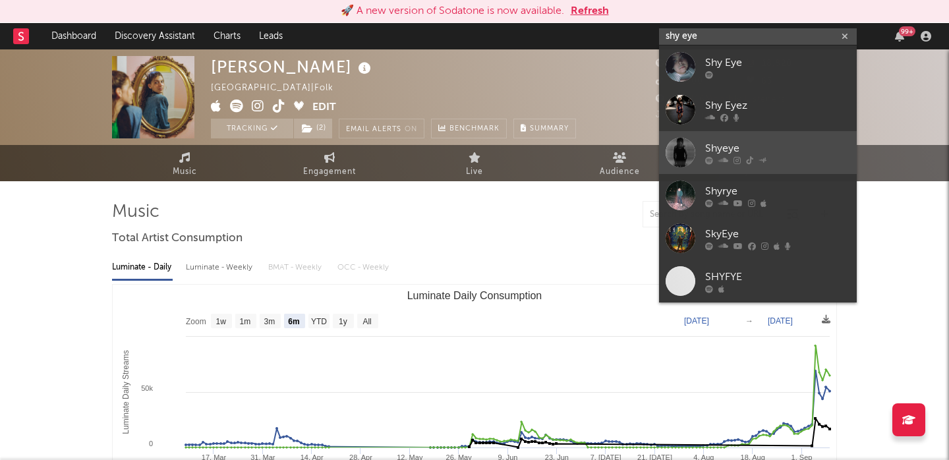
type input "shy eye"
click at [752, 132] on link "Shyeye" at bounding box center [758, 152] width 198 height 43
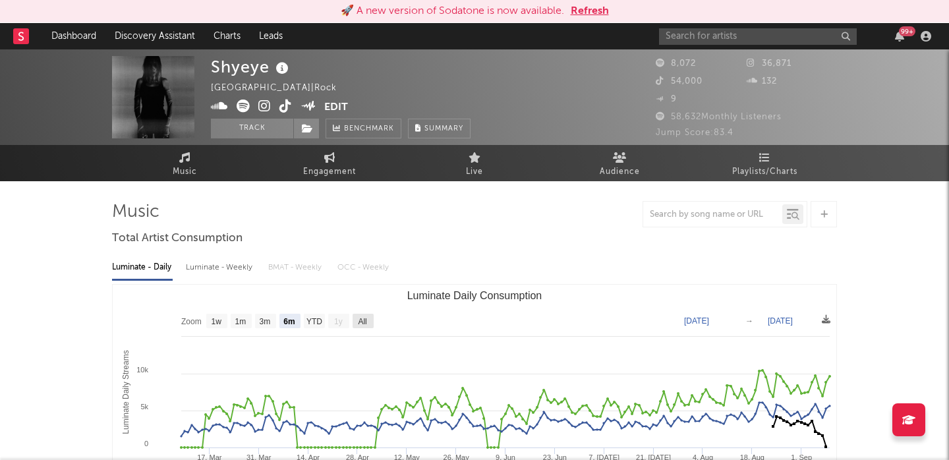
click at [356, 321] on rect "Luminate Daily Consumption" at bounding box center [362, 321] width 21 height 14
select select "All"
type input "[DATE]"
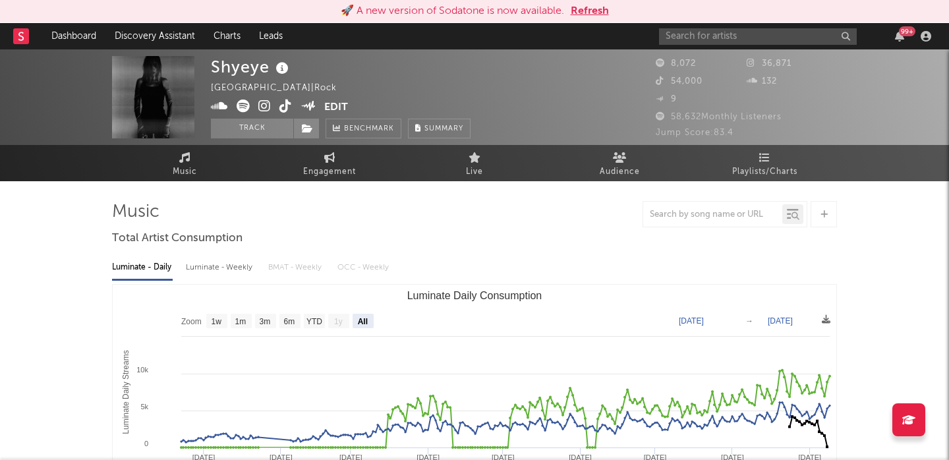
click at [236, 262] on div "Luminate - Weekly" at bounding box center [220, 267] width 69 height 22
select select "6m"
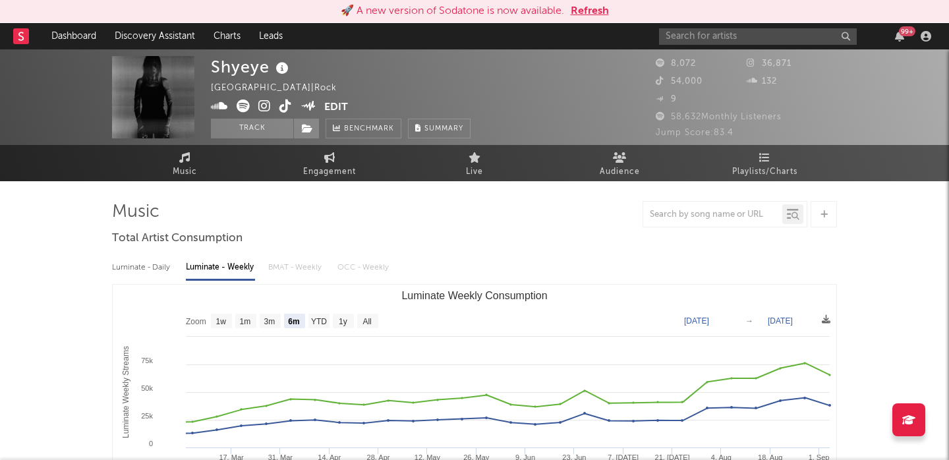
click at [153, 271] on div "Luminate - Daily" at bounding box center [142, 267] width 61 height 22
select select "6m"
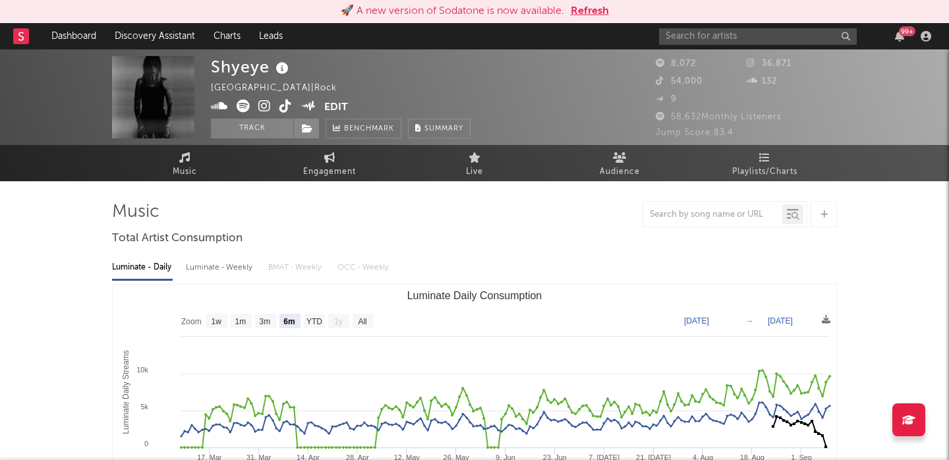
click at [195, 270] on div "Luminate - Weekly" at bounding box center [220, 267] width 69 height 22
select select "6m"
